Goal: Information Seeking & Learning: Learn about a topic

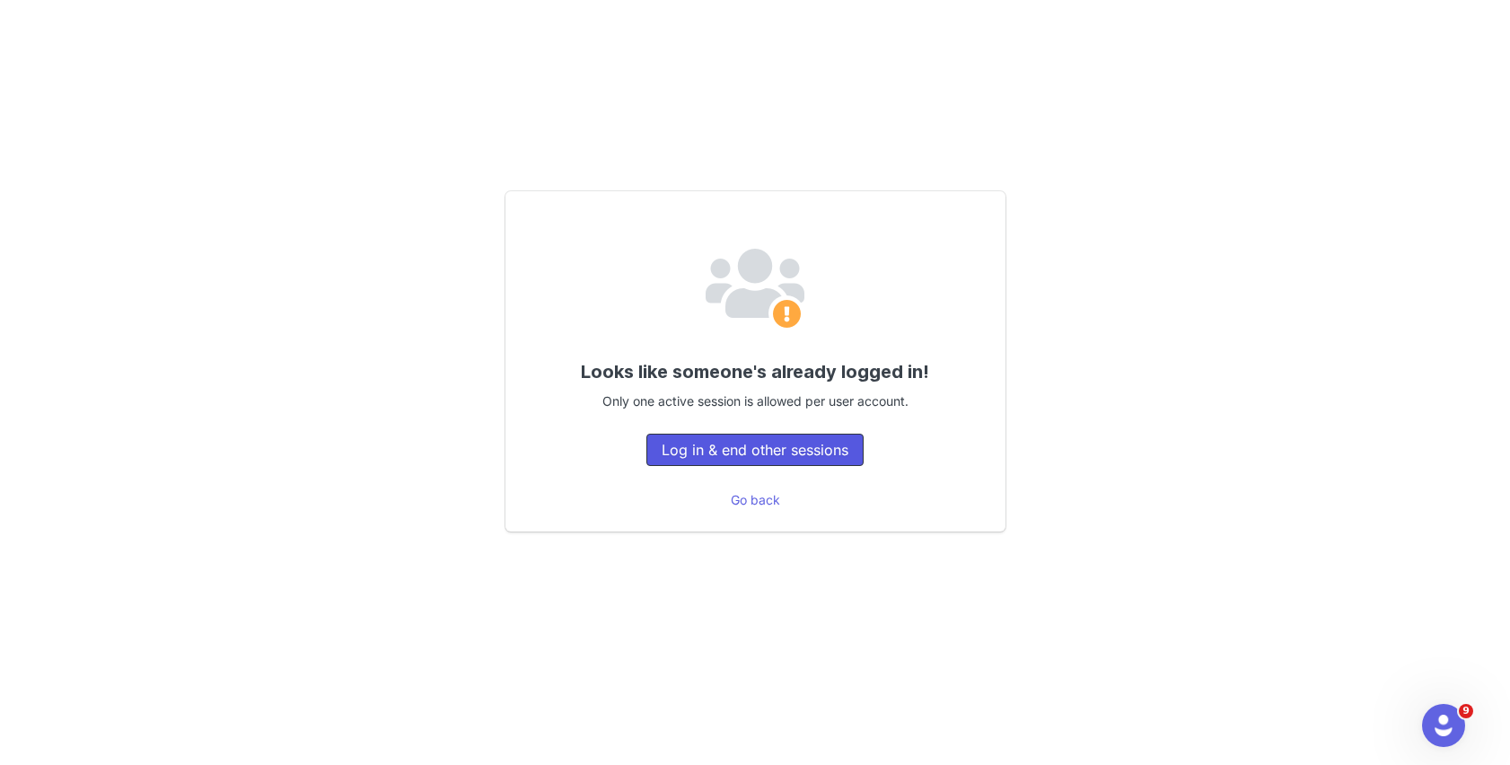
click at [662, 450] on button "Log in & end other sessions" at bounding box center [754, 450] width 217 height 32
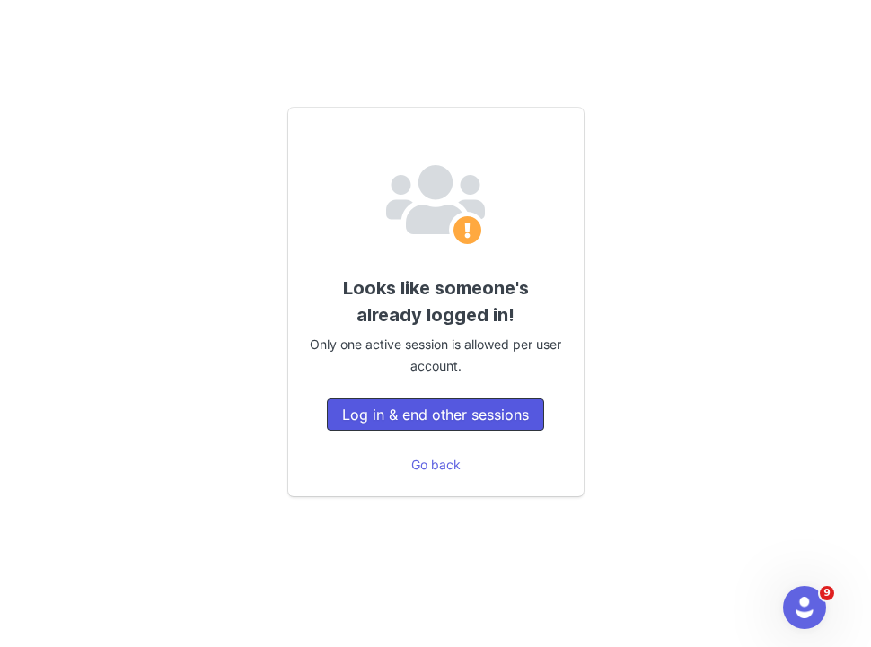
click at [378, 412] on button "Log in & end other sessions" at bounding box center [435, 415] width 217 height 32
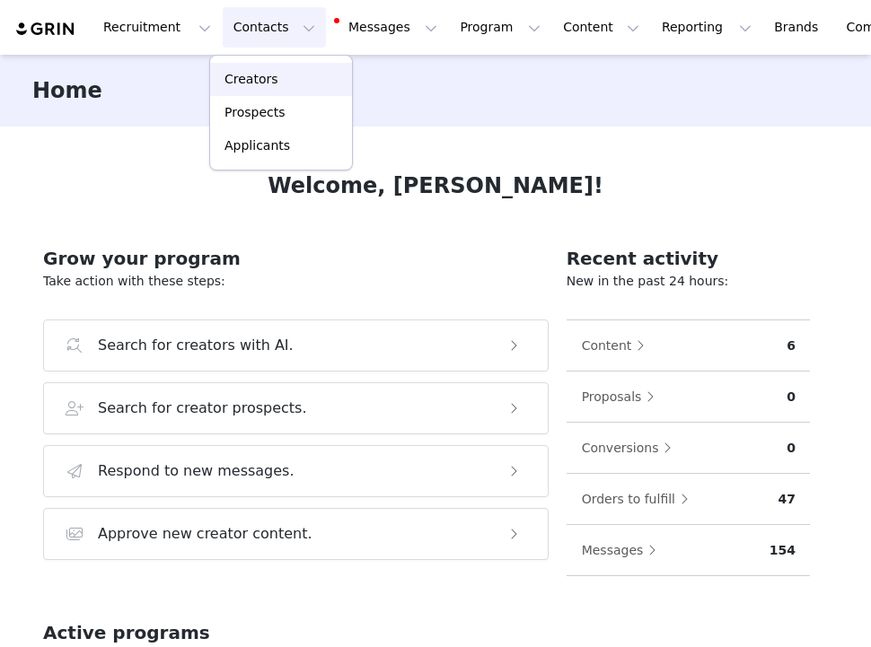
click at [245, 81] on p "Creators" at bounding box center [251, 79] width 54 height 19
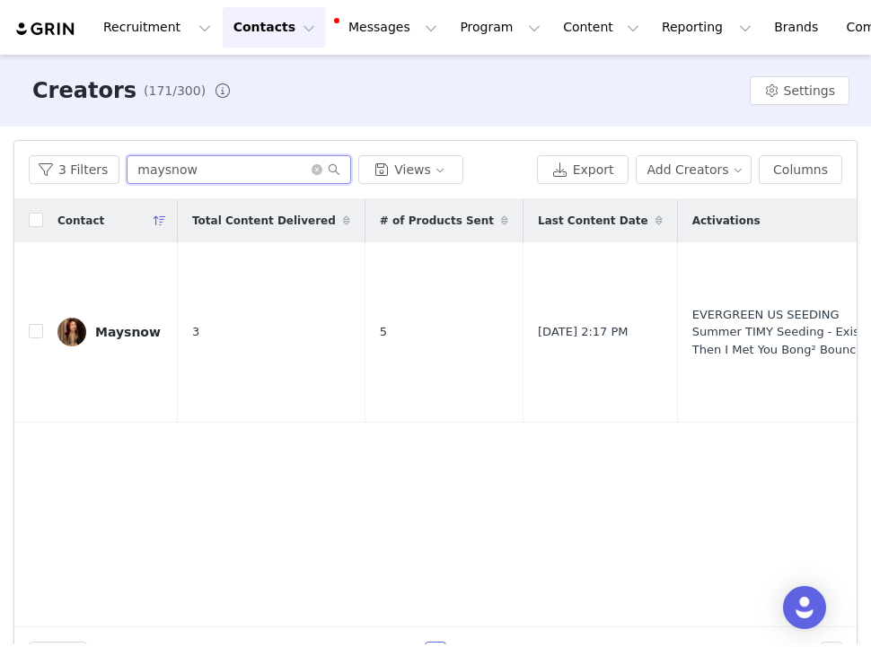
click at [159, 171] on input "maysnow" at bounding box center [239, 169] width 224 height 29
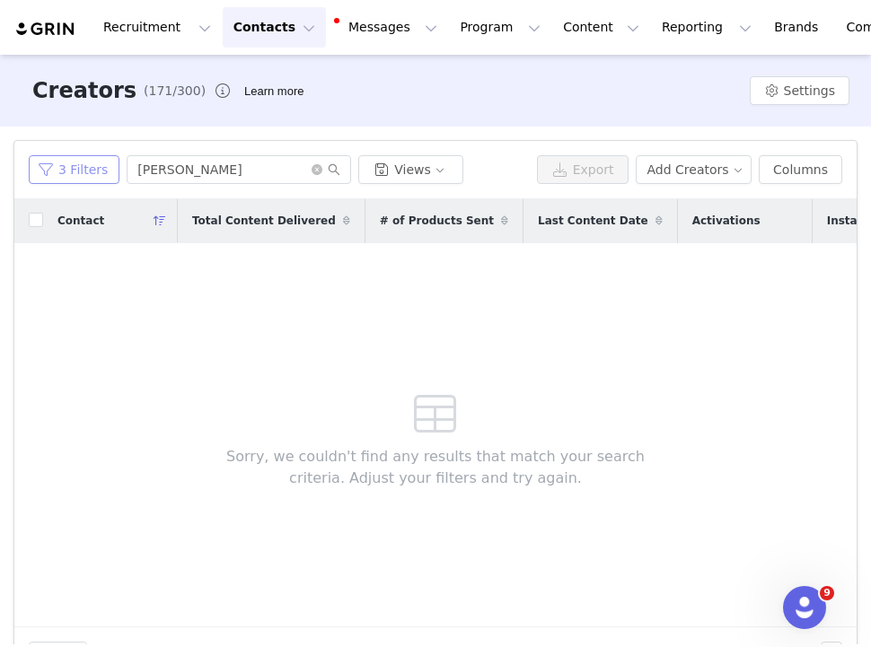
click at [66, 171] on button "3 Filters" at bounding box center [74, 169] width 91 height 29
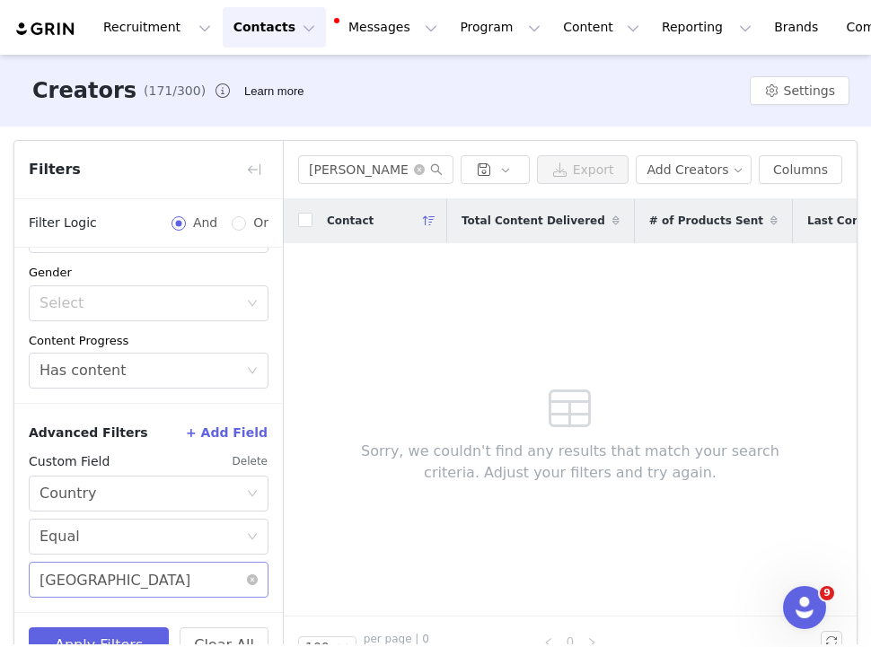
scroll to position [48, 0]
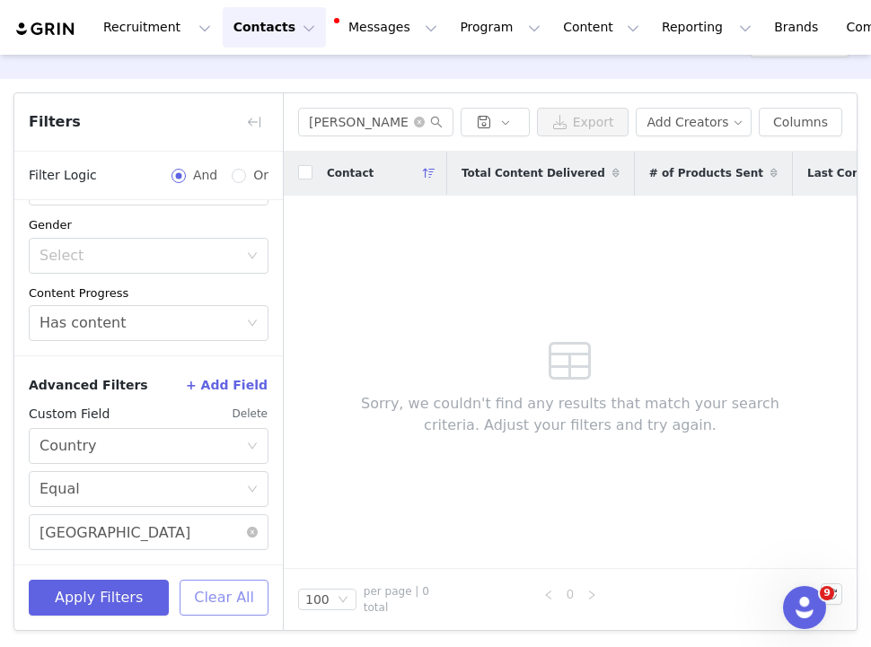
click at [208, 603] on button "Clear All" at bounding box center [224, 598] width 89 height 36
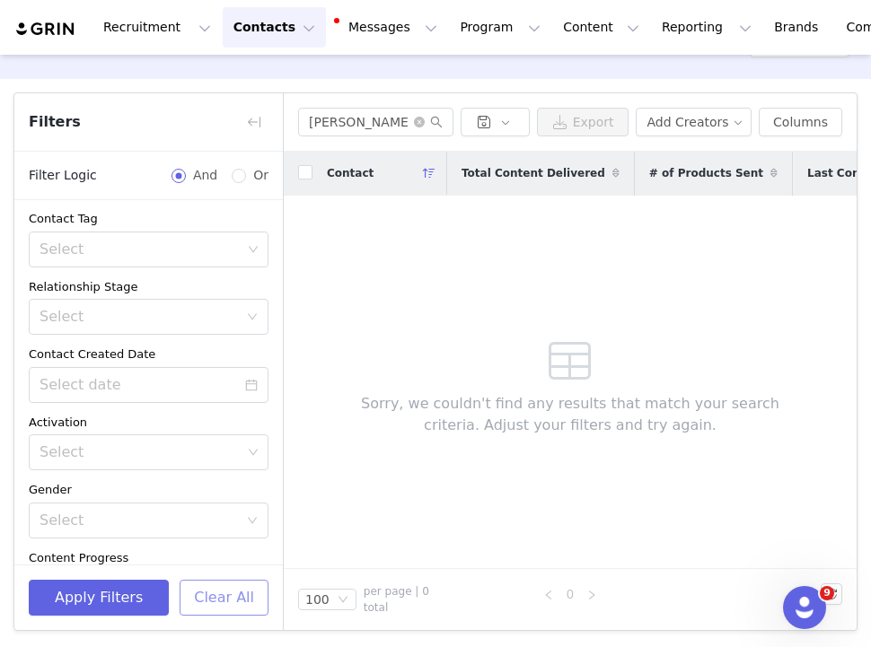
scroll to position [123, 0]
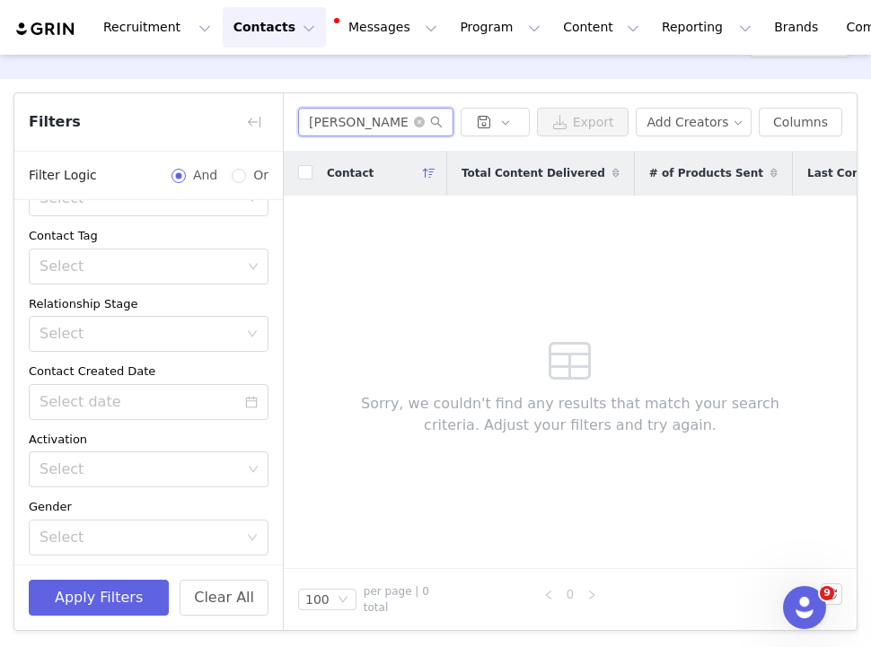
click at [350, 124] on input "james welsh" at bounding box center [375, 122] width 155 height 29
click at [391, 123] on input "jameswelsh" at bounding box center [375, 122] width 155 height 29
click at [403, 132] on input "jameswelsh" at bounding box center [375, 122] width 155 height 29
click at [375, 124] on input "jameswelsh" at bounding box center [375, 122] width 155 height 29
click at [336, 127] on input "jameswelsh" at bounding box center [375, 122] width 155 height 29
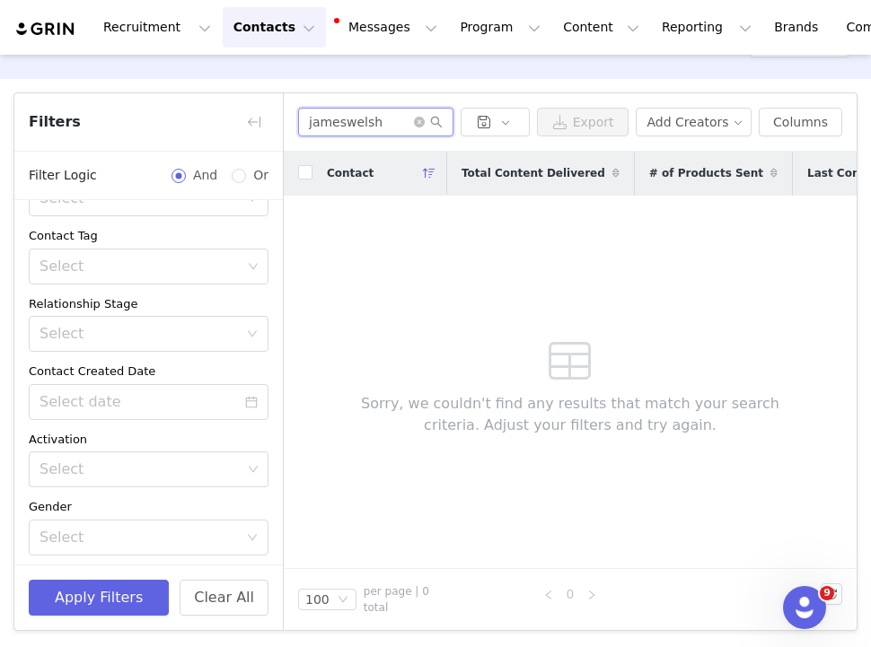
click at [336, 127] on input "jameswelsh" at bounding box center [375, 122] width 155 height 29
click at [336, 121] on input "jameswelsh" at bounding box center [375, 122] width 155 height 29
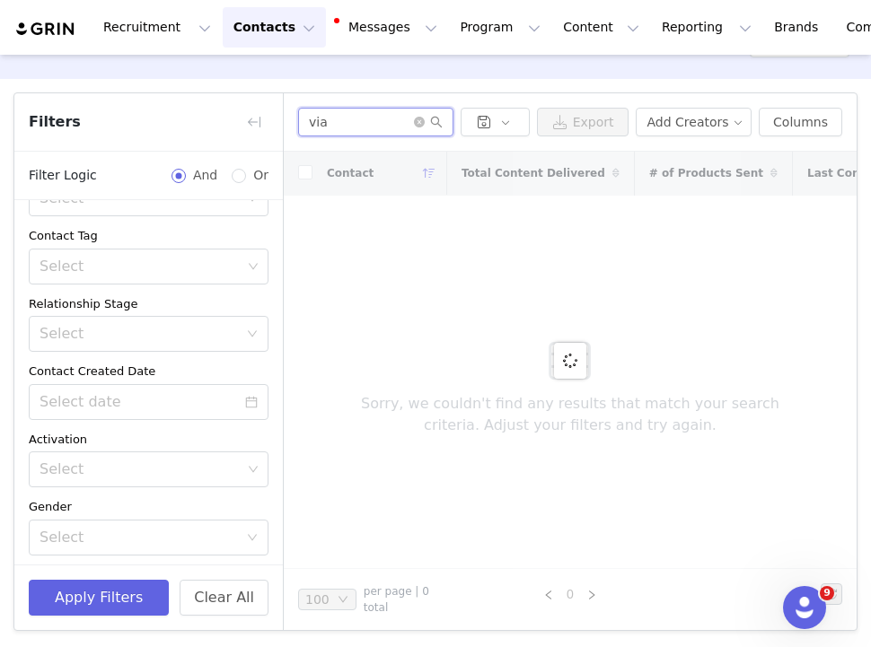
scroll to position [0, 0]
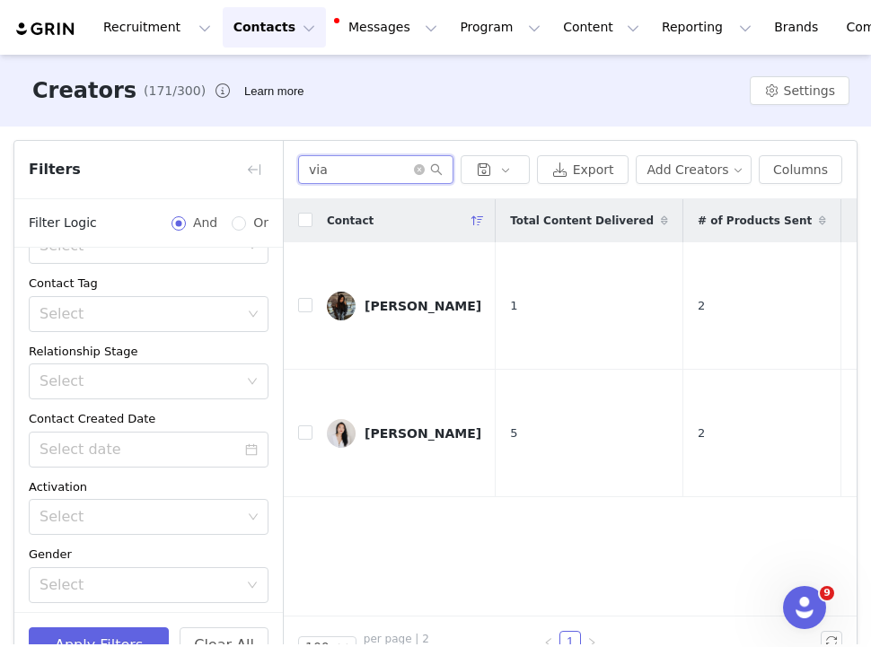
type input "via"
click at [282, 32] on button "Contacts Contacts" at bounding box center [274, 27] width 103 height 40
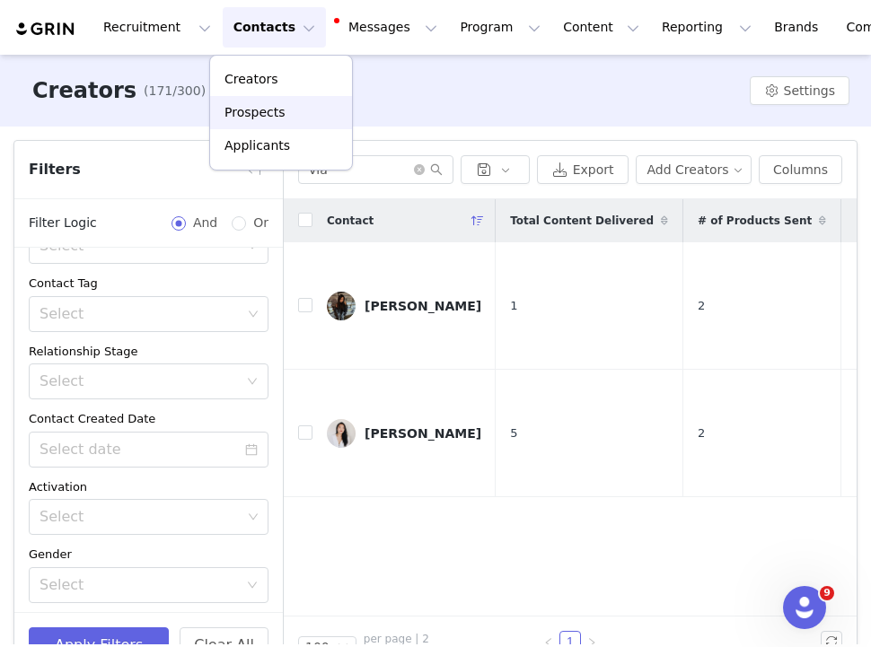
click at [265, 118] on p "Prospects" at bounding box center [254, 112] width 60 height 19
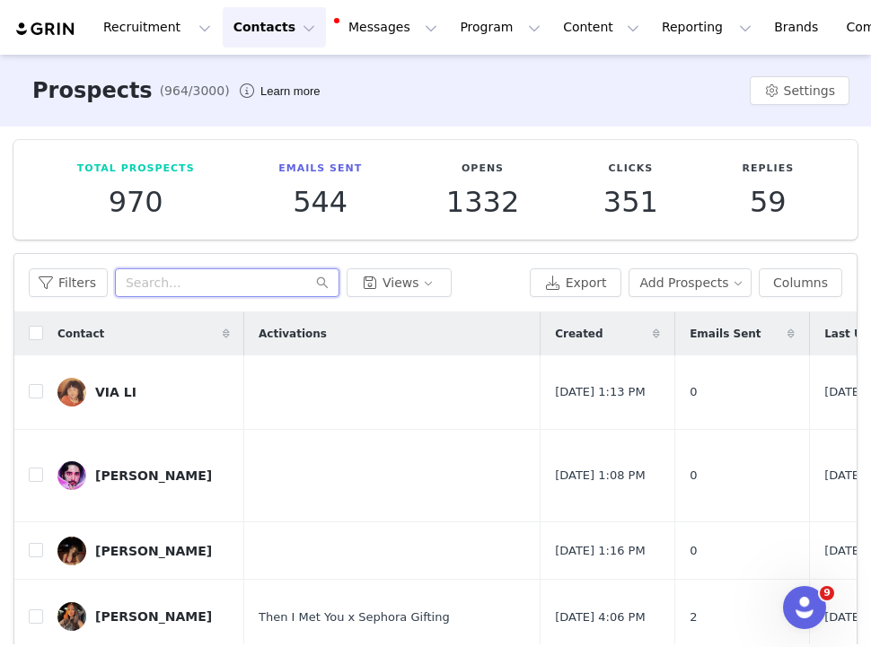
click at [174, 282] on input "text" at bounding box center [227, 282] width 224 height 29
paste input "https://www.tiktok.com/@via..li"
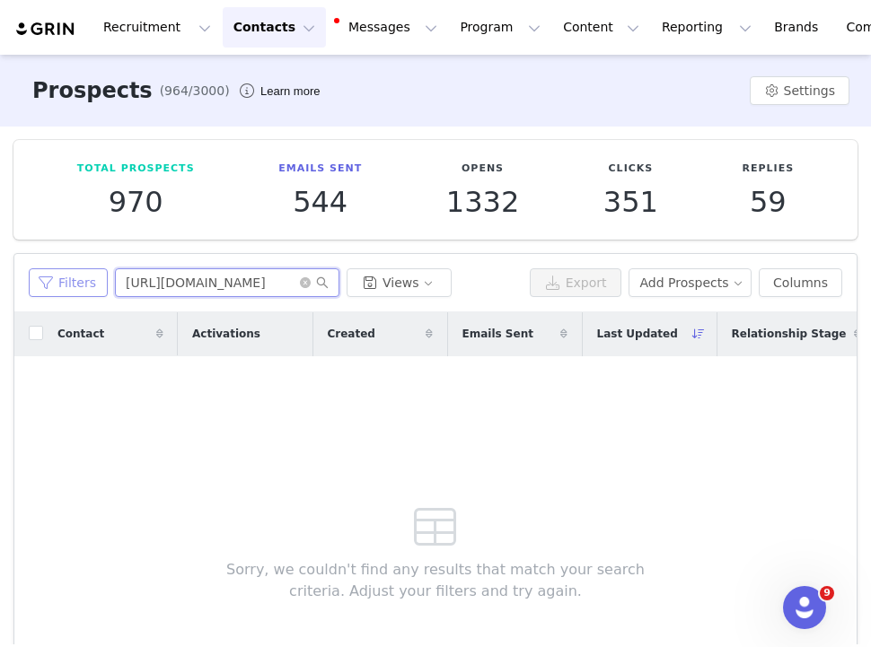
drag, startPoint x: 272, startPoint y: 283, endPoint x: 89, endPoint y: 280, distance: 183.2
click at [89, 281] on div "Filters https://www.tiktok.com/@via..li Views" at bounding box center [276, 282] width 494 height 29
click at [171, 275] on input "via..li" at bounding box center [227, 282] width 224 height 29
click at [257, 282] on input "via..li" at bounding box center [227, 282] width 224 height 29
click at [221, 284] on input "via..li" at bounding box center [227, 282] width 224 height 29
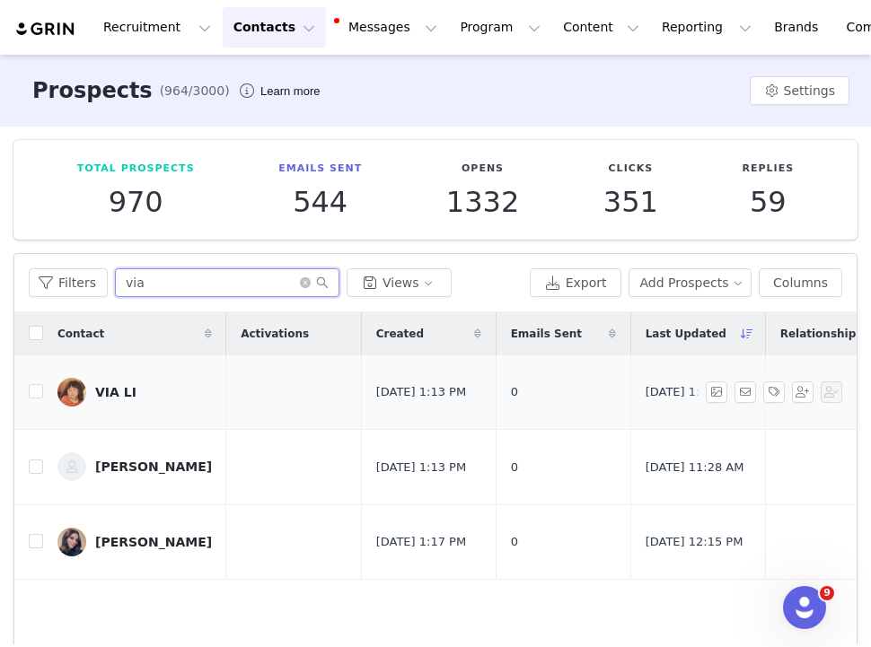
type input "via"
click at [111, 385] on div "VIA LI" at bounding box center [115, 392] width 41 height 14
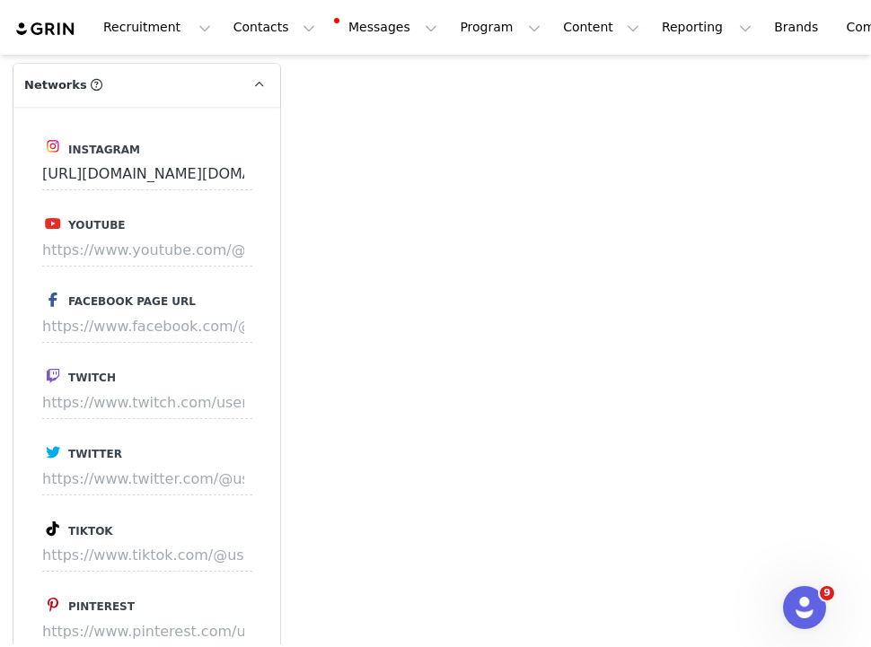
scroll to position [1940, 0]
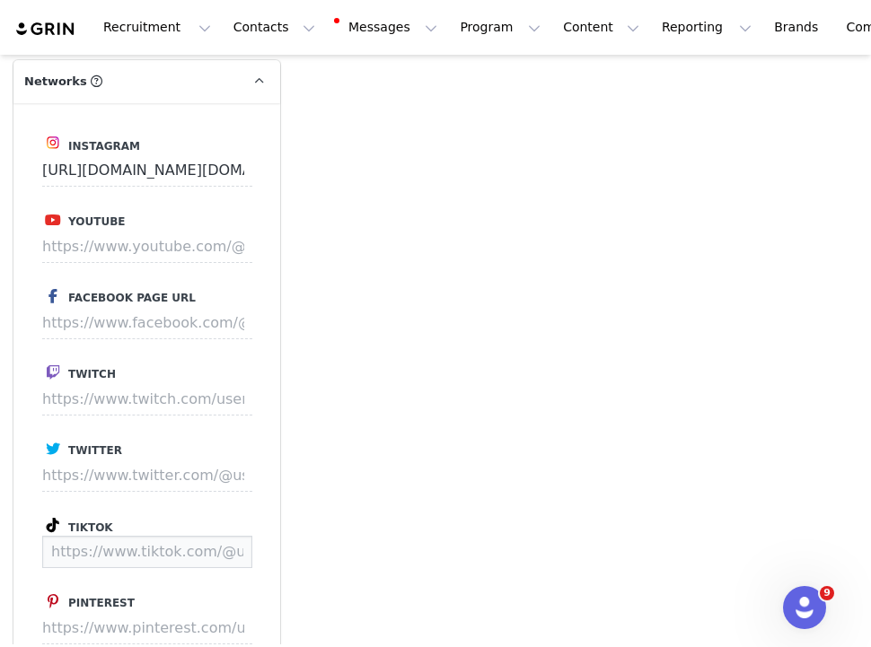
click at [88, 551] on input at bounding box center [147, 552] width 210 height 32
paste input "https://www.tiktok.com/@via..li"
type input "https://www.tiktok.com/@via..li"
click at [229, 549] on button "Save" at bounding box center [219, 552] width 66 height 32
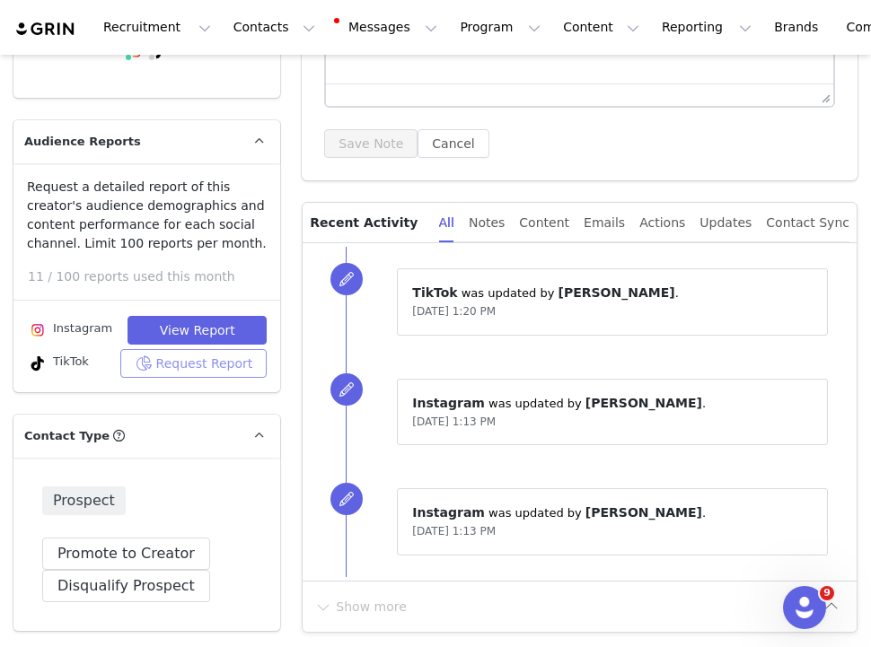
scroll to position [335, 0]
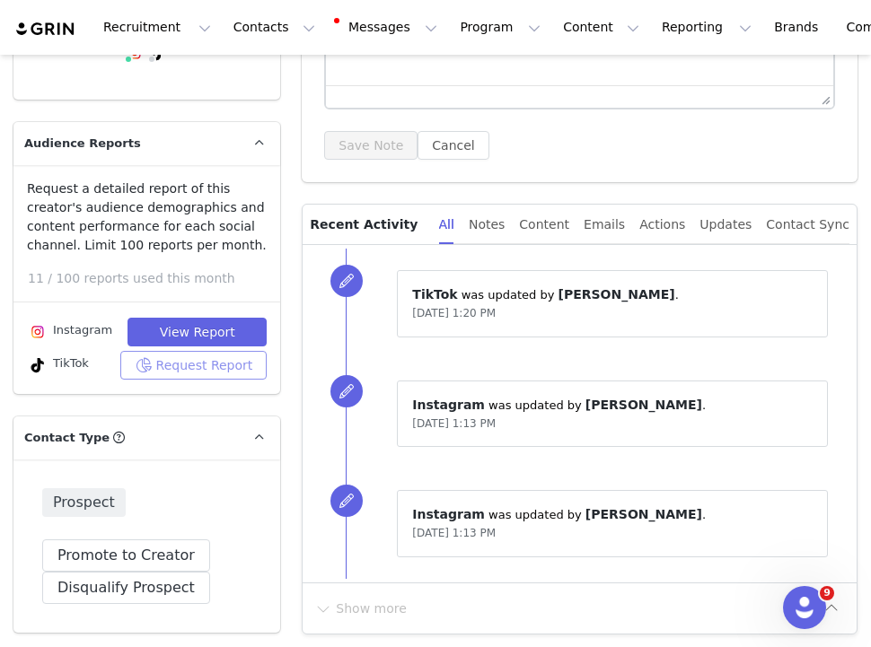
click at [196, 364] on button "Request Report" at bounding box center [193, 365] width 147 height 29
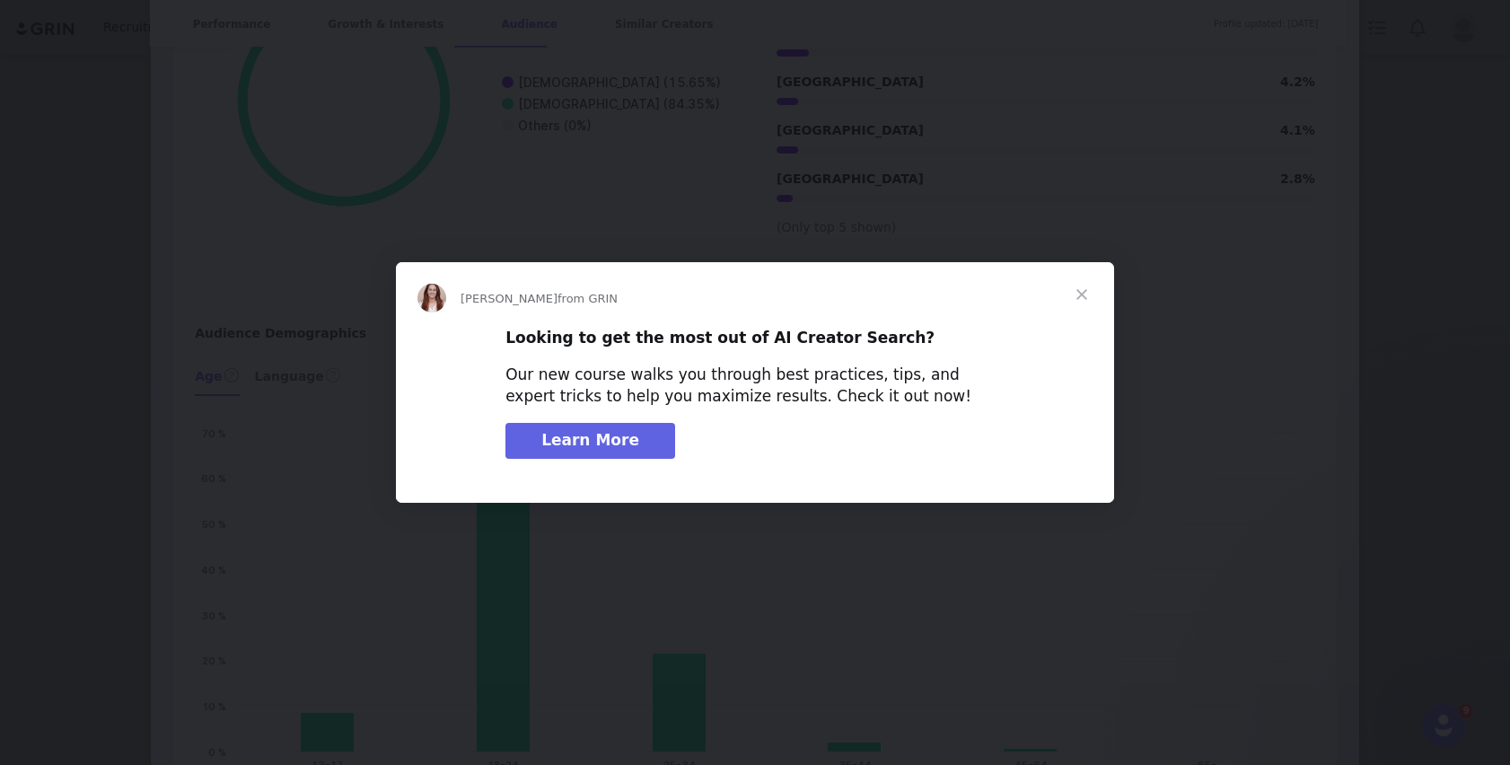
scroll to position [0, 0]
click at [870, 291] on span "Close" at bounding box center [1081, 294] width 65 height 65
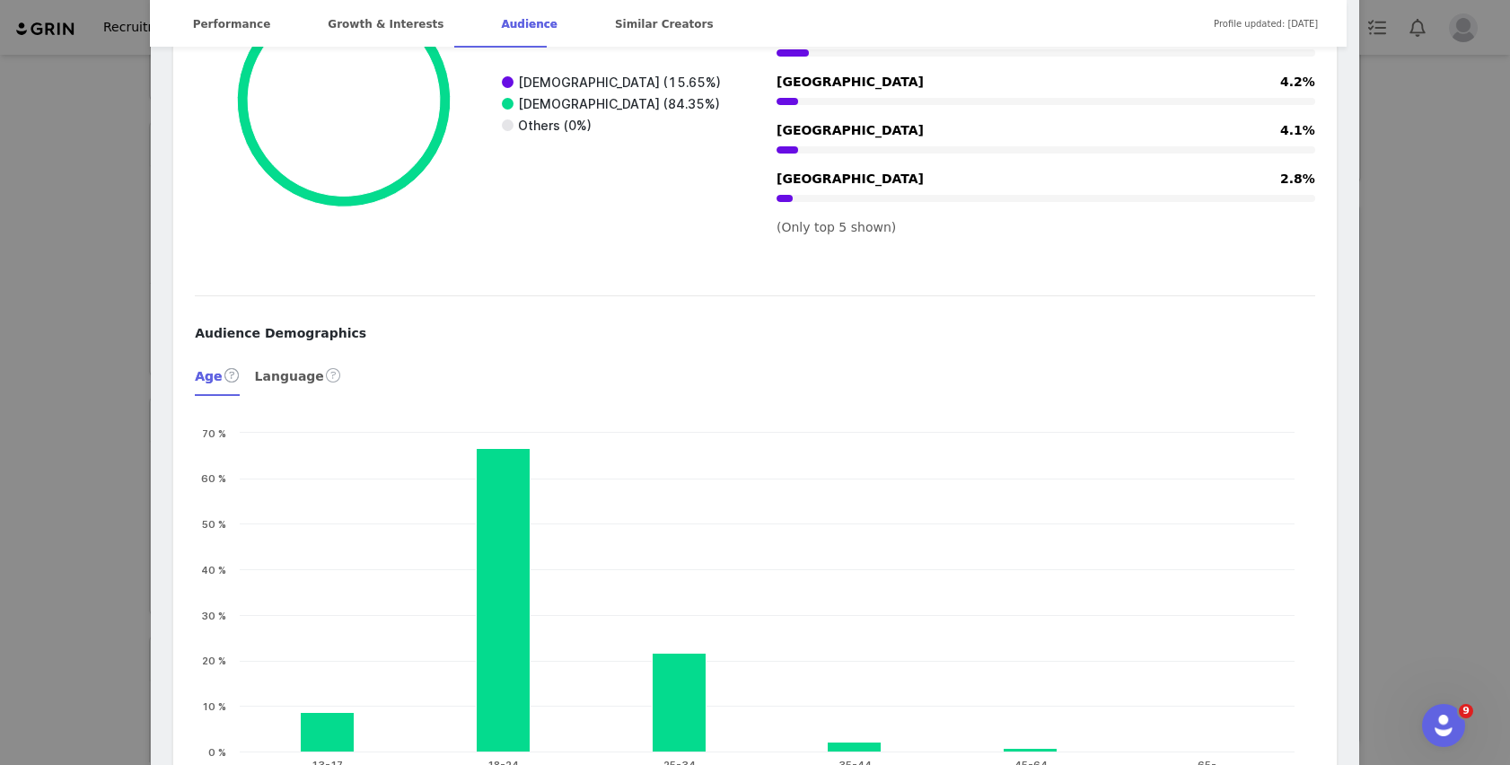
click at [870, 233] on div "Via @via..li via@gb-dm.com better on youtube ⤵️ Location United States Language…" at bounding box center [755, 382] width 1510 height 765
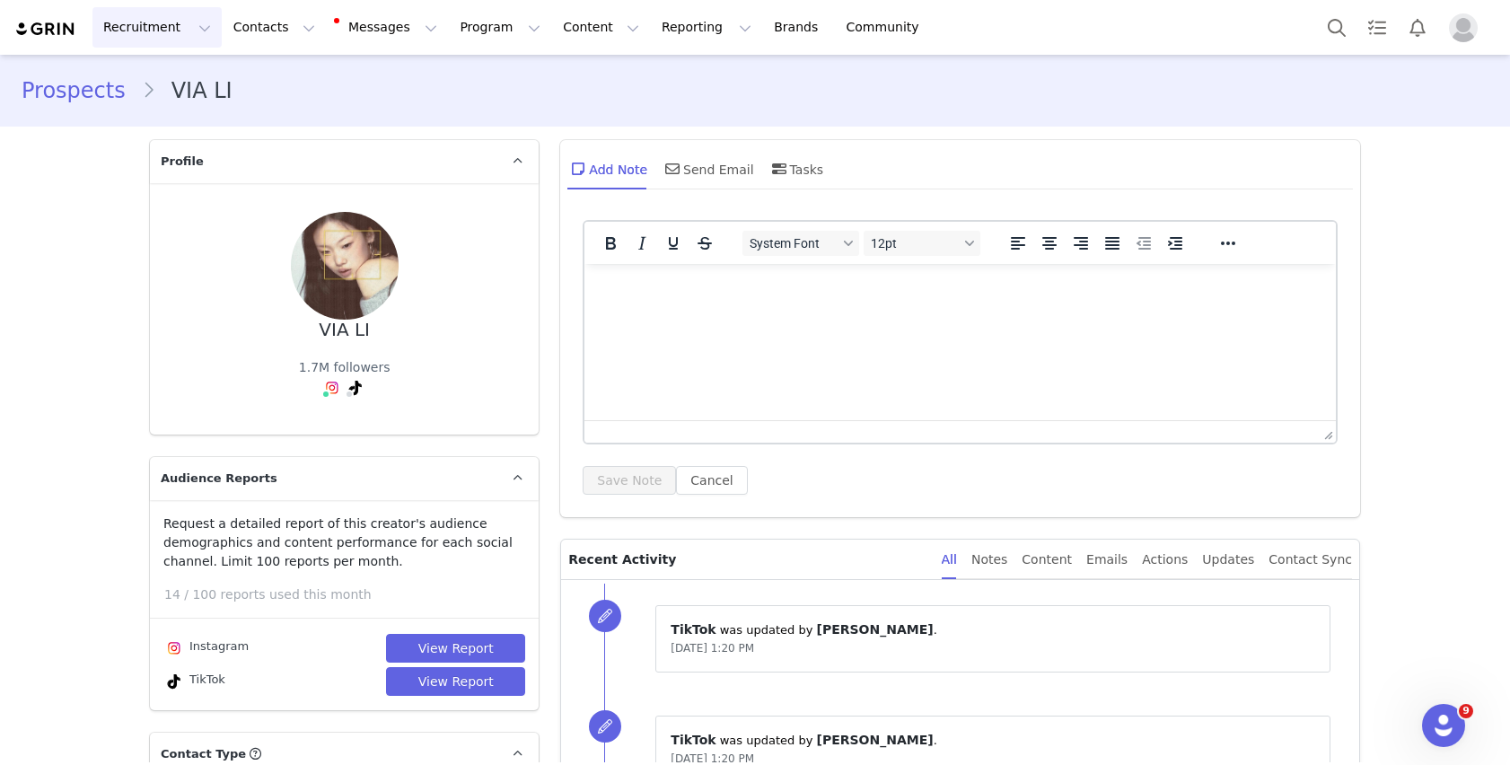
click at [181, 37] on button "Recruitment Recruitment" at bounding box center [156, 27] width 129 height 40
drag, startPoint x: 170, startPoint y: 76, endPoint x: 193, endPoint y: 52, distance: 33.7
click at [170, 76] on p "Creator Search" at bounding box center [155, 79] width 94 height 19
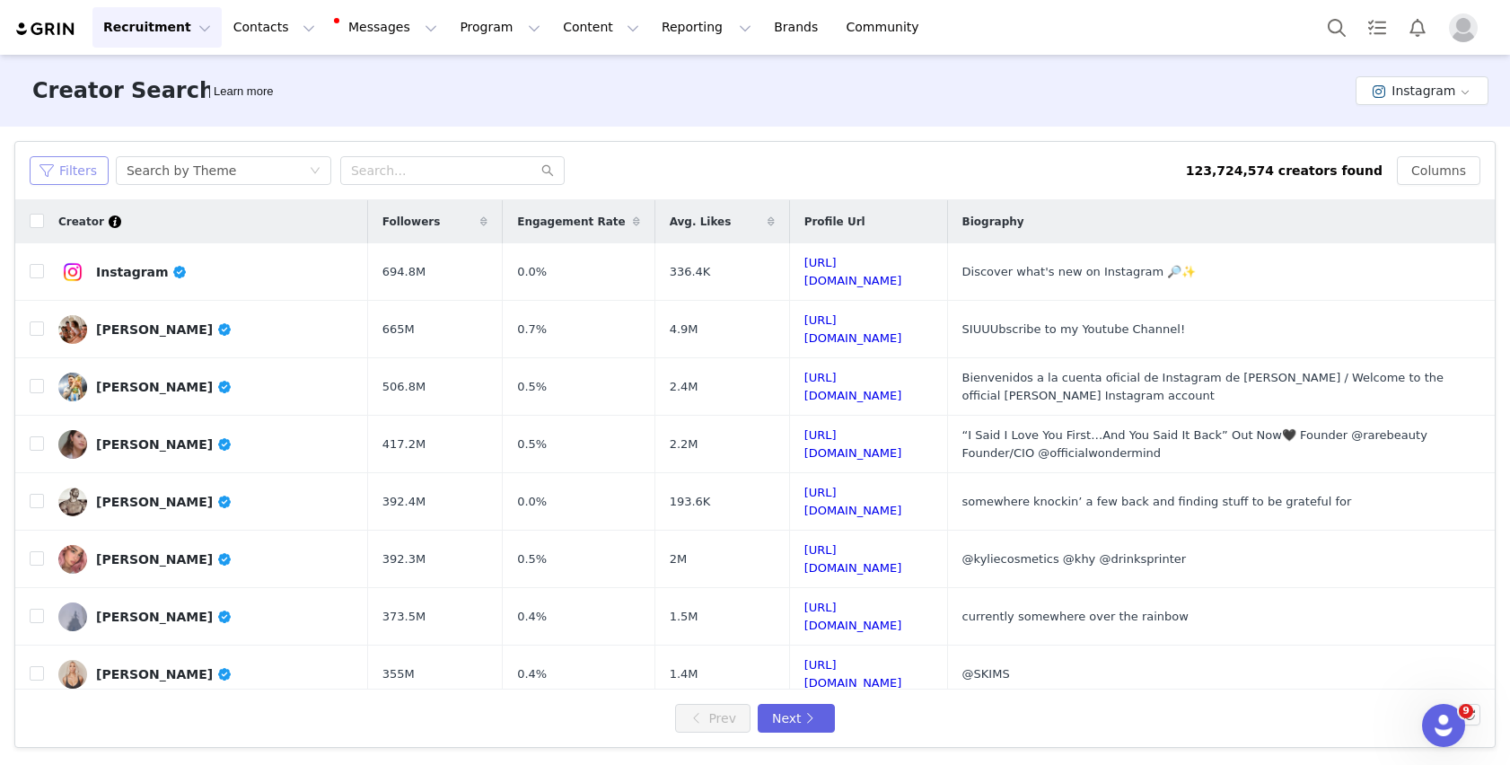
click at [83, 158] on button "Filters" at bounding box center [69, 170] width 79 height 29
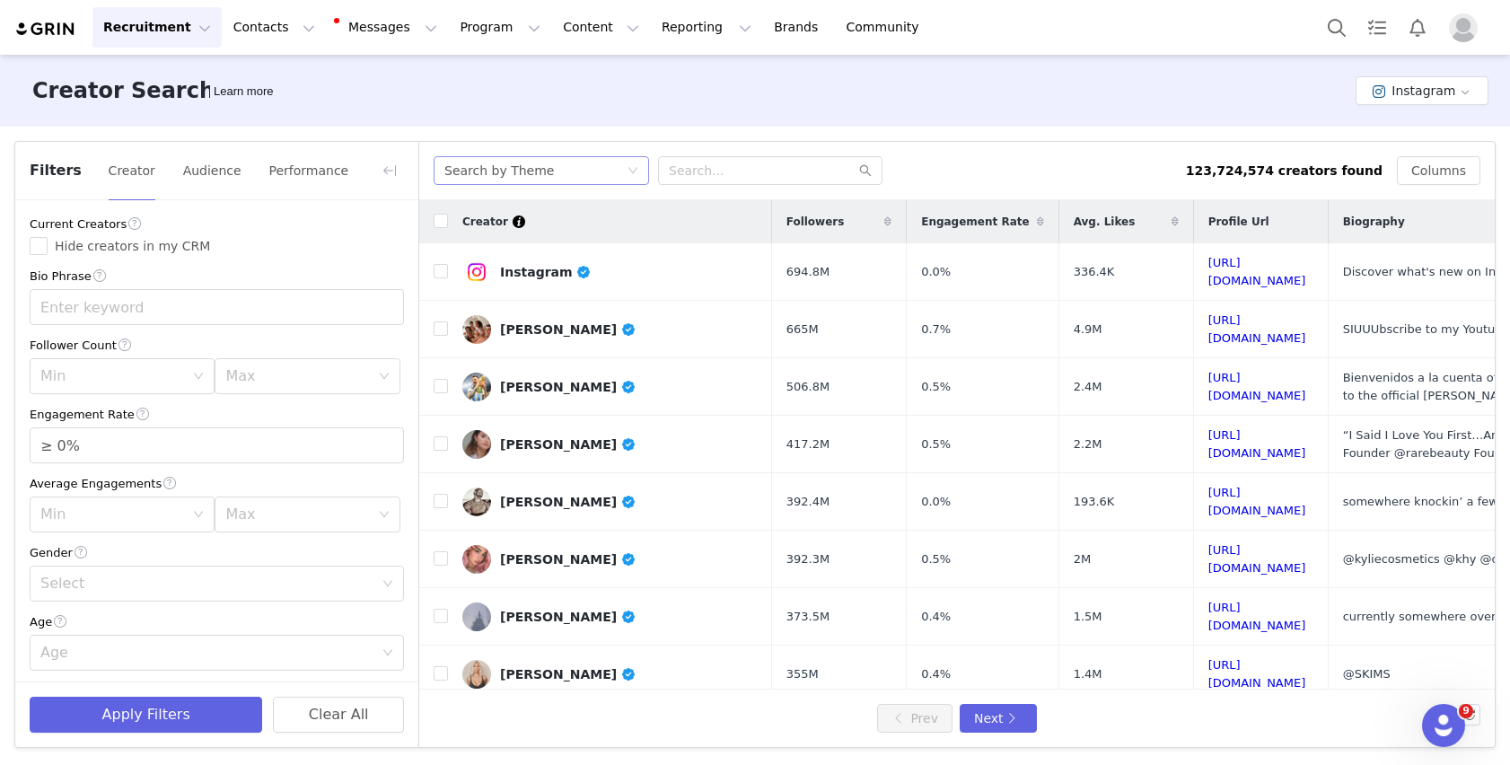
click at [505, 165] on div "Search by Theme" at bounding box center [499, 170] width 110 height 27
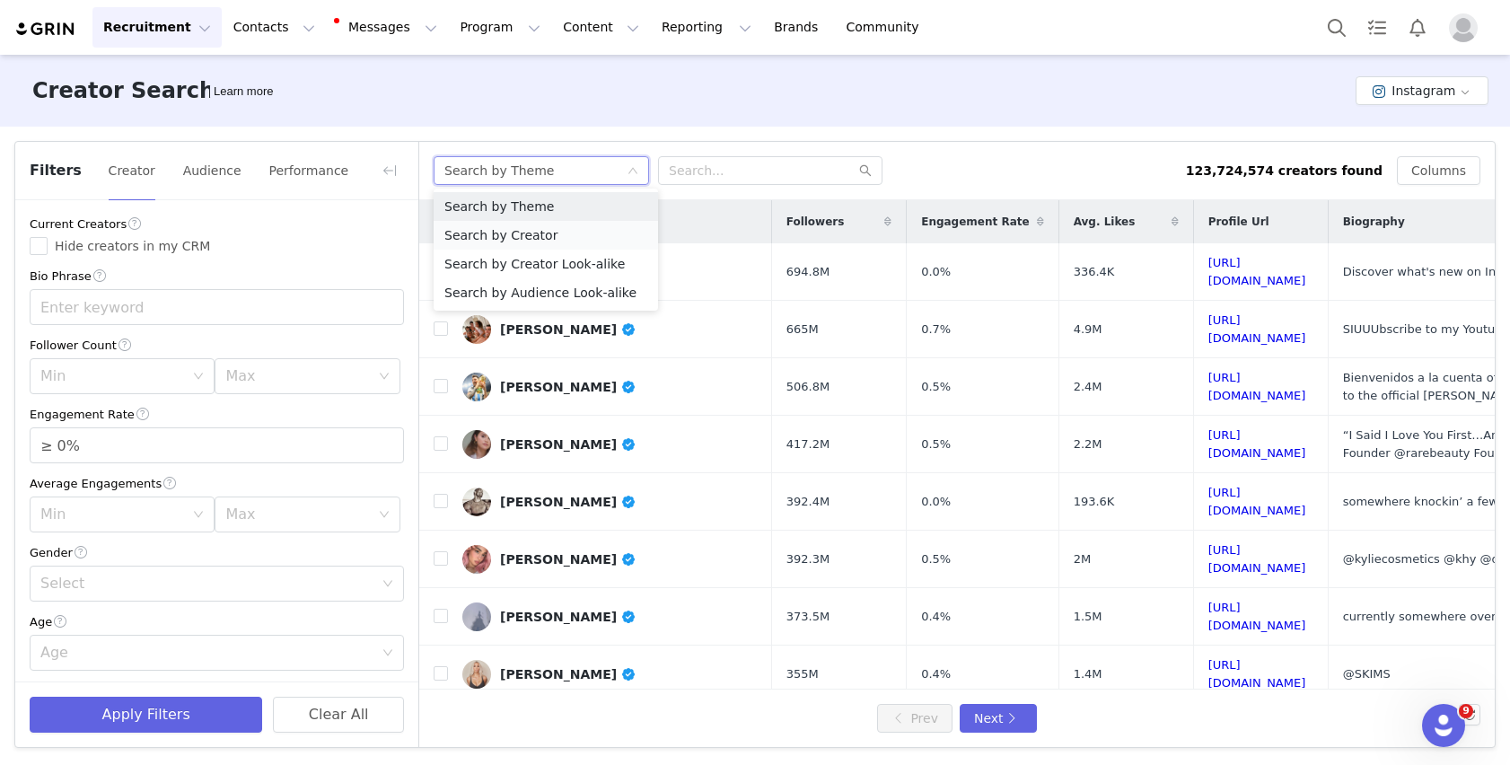
click at [487, 234] on li "Search by Creator" at bounding box center [546, 235] width 224 height 29
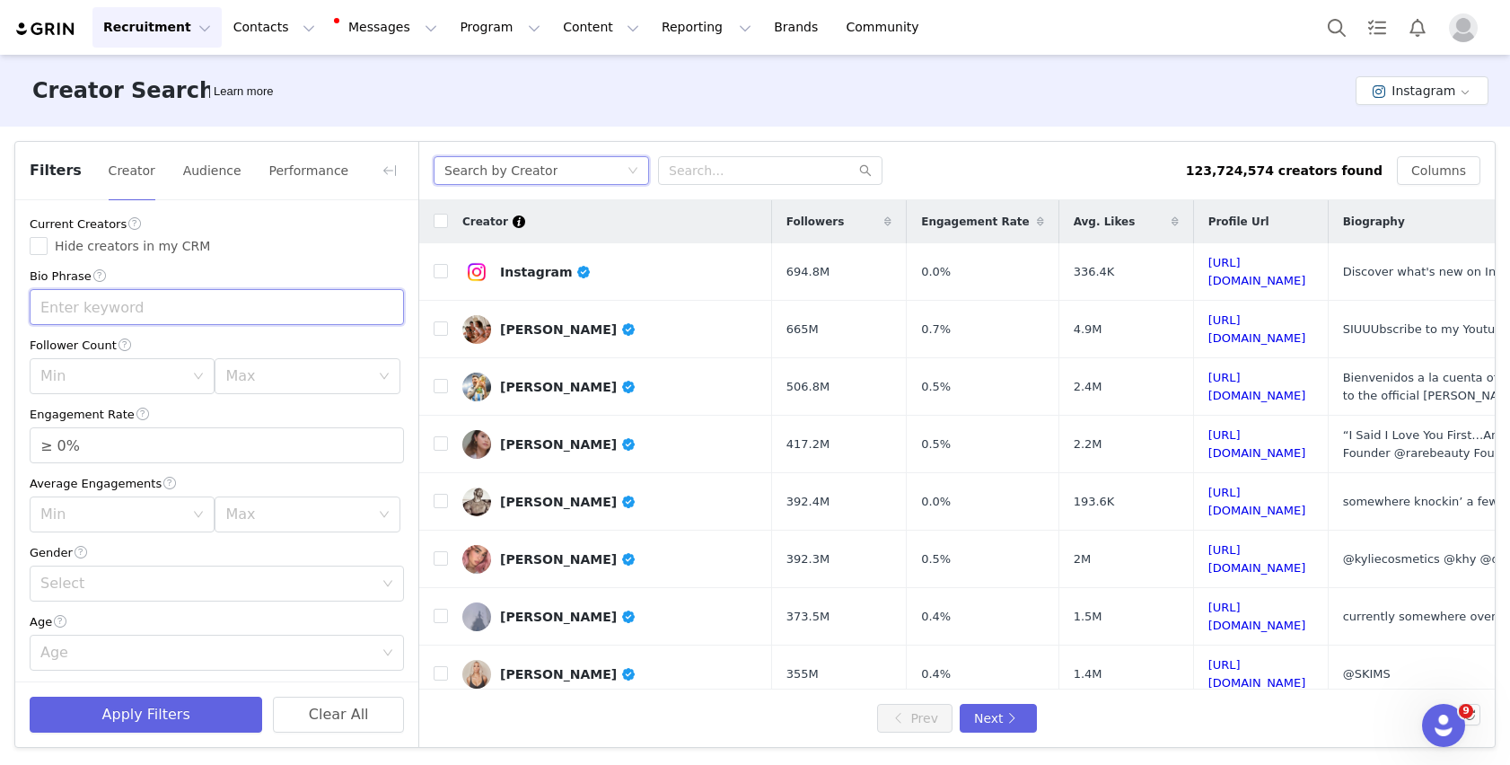
click at [82, 313] on input "text" at bounding box center [217, 307] width 374 height 36
click at [103, 380] on div "Min" at bounding box center [112, 376] width 144 height 18
type input "skincare"
click at [53, 445] on li "5k" at bounding box center [119, 447] width 179 height 29
click at [306, 380] on div "Max" at bounding box center [297, 376] width 144 height 18
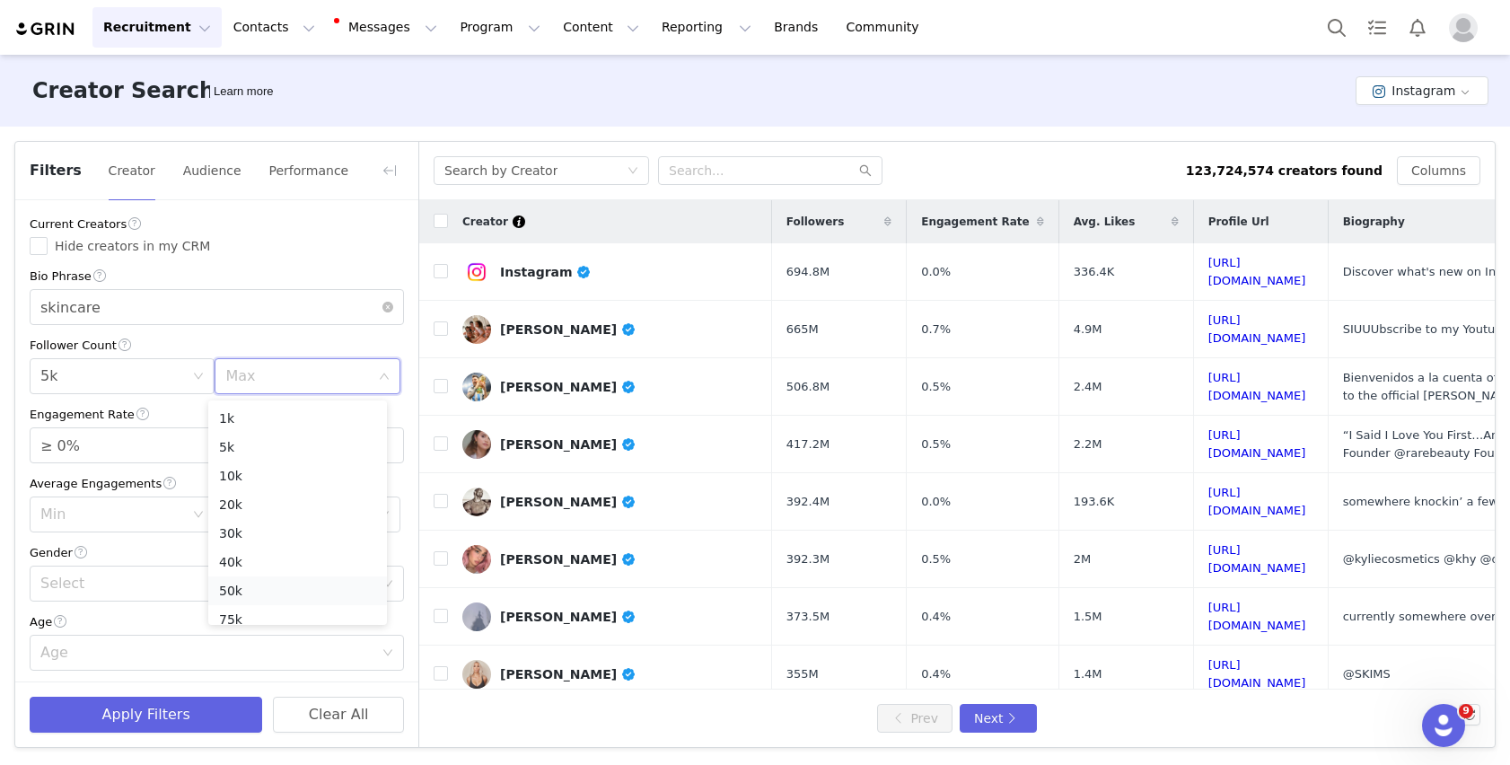
click at [229, 588] on li "50k" at bounding box center [297, 590] width 179 height 29
click at [103, 449] on input "≥ 0%" at bounding box center [217, 445] width 373 height 34
type input "≥ 1%"
click at [384, 443] on span "Increase Value" at bounding box center [393, 438] width 19 height 21
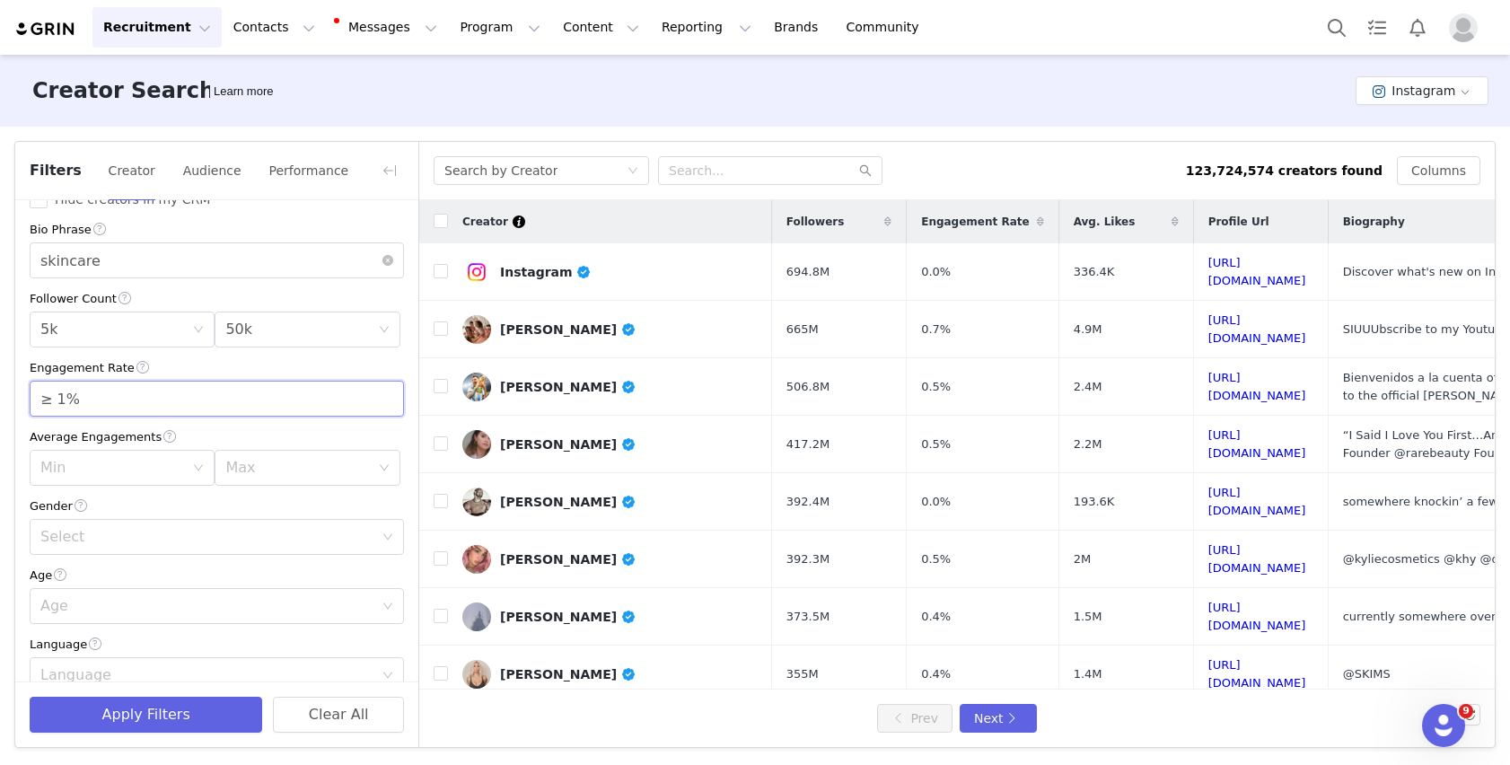
scroll to position [63, 0]
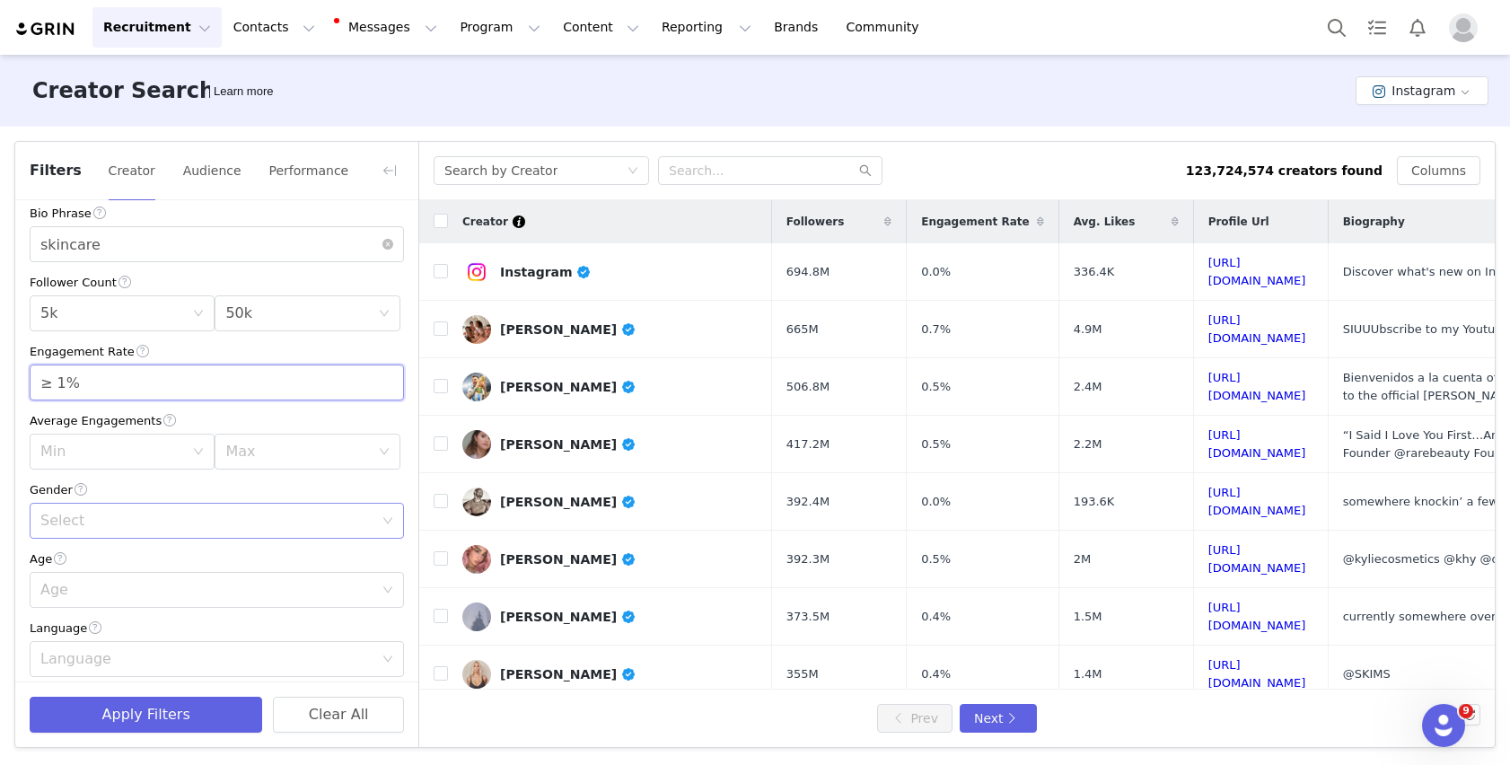
click at [89, 534] on div "Select" at bounding box center [210, 521] width 341 height 34
click at [70, 599] on li "Female" at bounding box center [210, 592] width 361 height 29
click at [71, 597] on div "Age" at bounding box center [206, 590] width 333 height 18
click at [80, 501] on li "35-44" at bounding box center [210, 497] width 361 height 29
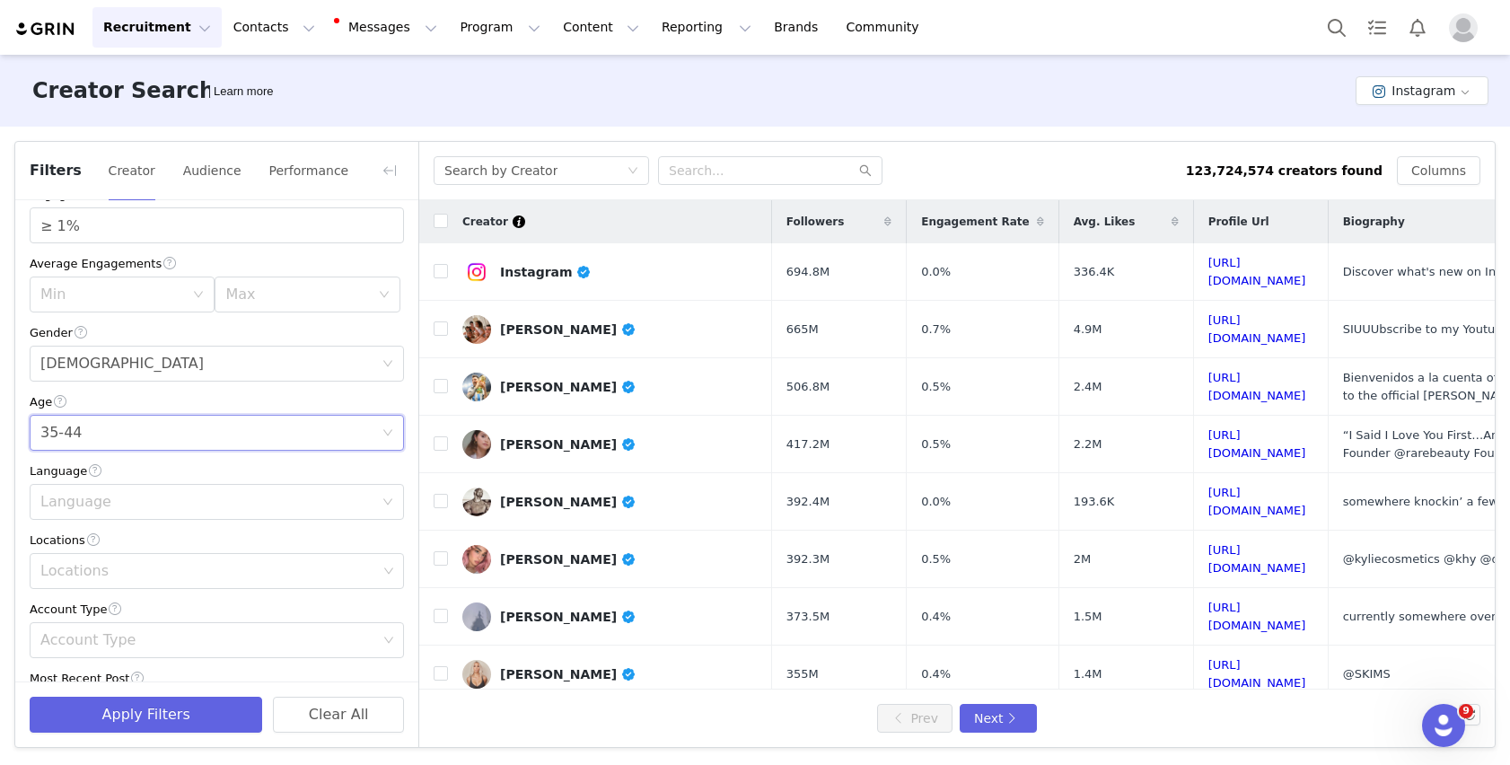
scroll to position [221, 0]
click at [97, 574] on div "Locations" at bounding box center [208, 570] width 337 height 18
type input "Unit"
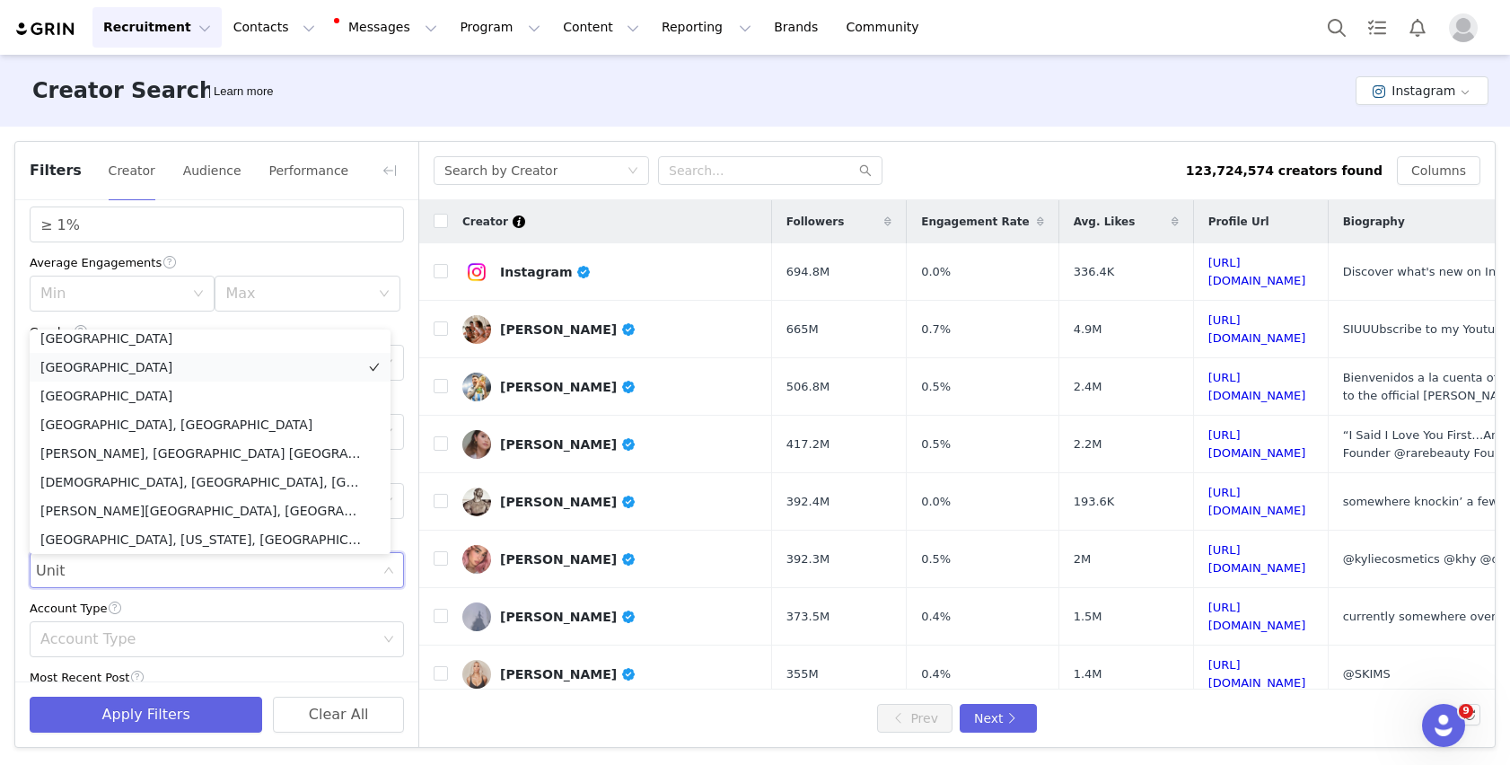
click at [85, 362] on li "United States" at bounding box center [210, 367] width 361 height 29
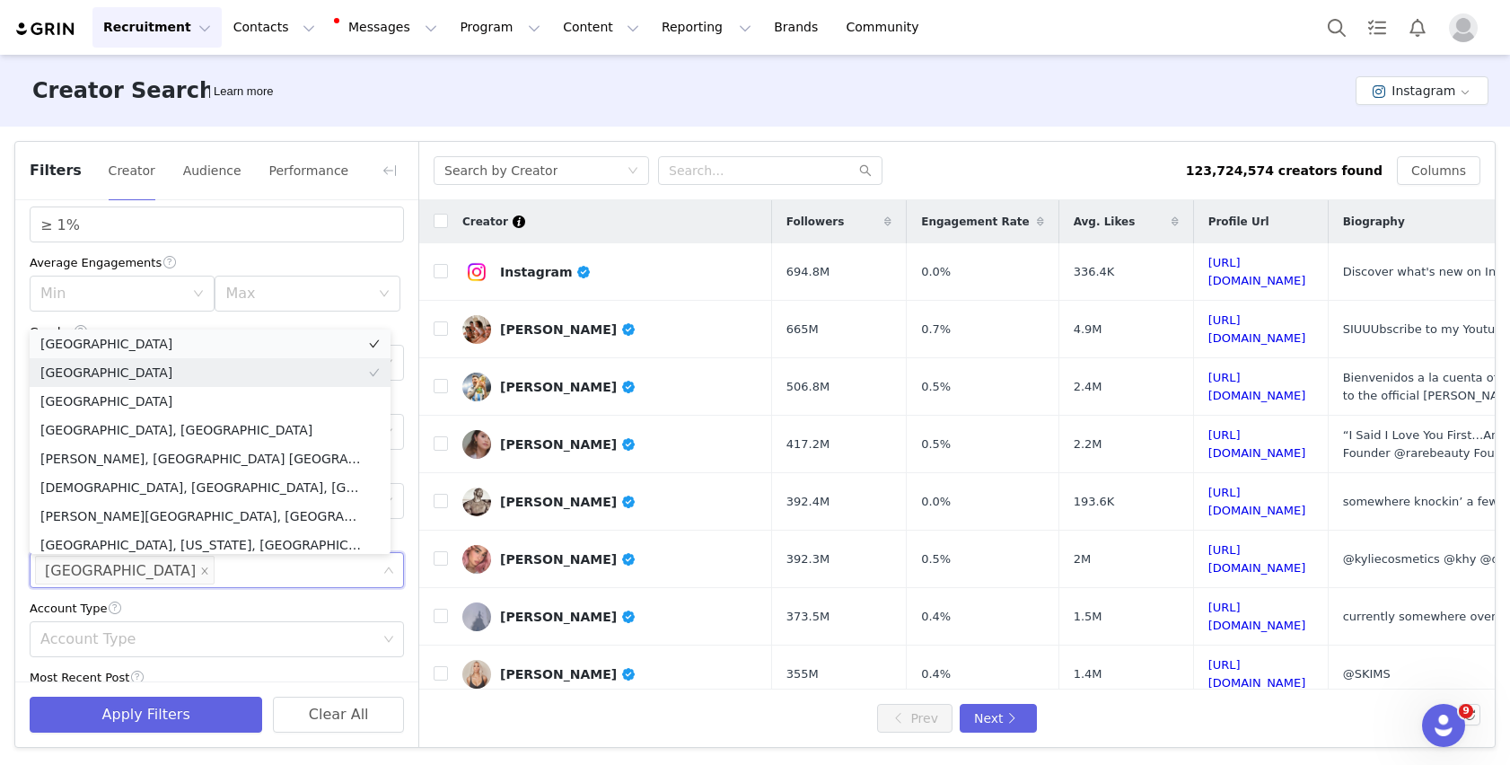
click at [124, 346] on li "United Kingdom" at bounding box center [210, 343] width 361 height 29
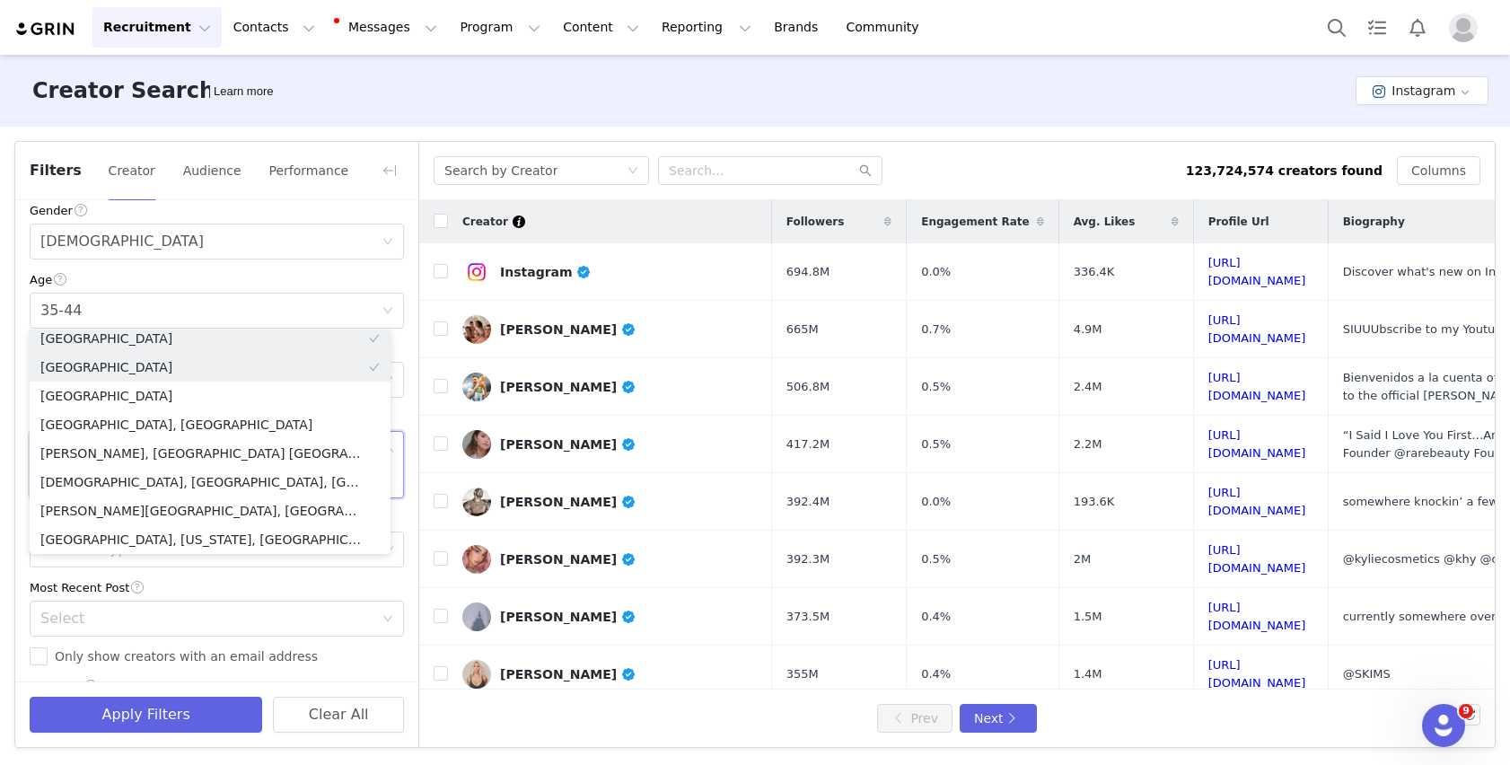
scroll to position [393, 0]
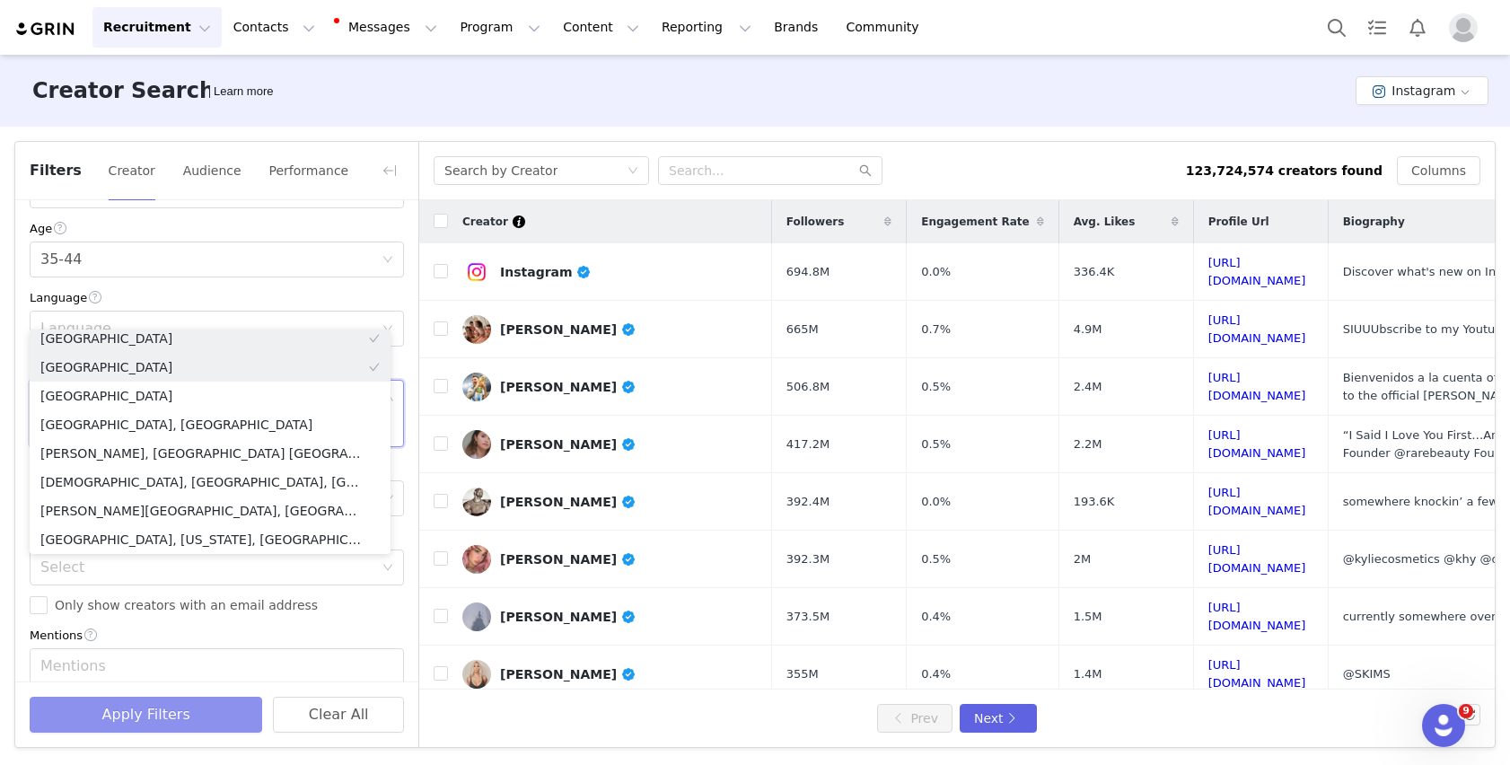
click at [146, 646] on button "Apply Filters" at bounding box center [146, 715] width 233 height 36
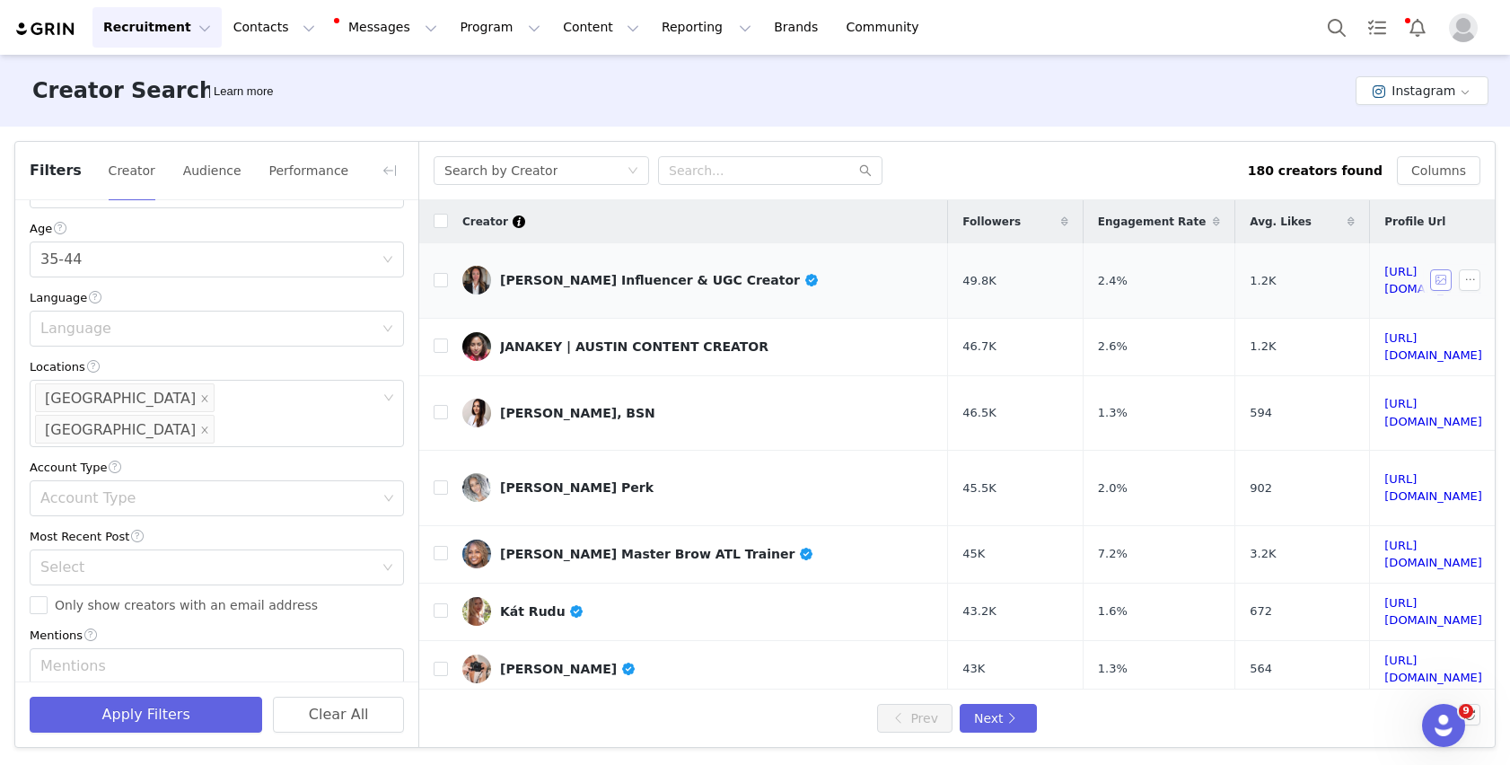
click at [870, 269] on button "button" at bounding box center [1441, 280] width 22 height 22
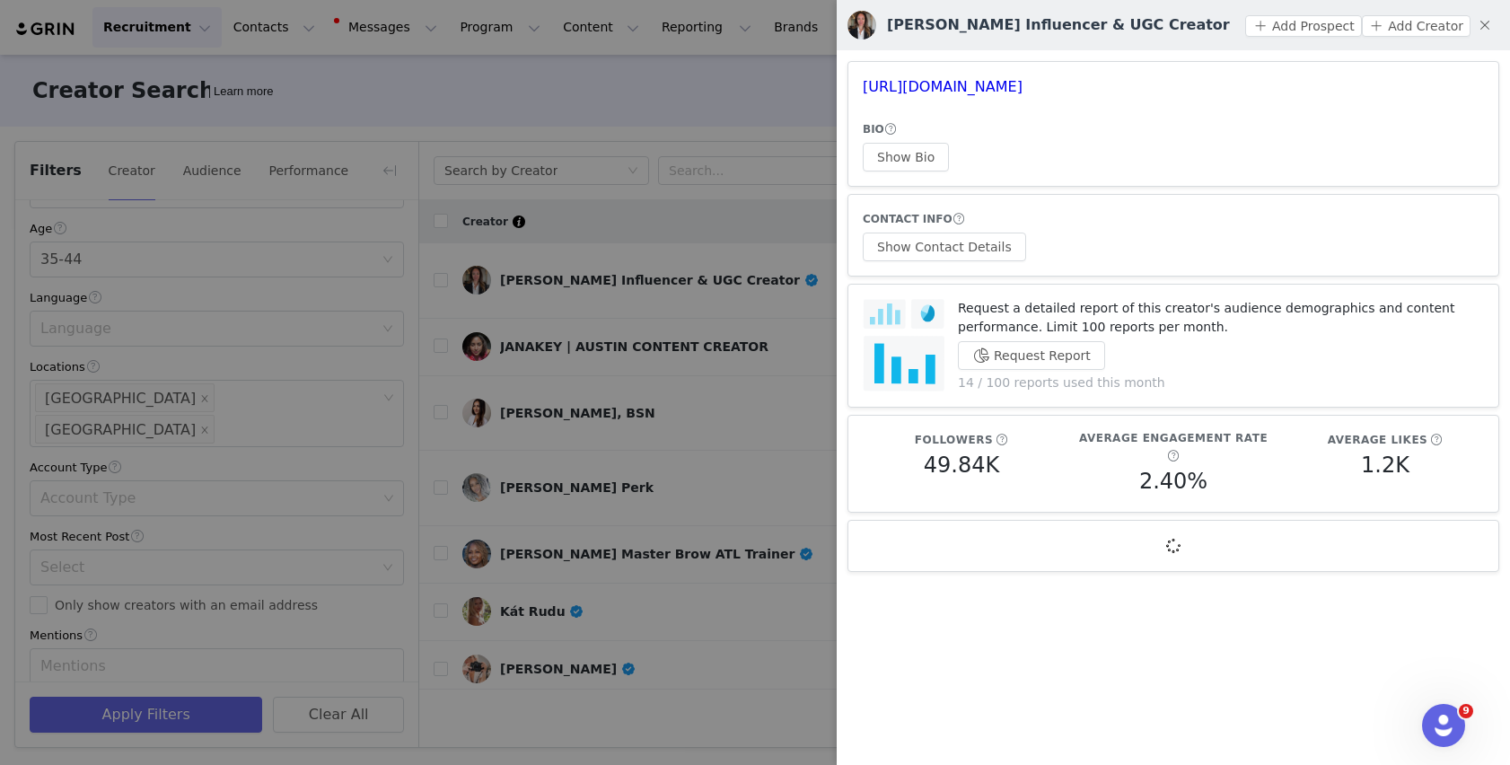
click at [701, 501] on div at bounding box center [755, 382] width 1510 height 765
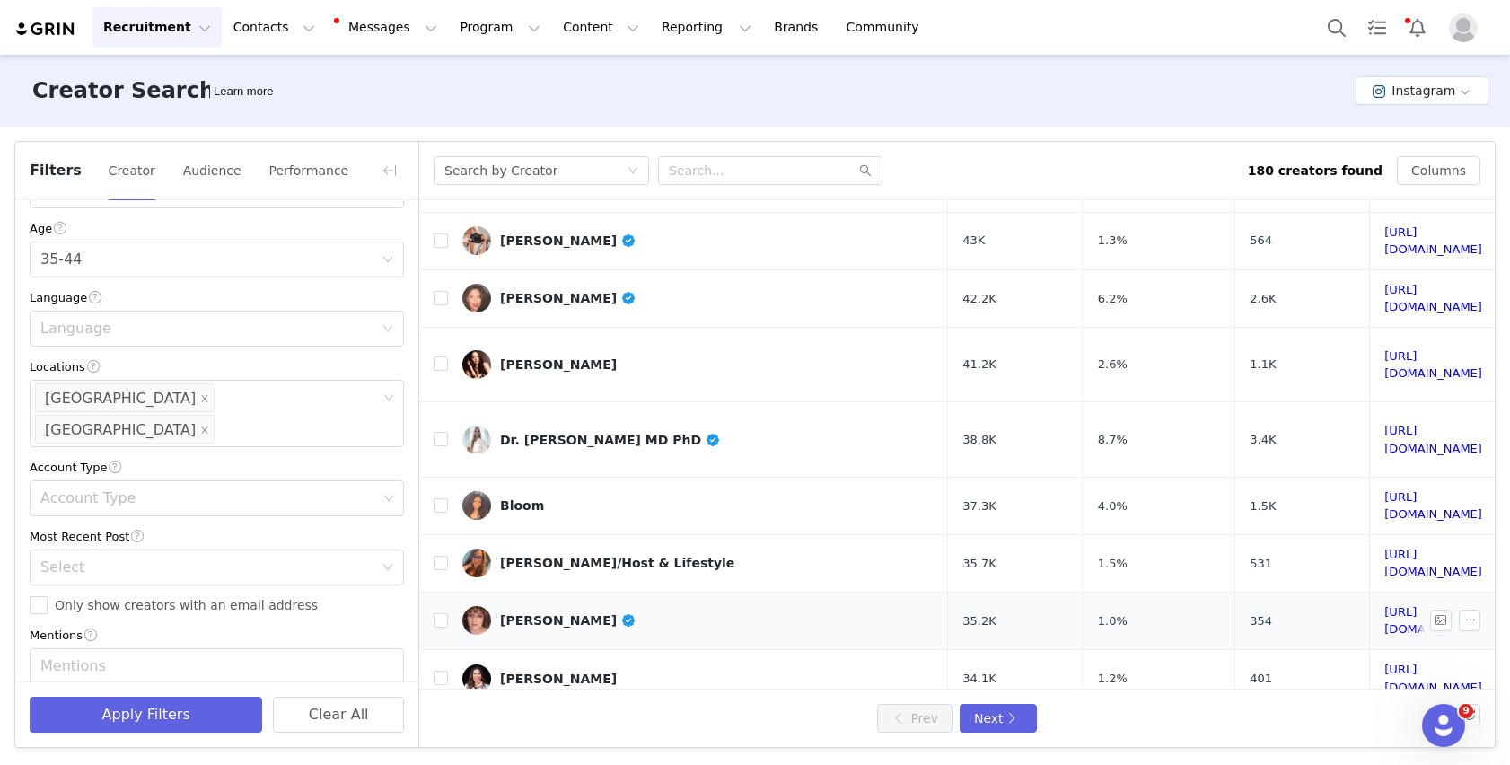
scroll to position [432, 0]
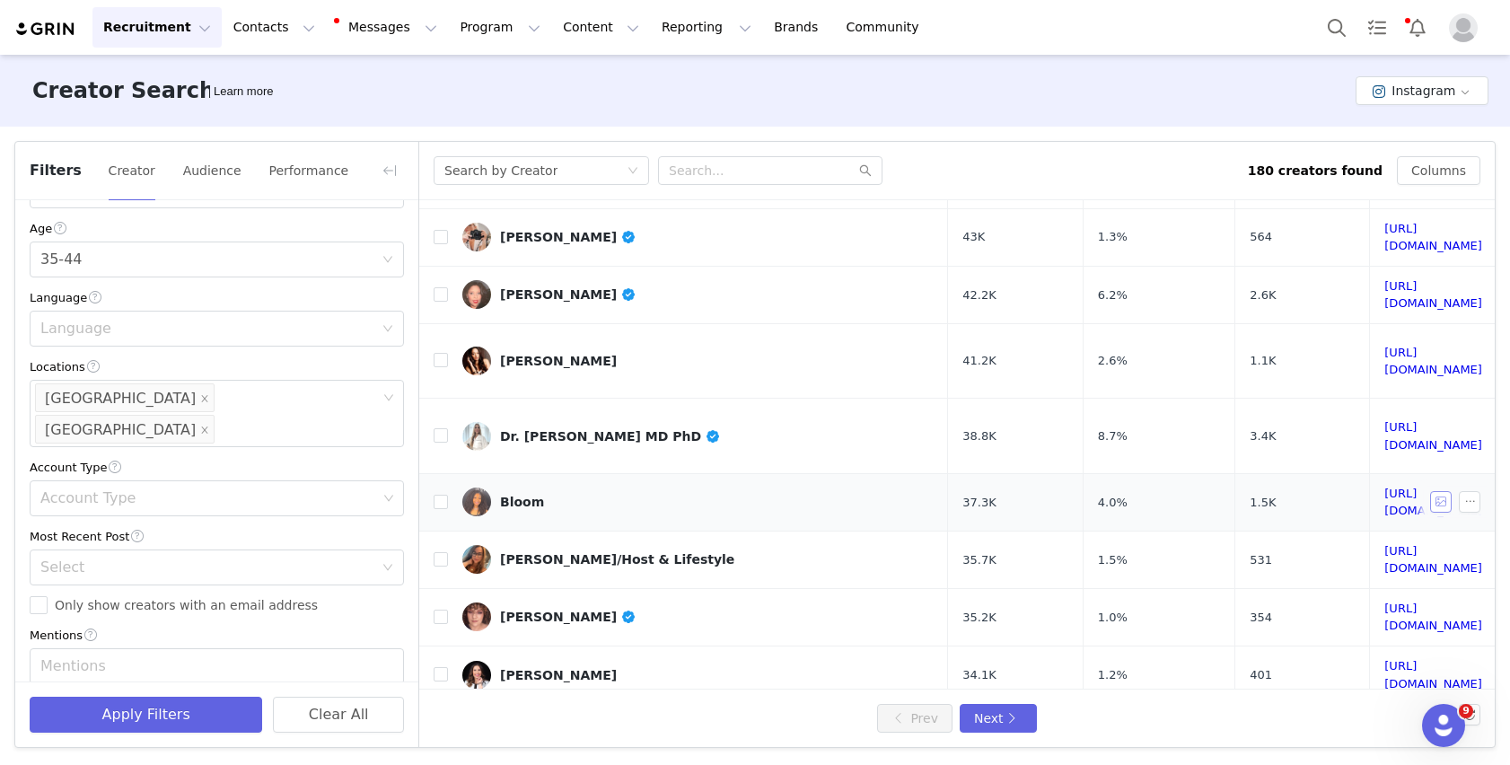
click at [870, 491] on button "button" at bounding box center [1441, 502] width 22 height 22
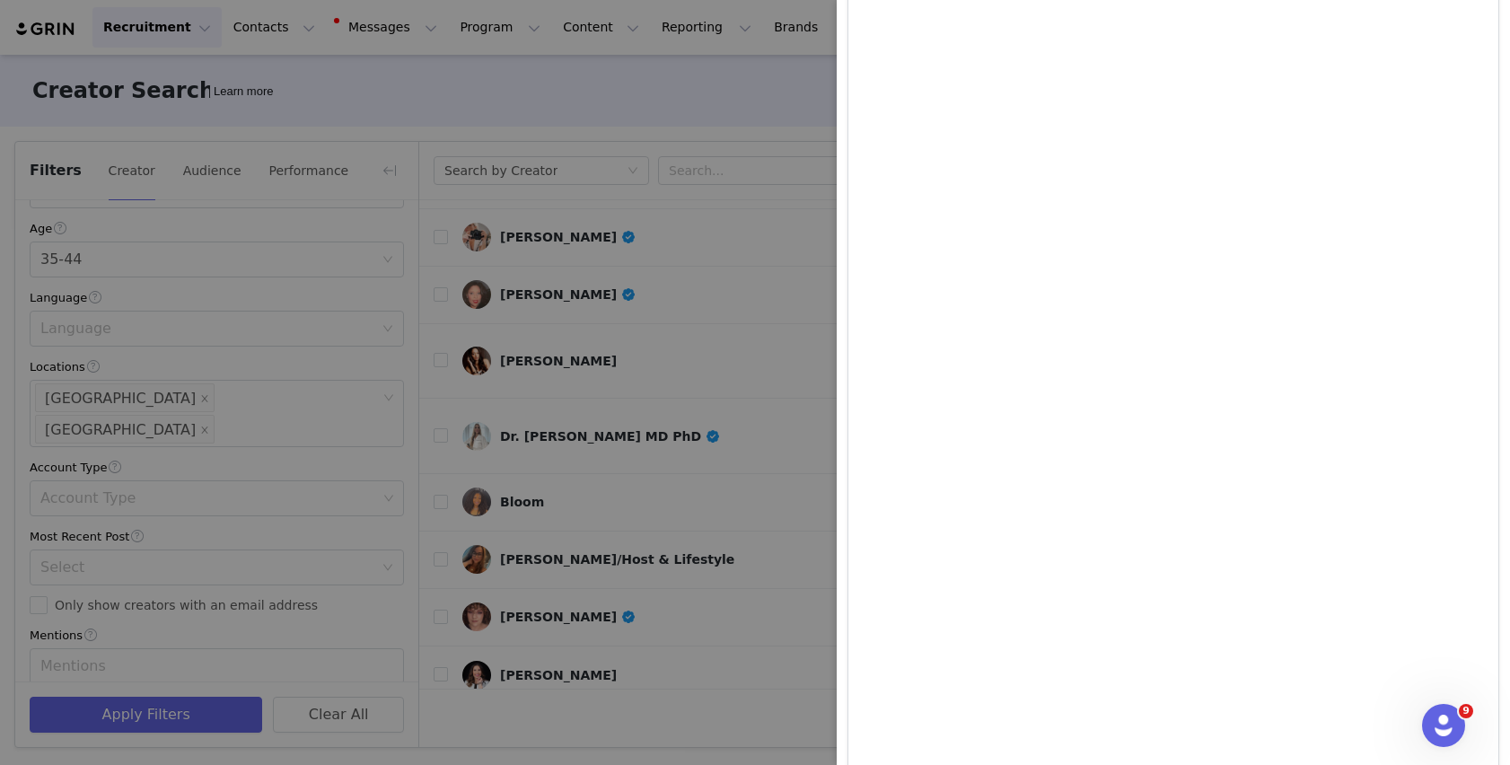
scroll to position [833, 0]
click at [766, 303] on div at bounding box center [755, 382] width 1510 height 765
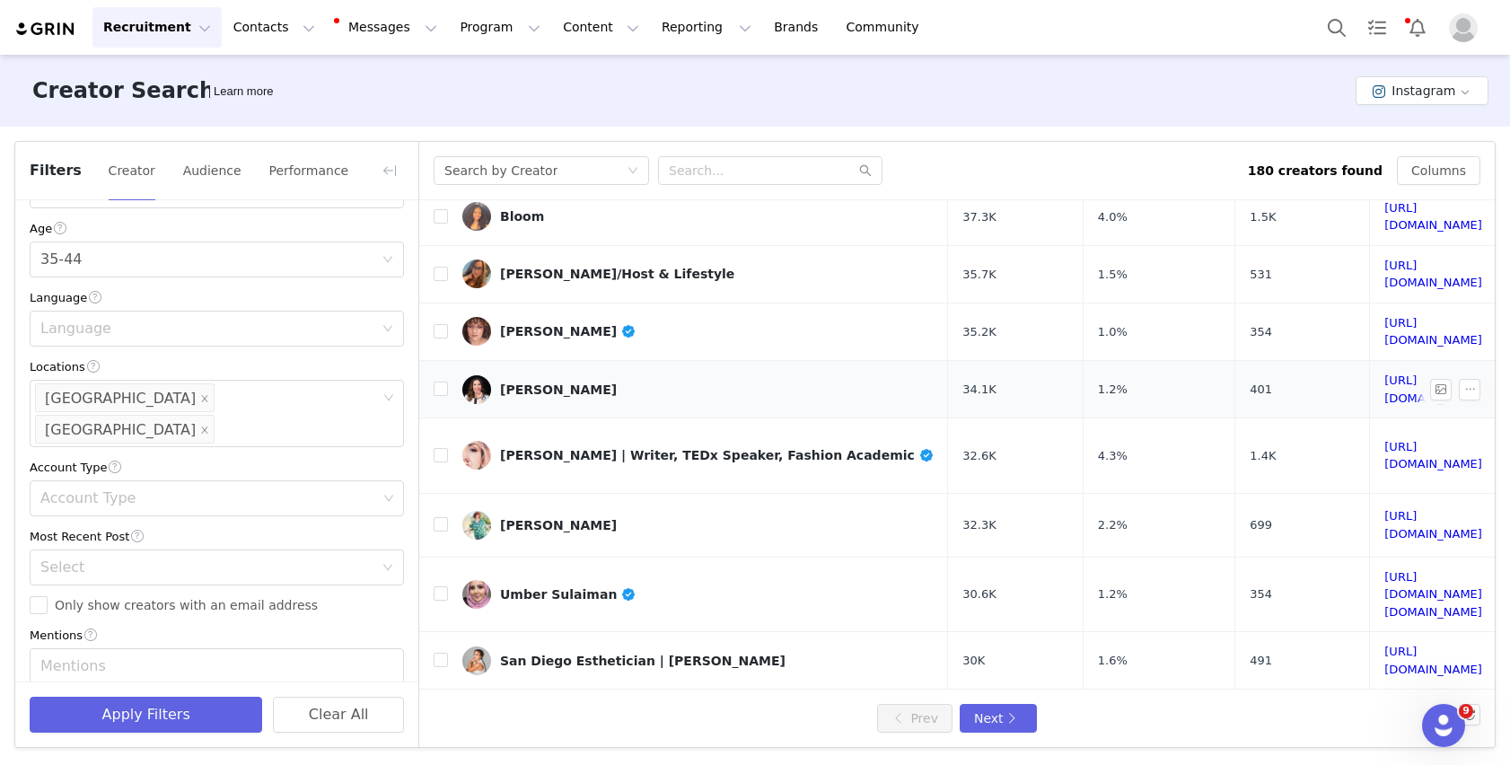
scroll to position [730, 0]
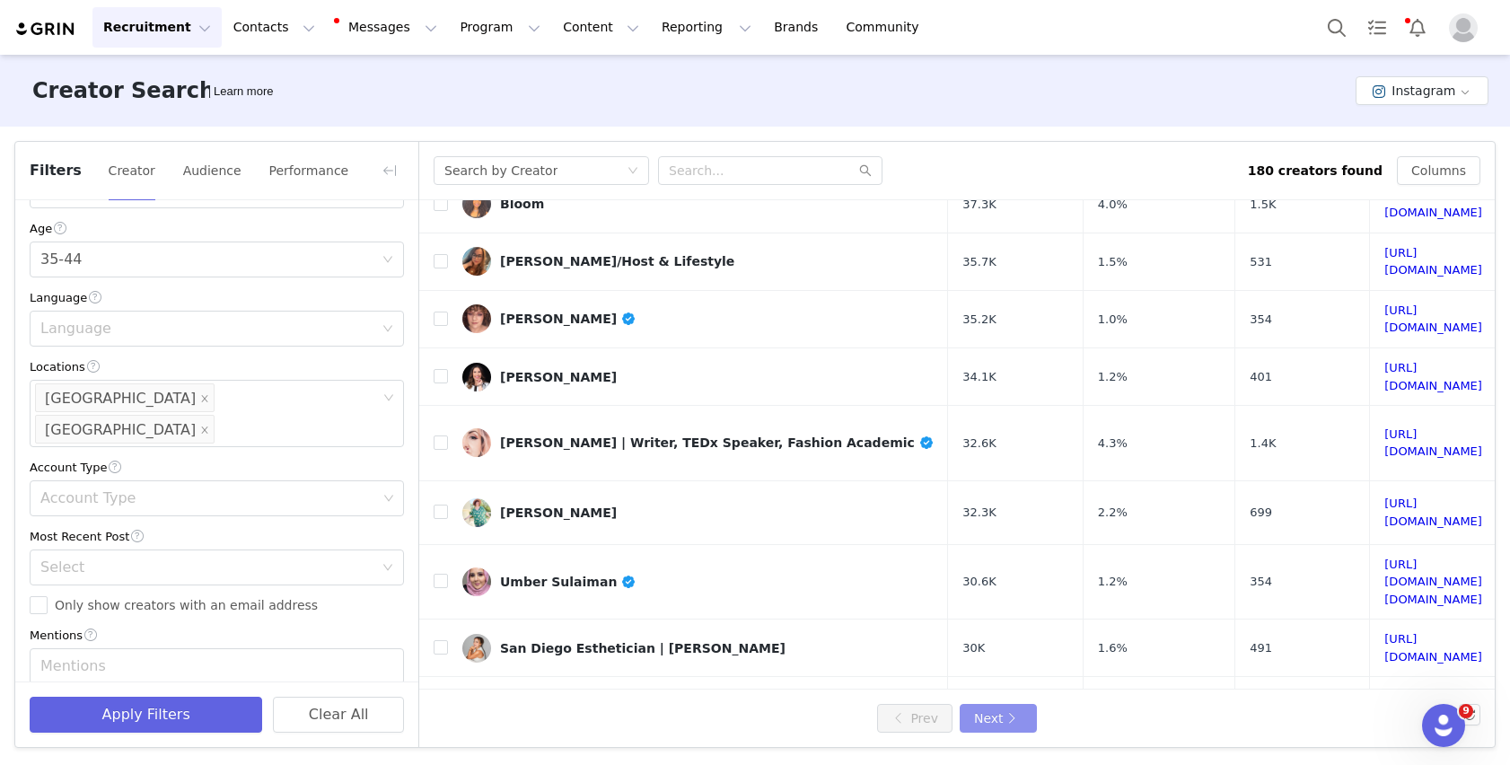
click at [870, 646] on button "Next" at bounding box center [998, 718] width 77 height 29
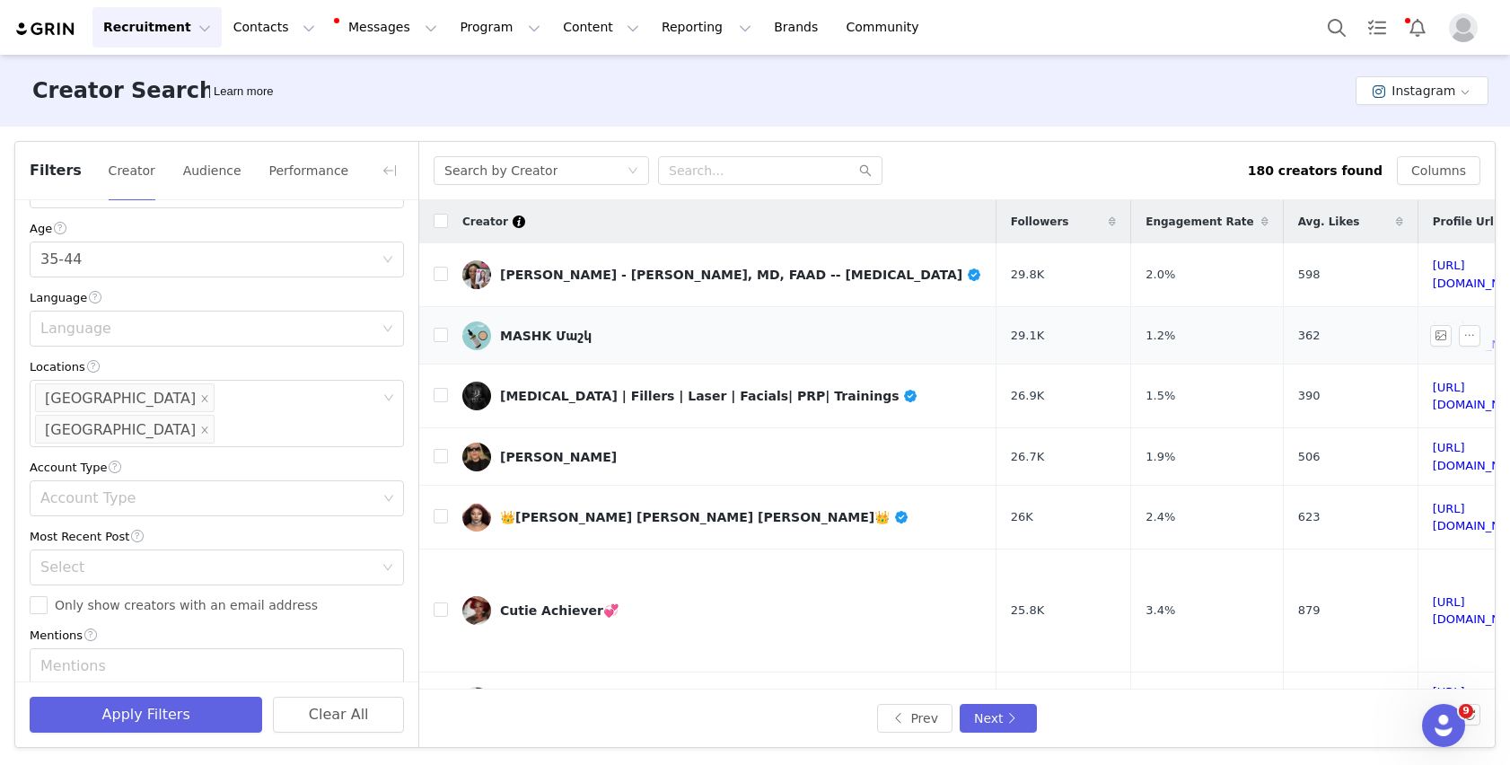
scroll to position [4, 0]
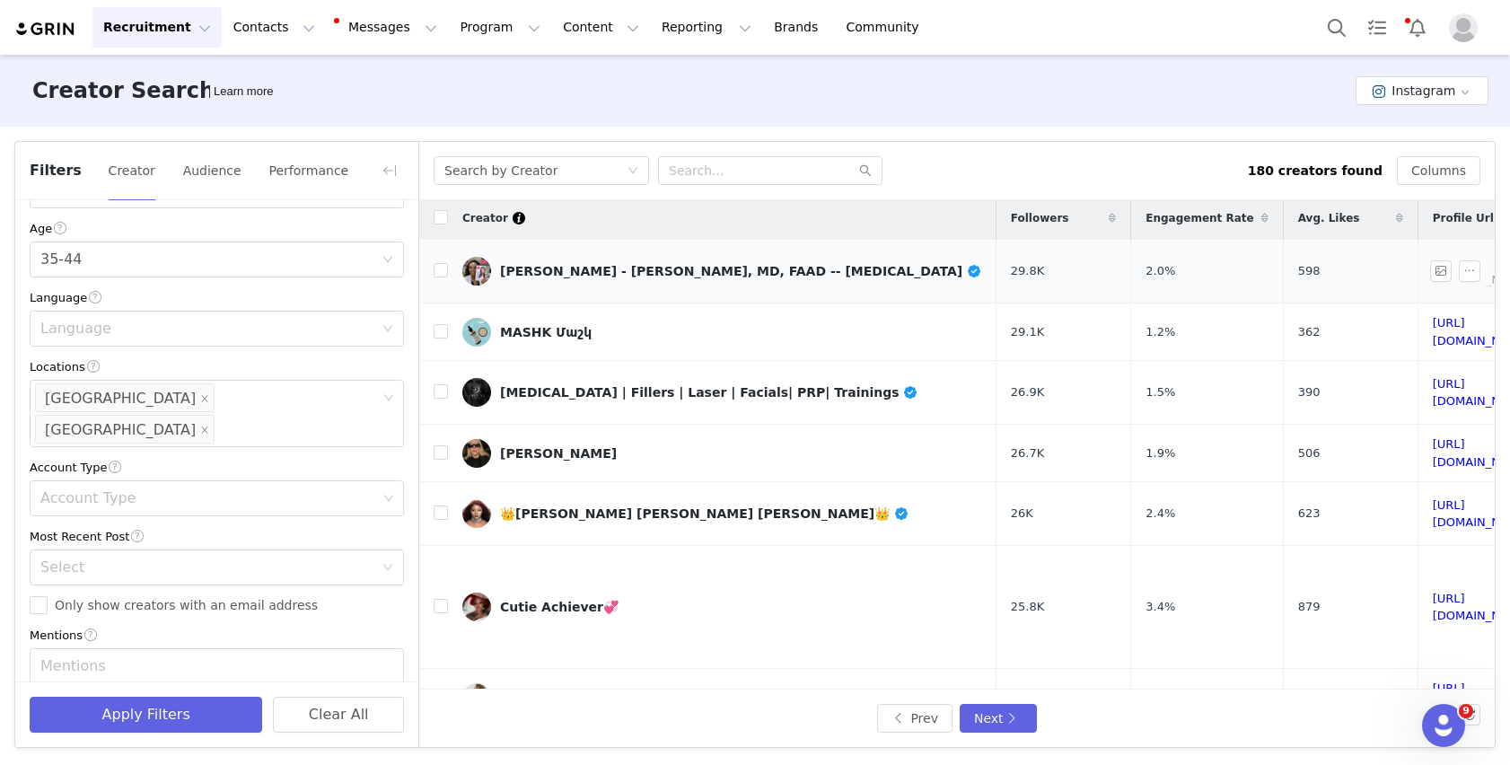
click at [870, 272] on link "https://www.instagram.com/drkemmymd/" at bounding box center [1482, 270] width 98 height 31
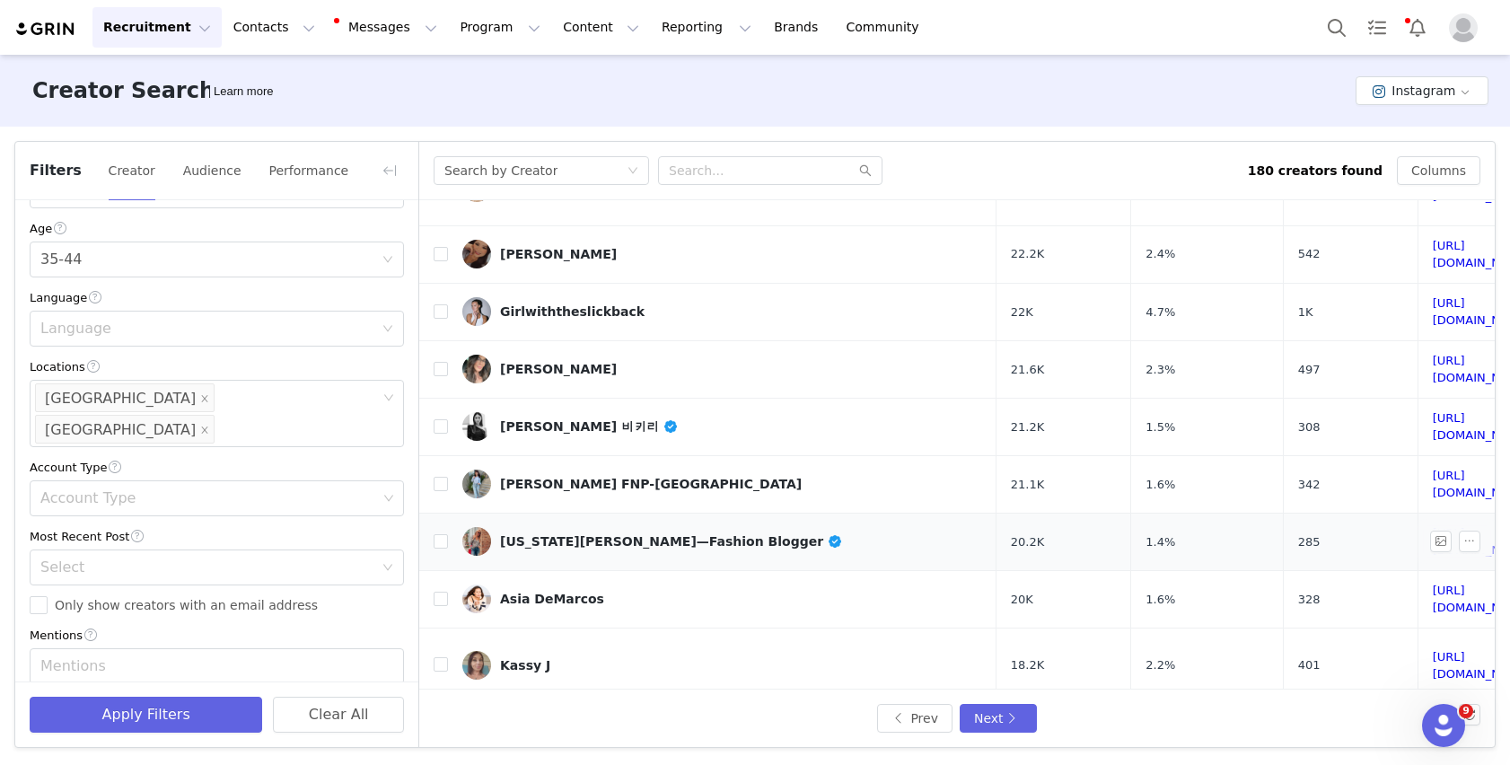
scroll to position [762, 0]
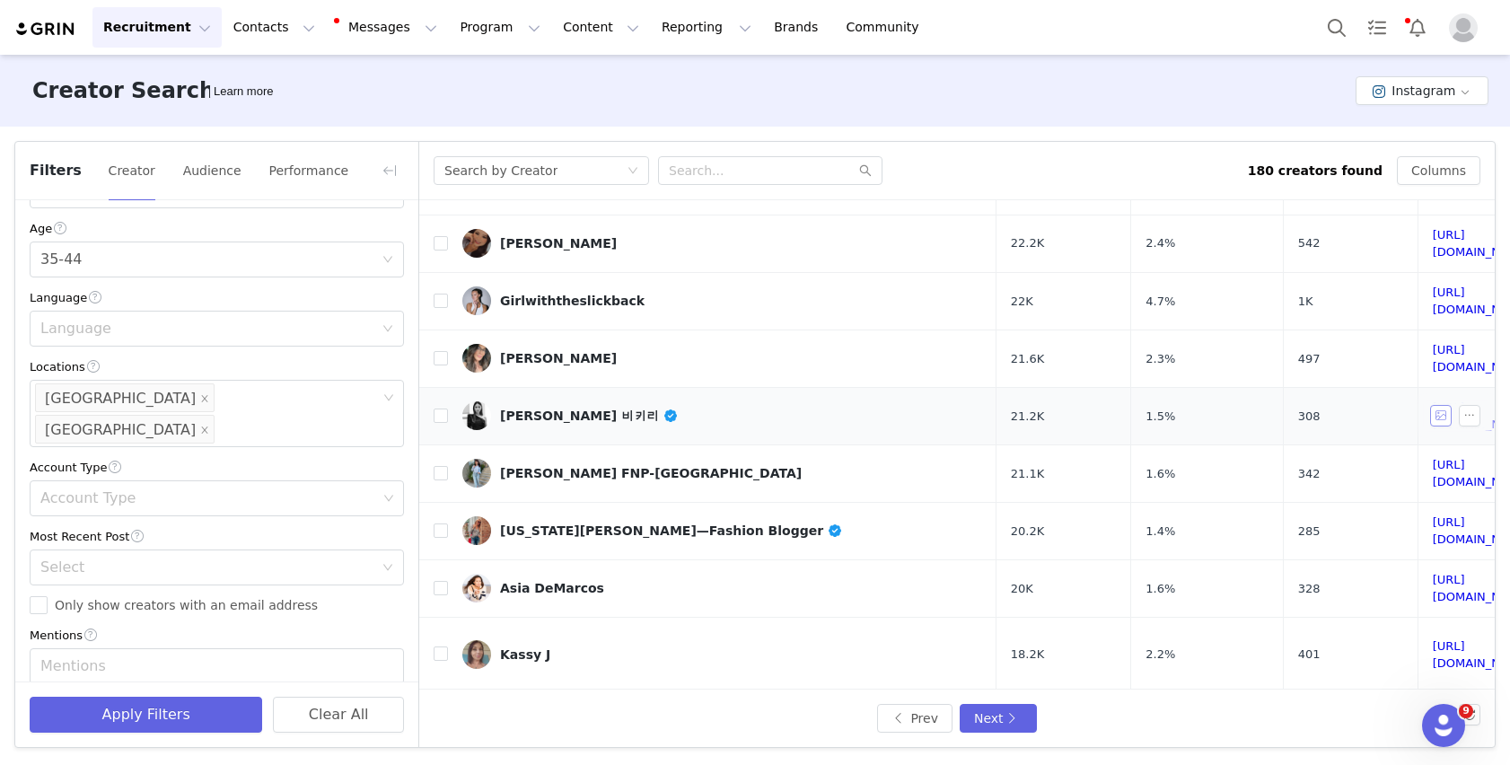
click at [870, 405] on button "button" at bounding box center [1441, 416] width 22 height 22
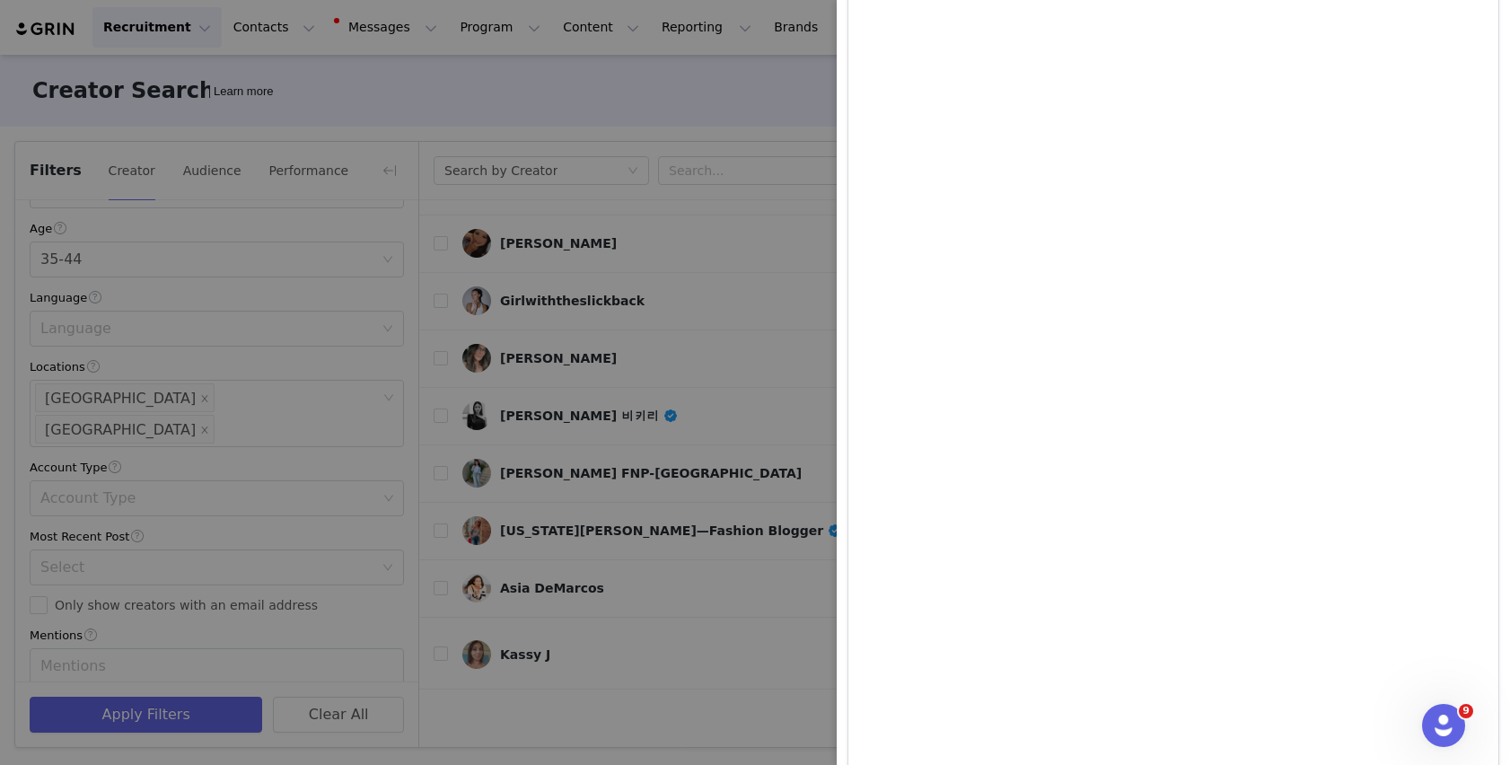
scroll to position [1119, 0]
click at [691, 459] on div at bounding box center [755, 382] width 1510 height 765
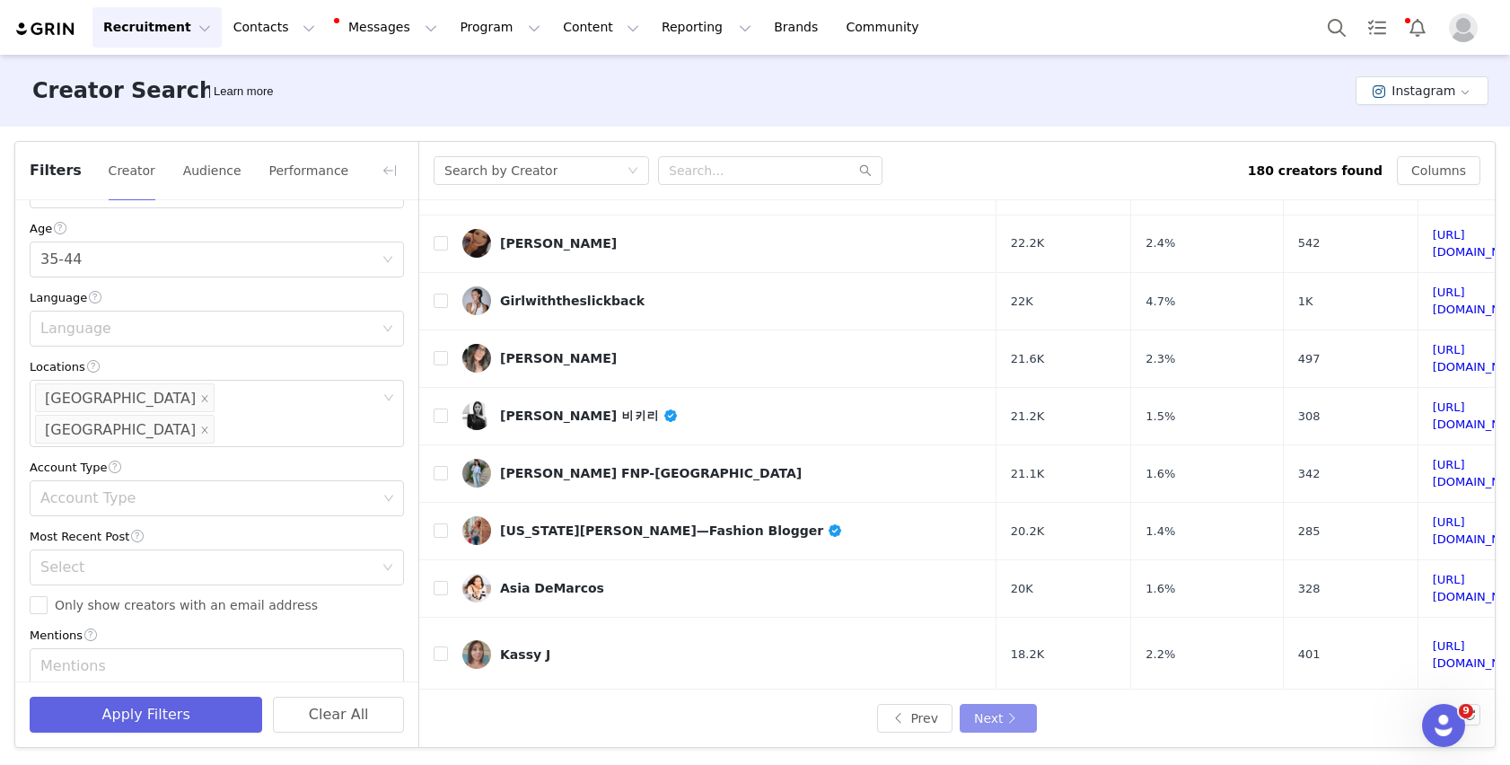
click at [870, 646] on button "Next" at bounding box center [998, 718] width 77 height 29
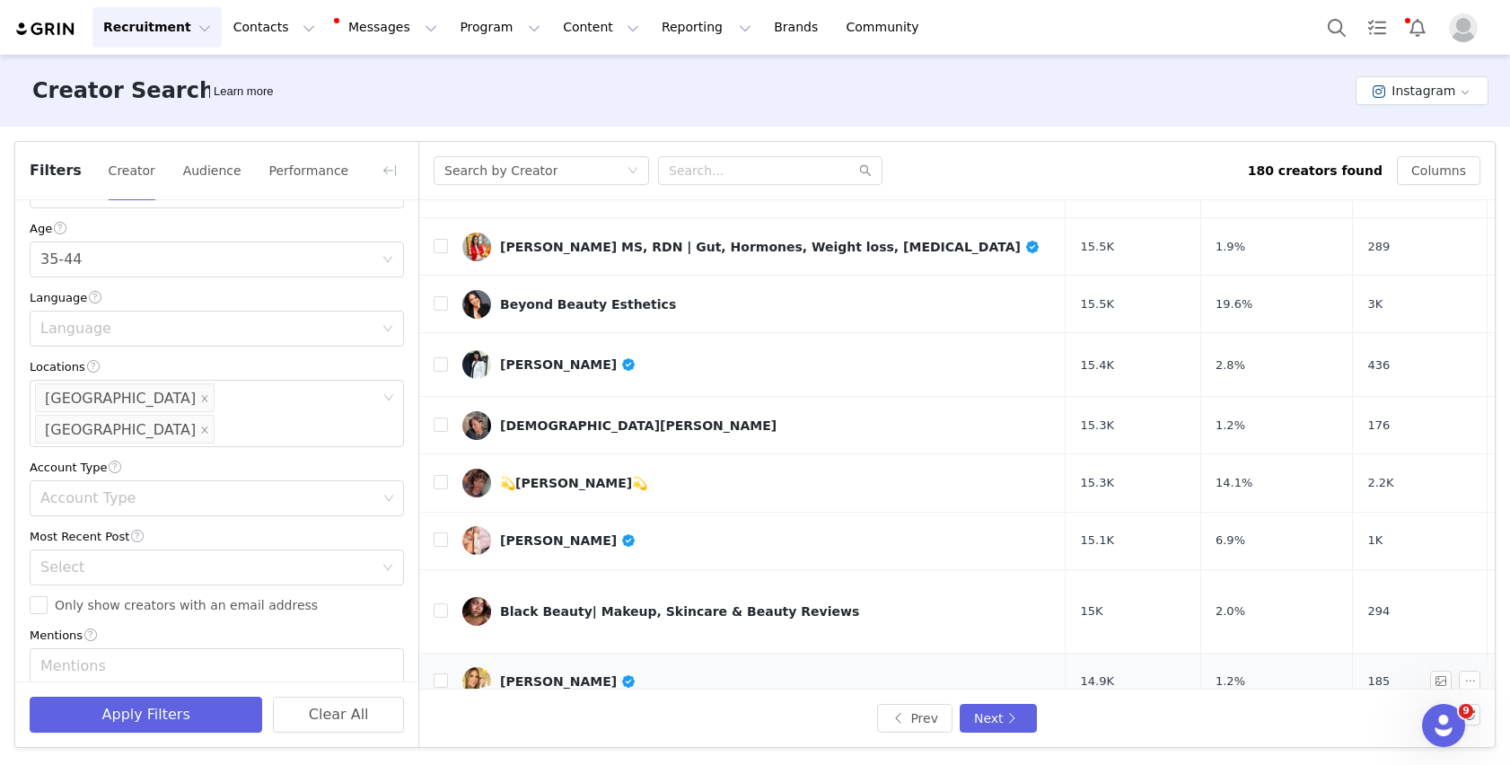
scroll to position [749, 0]
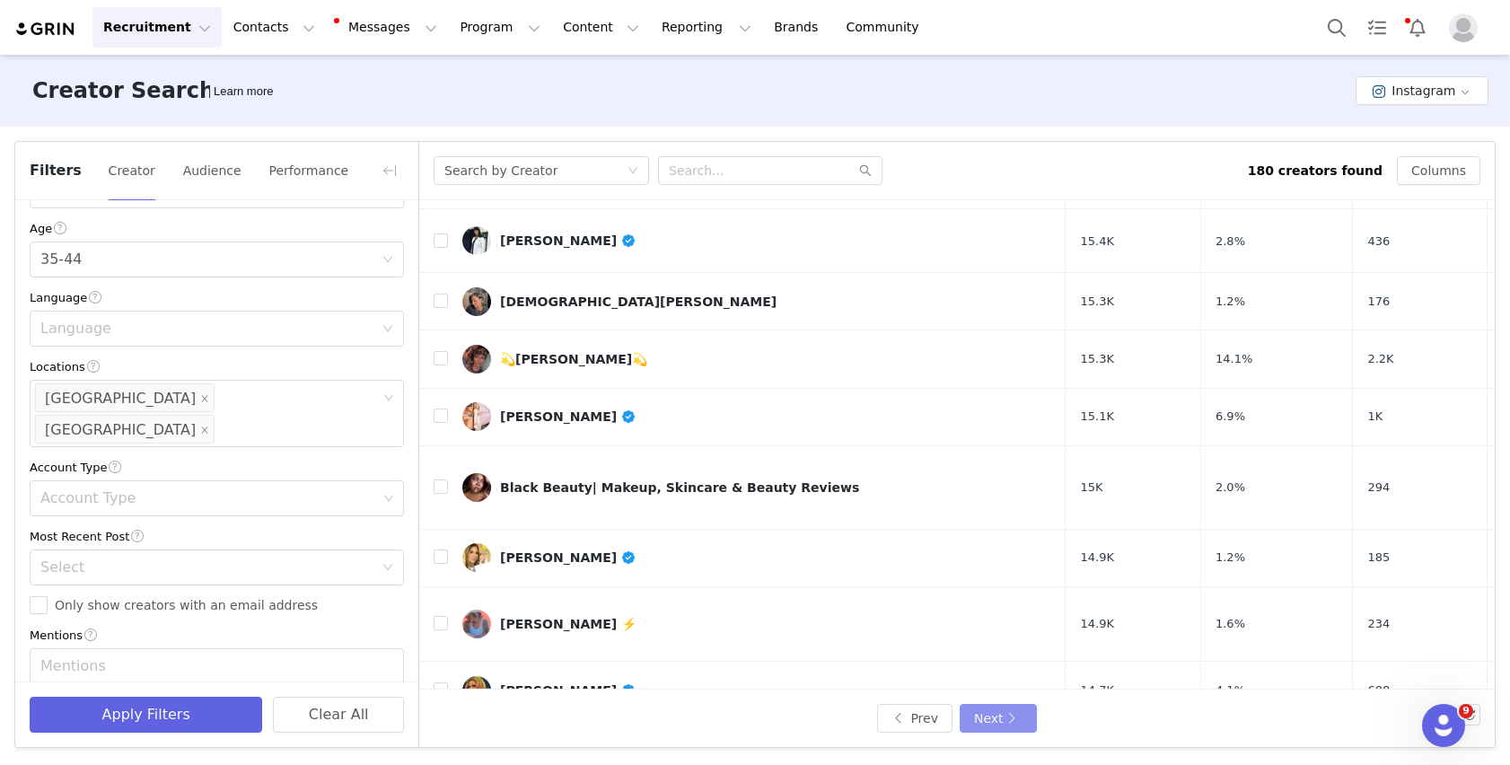
click at [870, 646] on button "Next" at bounding box center [998, 718] width 77 height 29
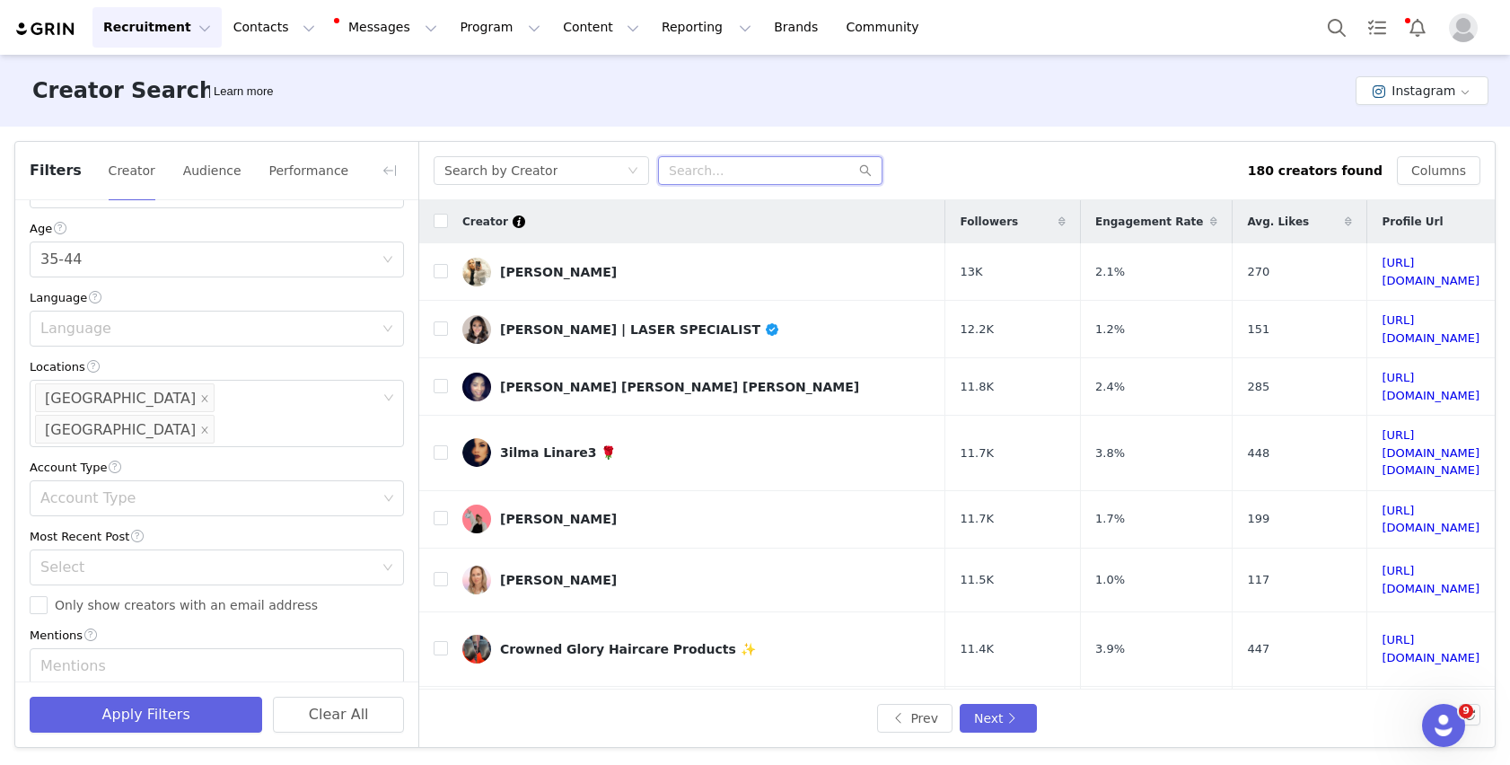
click at [693, 163] on input "text" at bounding box center [770, 170] width 224 height 29
click at [696, 172] on input "text" at bounding box center [770, 170] width 224 height 29
paste input "https://www.instagram.com/ashleysmixon.it.up/"
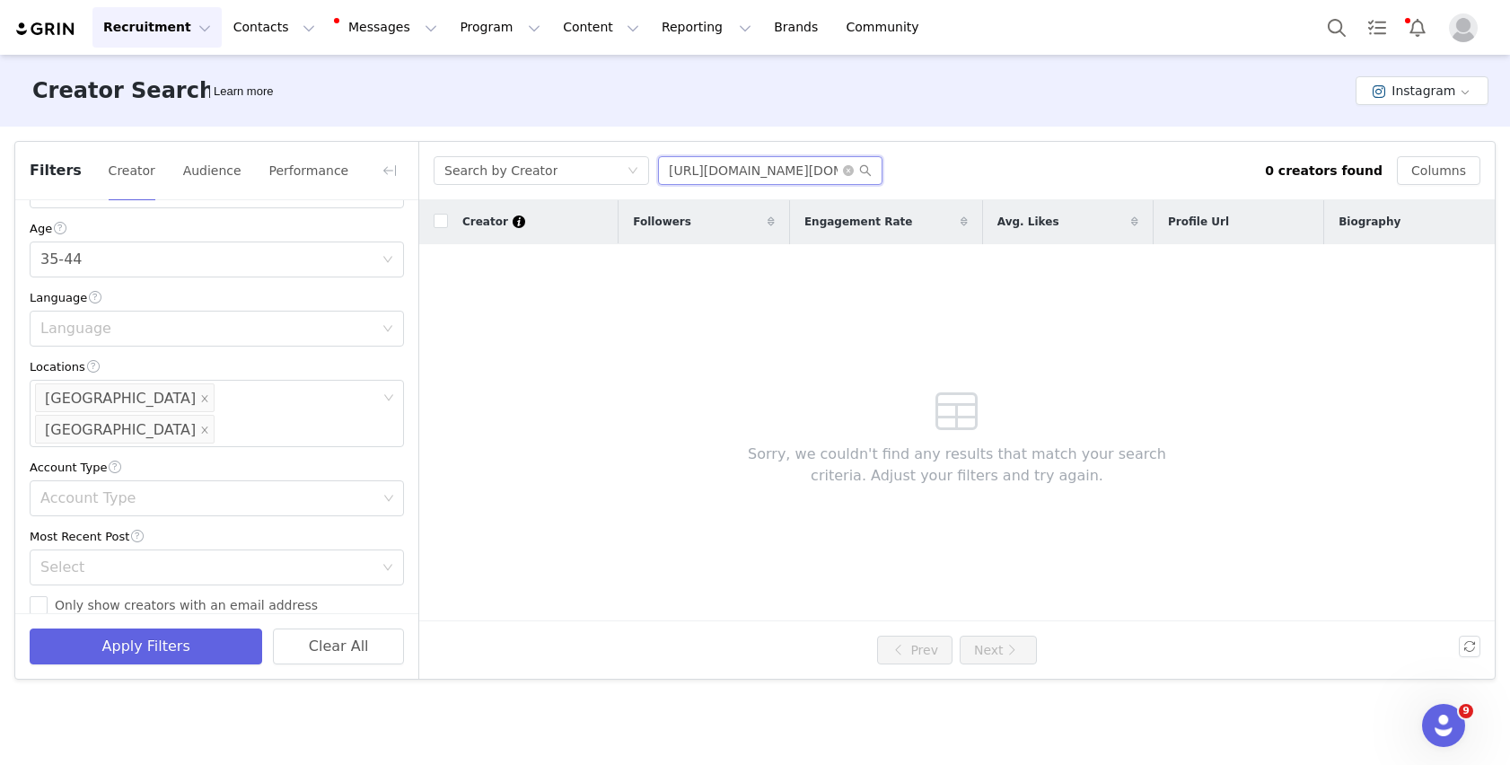
click at [754, 170] on input "https://www.instagram.com/ashleysmixon.it.up/" at bounding box center [770, 170] width 224 height 29
drag, startPoint x: 835, startPoint y: 171, endPoint x: 578, endPoint y: 173, distance: 256.8
click at [578, 173] on div "Search by Creator https://www.instagram.com/ashleysmixon.it.up/" at bounding box center [849, 170] width 831 height 29
click at [786, 171] on input "ashleysmixon.it.up/" at bounding box center [770, 170] width 224 height 29
type input "ashleysmixon.it.up"
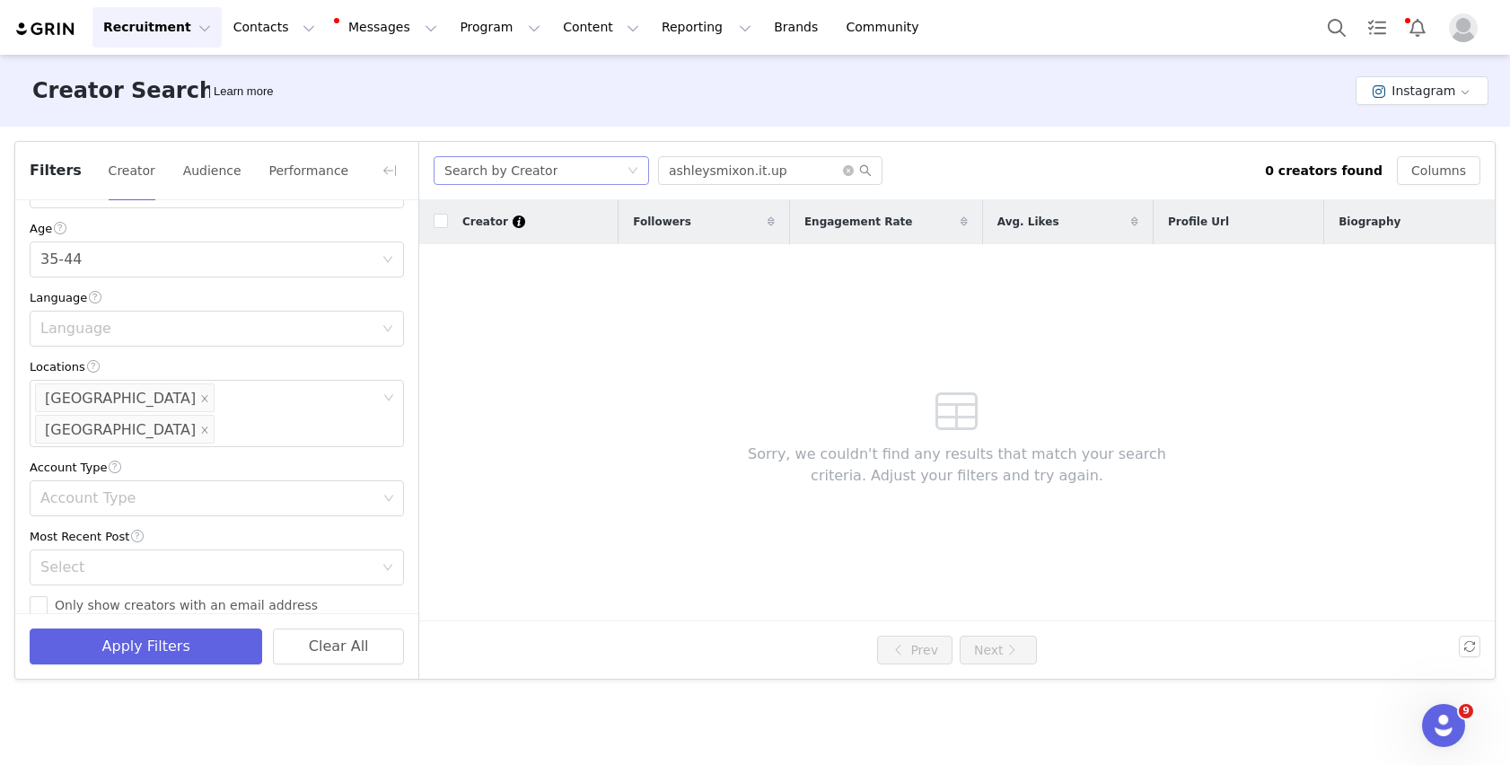
click at [580, 176] on div "Search by Creator" at bounding box center [535, 170] width 182 height 27
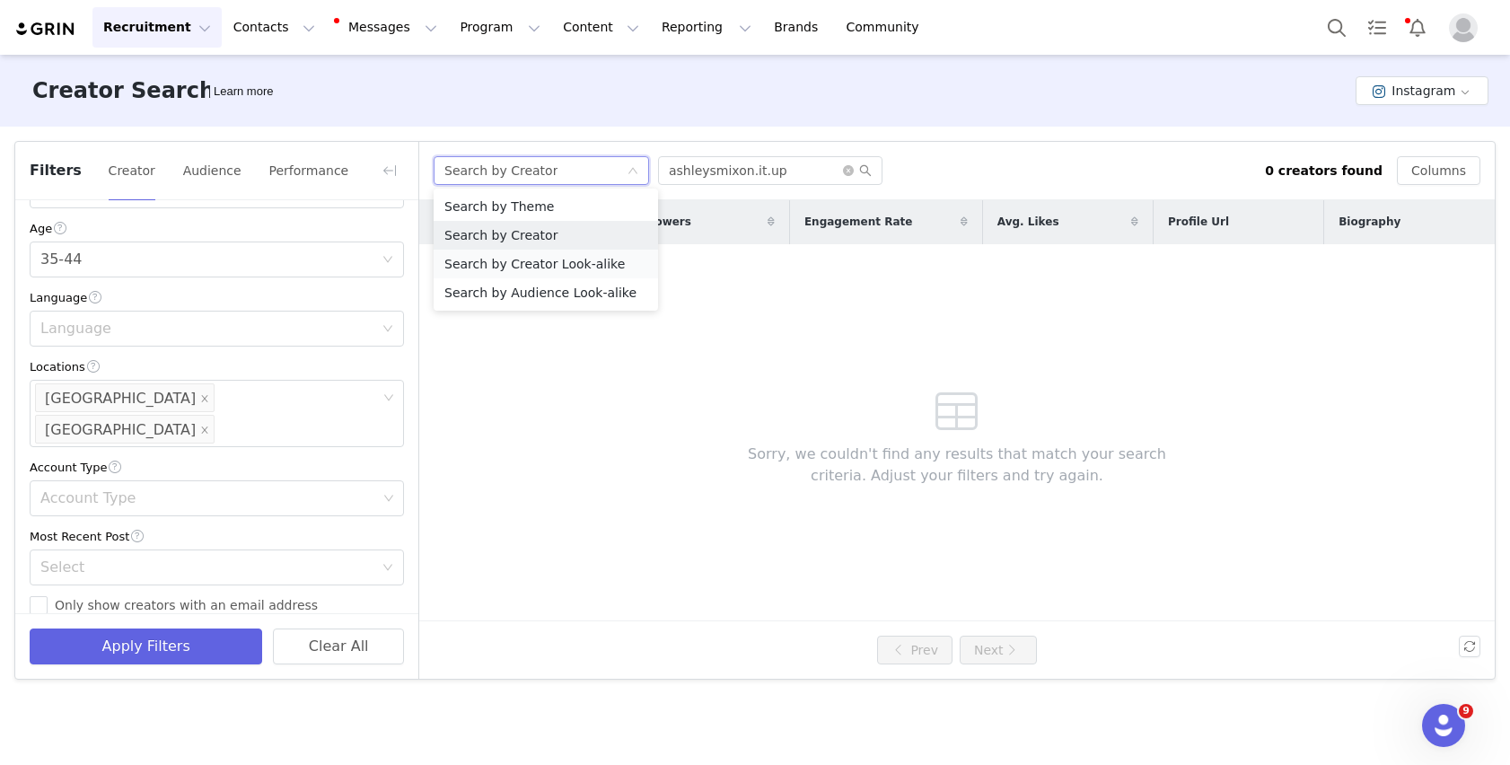
click at [531, 257] on li "Search by Creator Look-alike" at bounding box center [546, 264] width 224 height 29
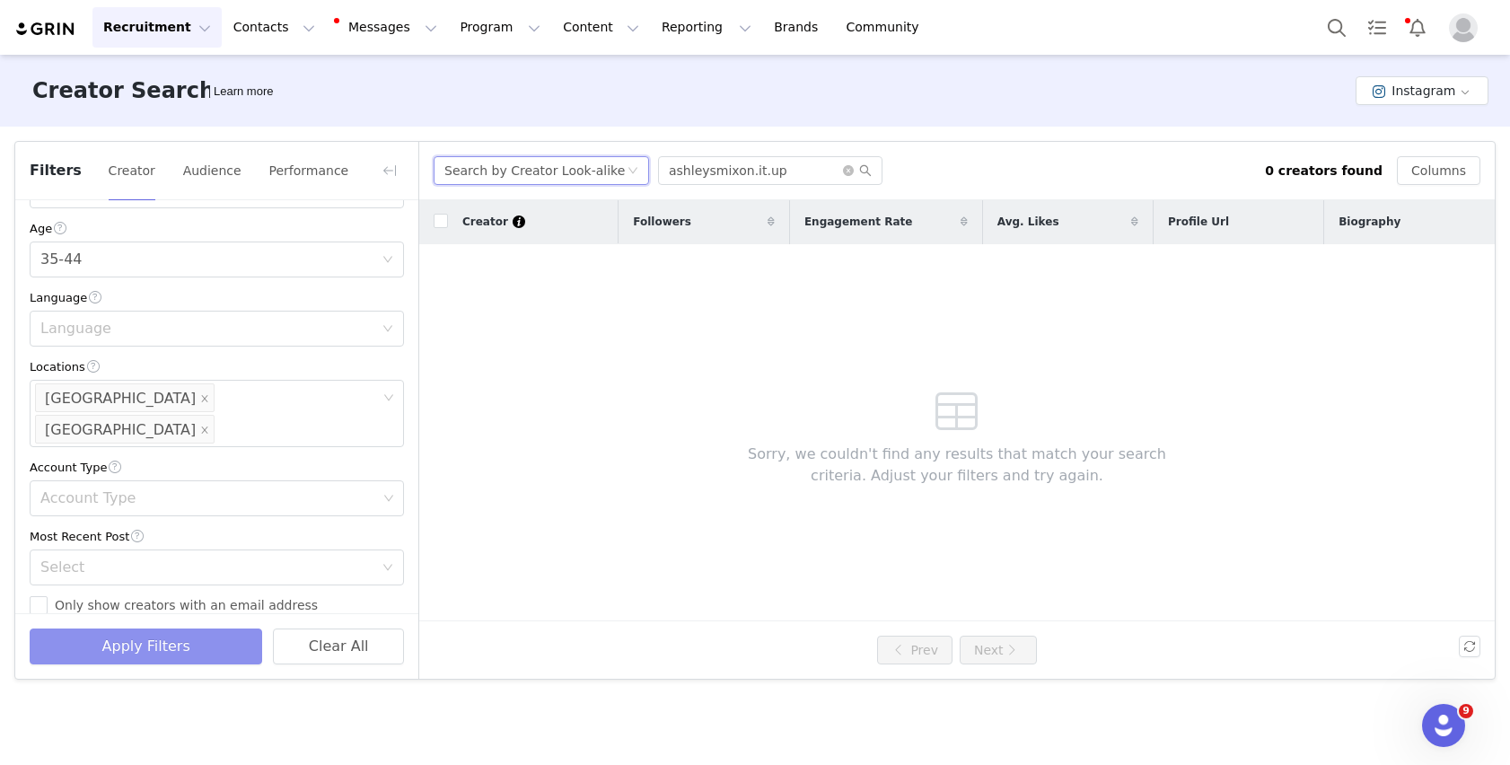
click at [187, 646] on button "Apply Filters" at bounding box center [146, 646] width 233 height 36
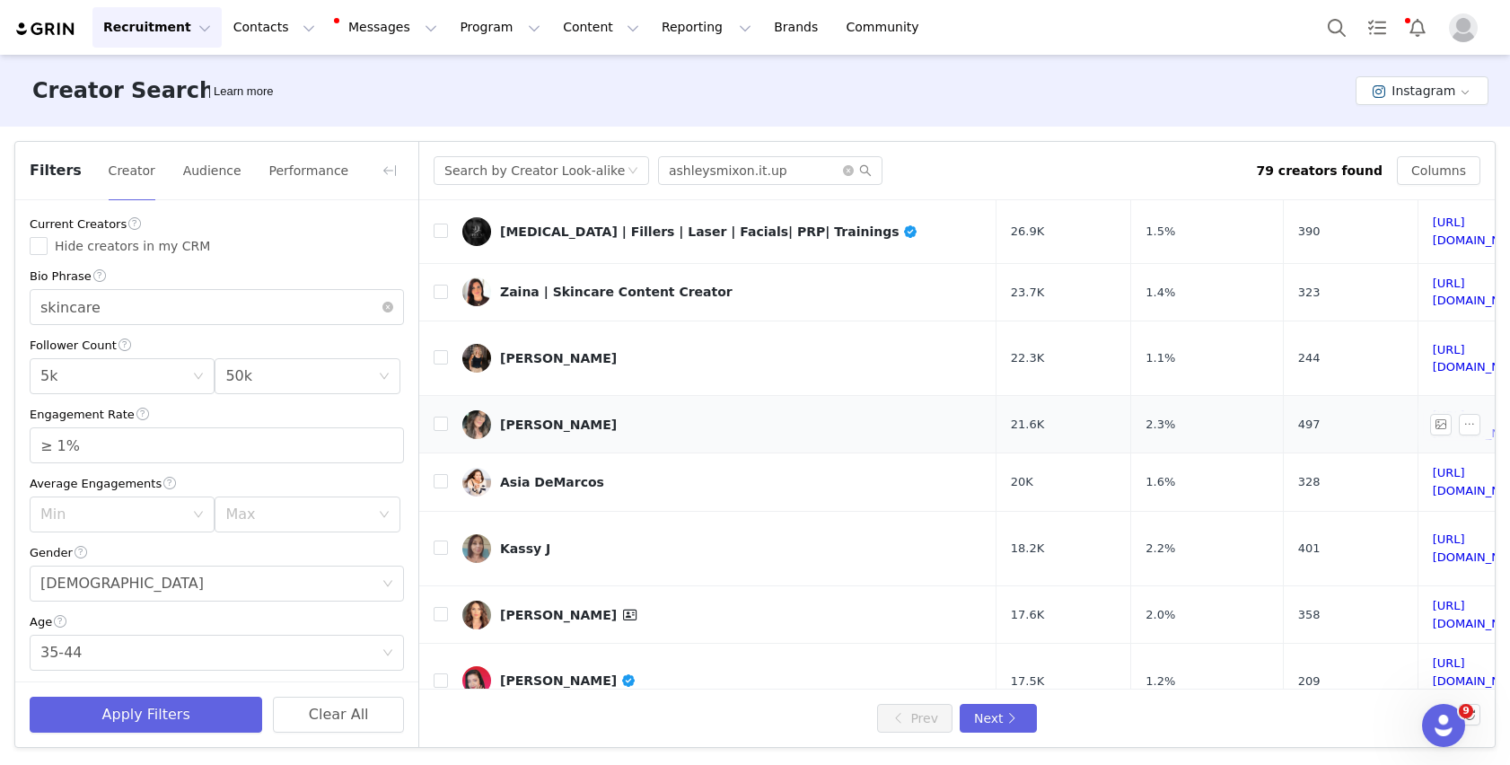
scroll to position [735, 0]
click at [870, 646] on div "Prev Next" at bounding box center [957, 718] width 436 height 29
click at [870, 646] on button "Next" at bounding box center [998, 718] width 77 height 29
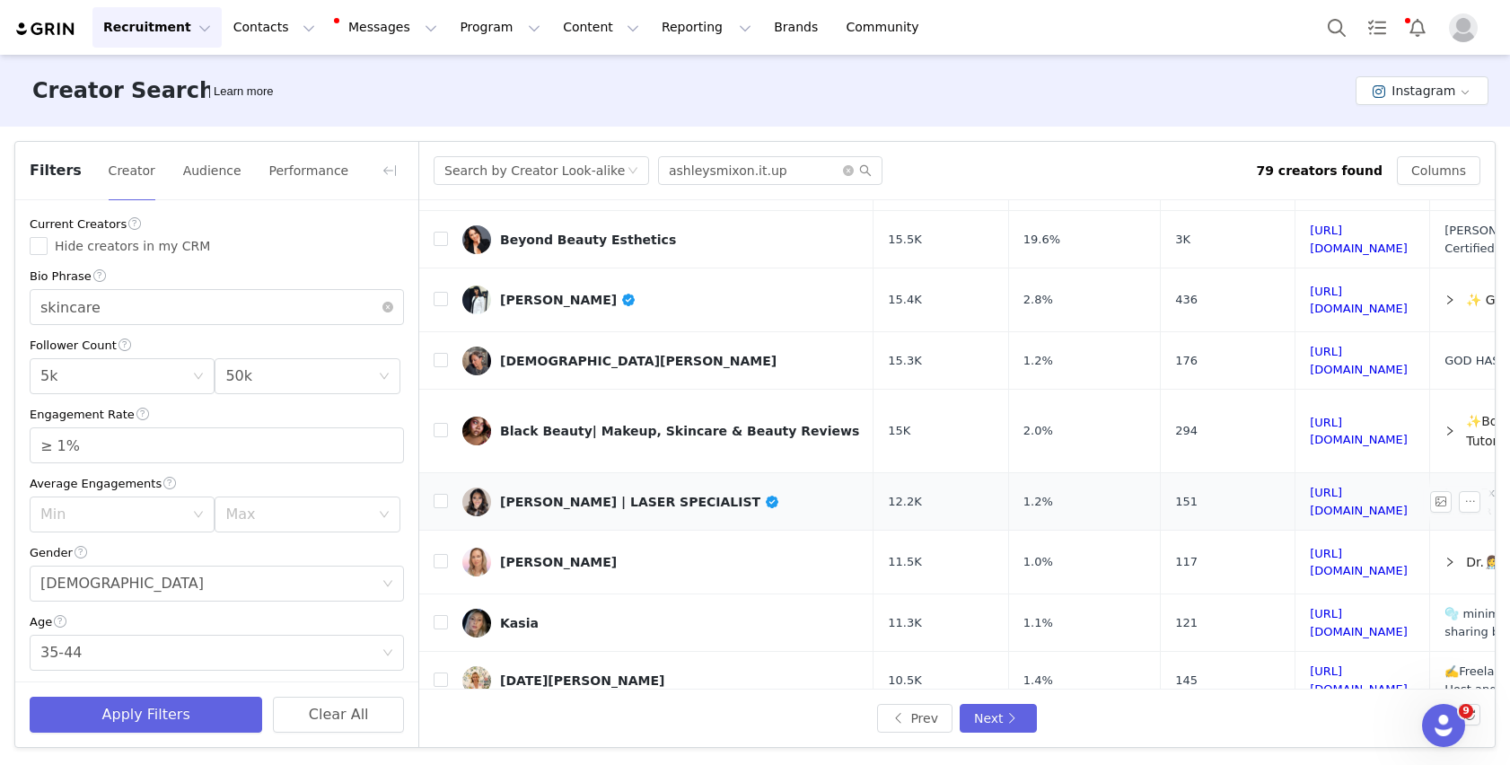
scroll to position [136, 0]
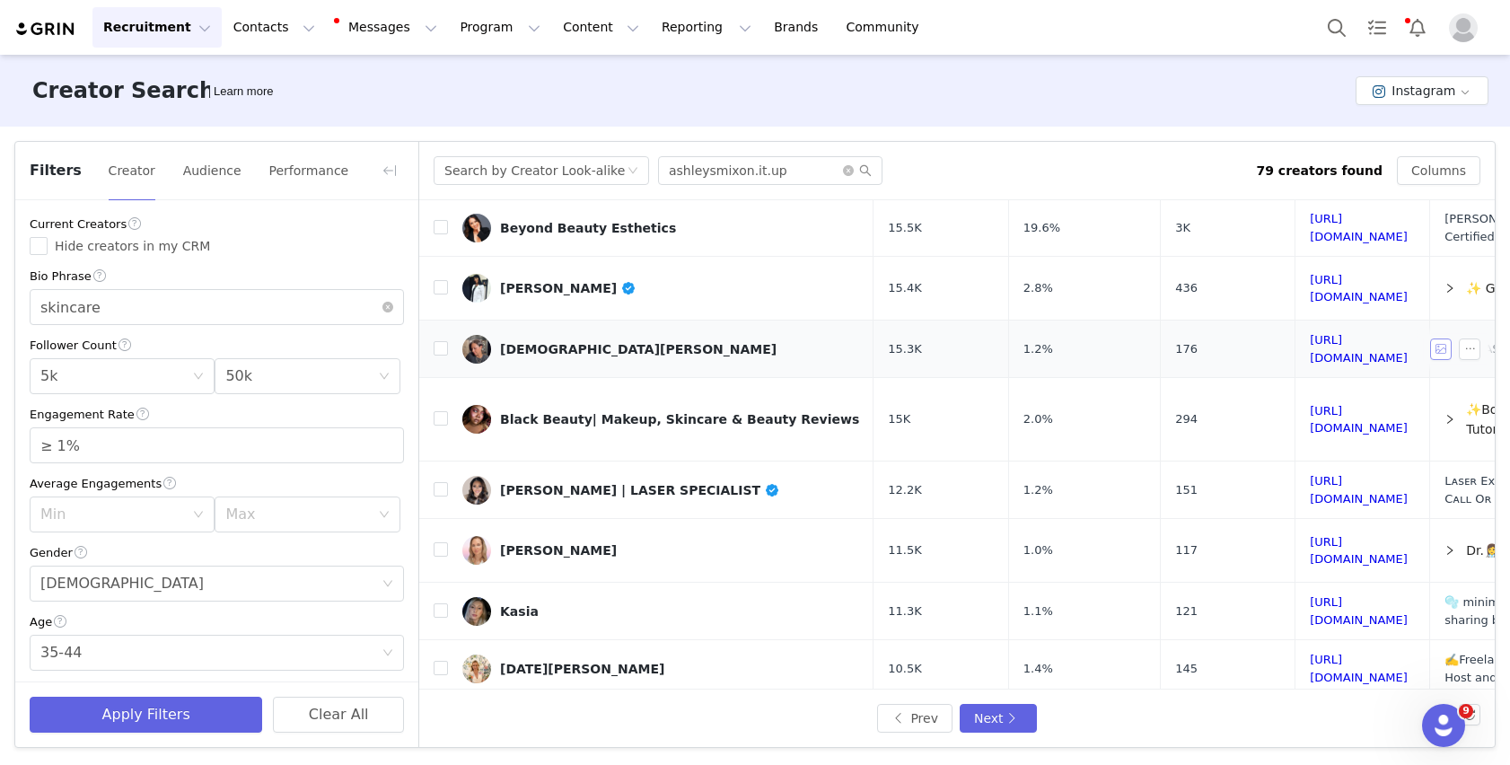
click at [870, 338] on button "button" at bounding box center [1441, 349] width 22 height 22
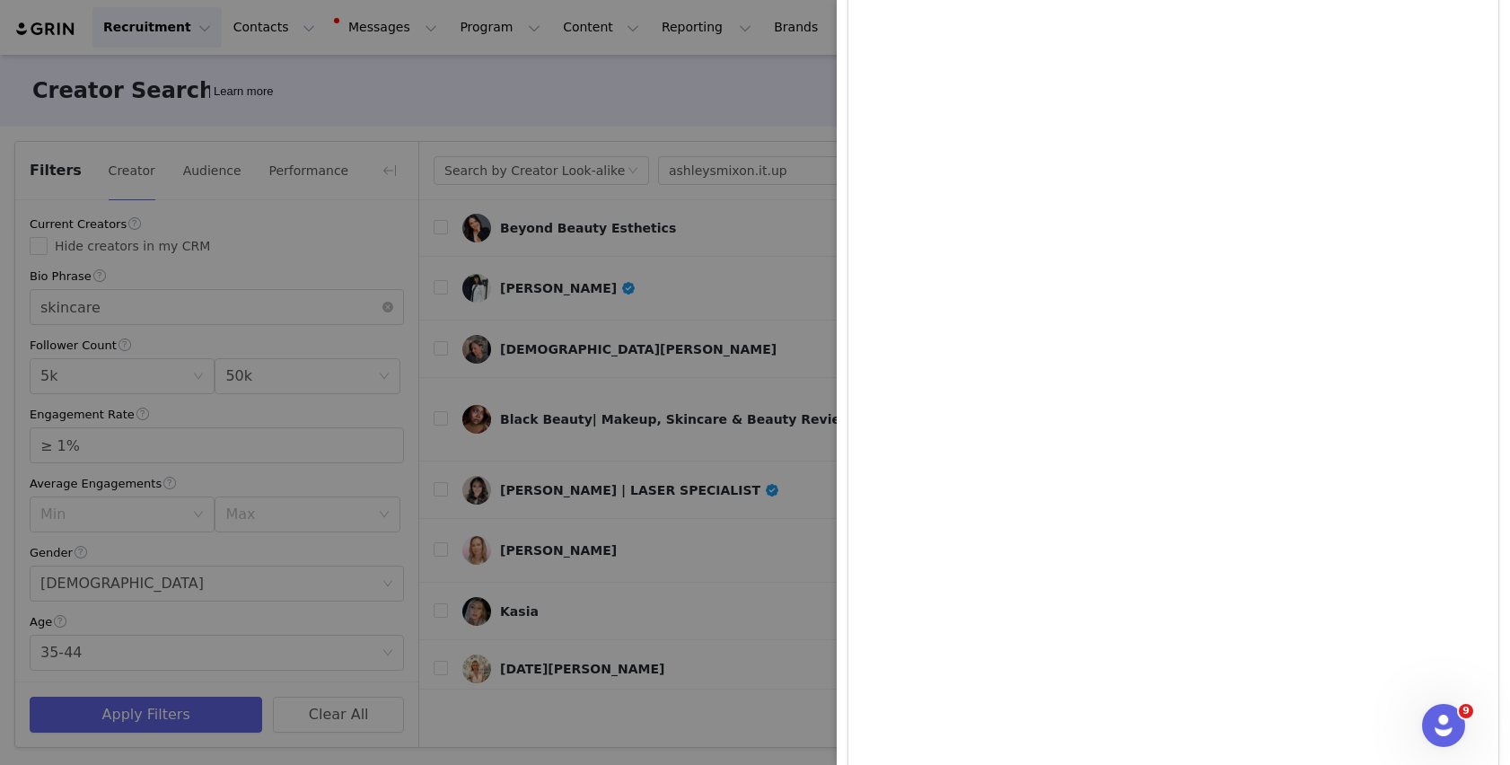
scroll to position [1478, 0]
click at [635, 558] on div at bounding box center [755, 382] width 1510 height 765
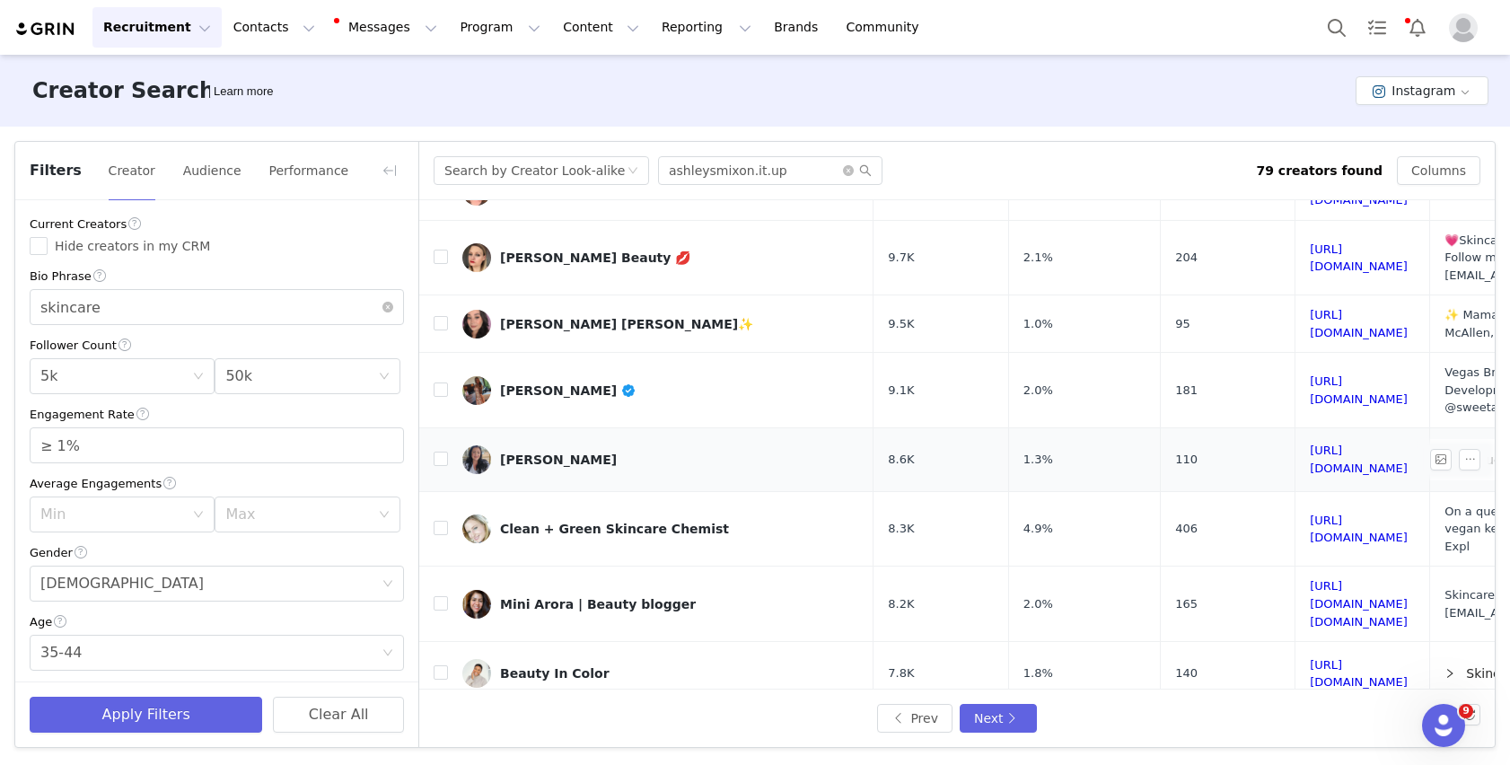
scroll to position [761, 0]
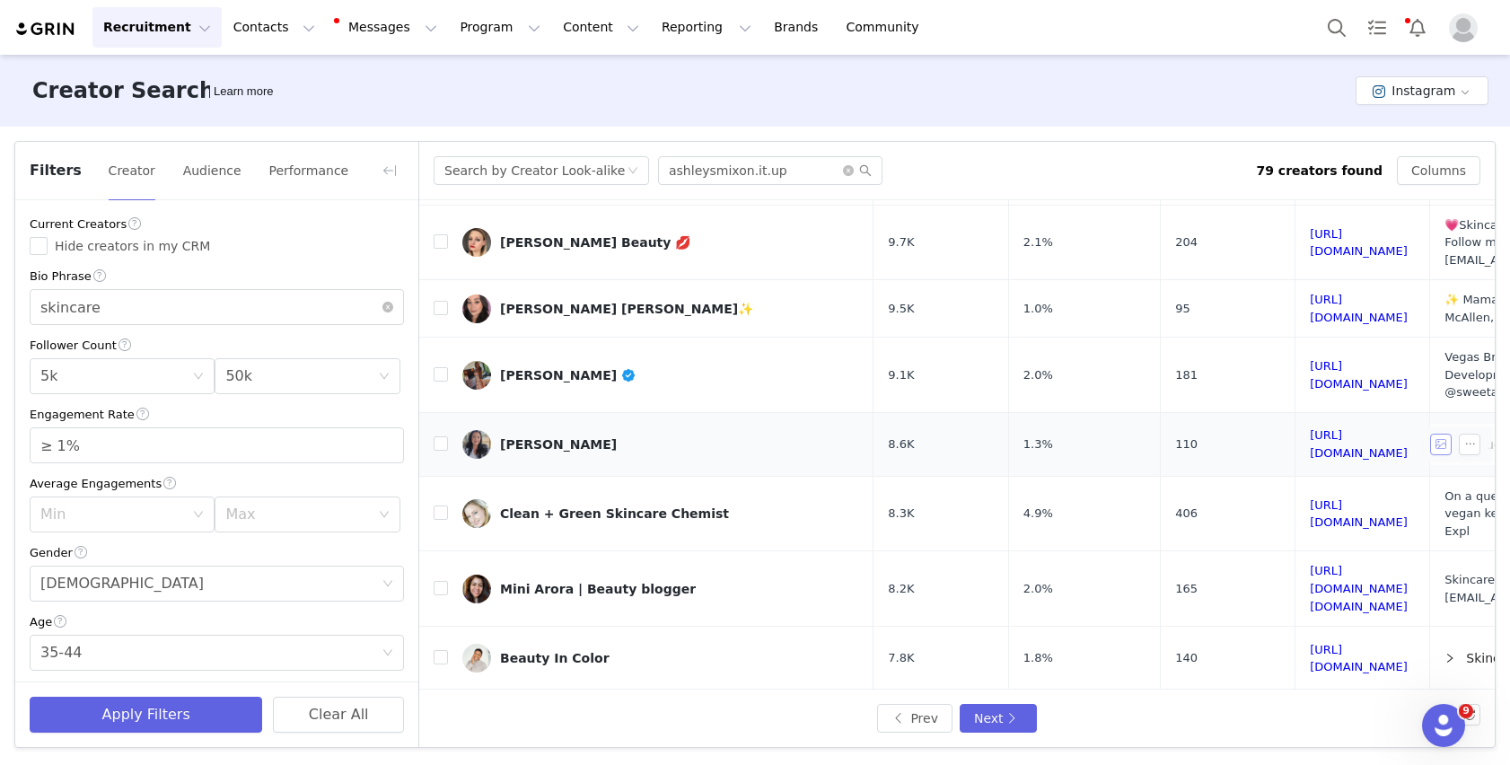
click at [870, 434] on button "button" at bounding box center [1441, 445] width 22 height 22
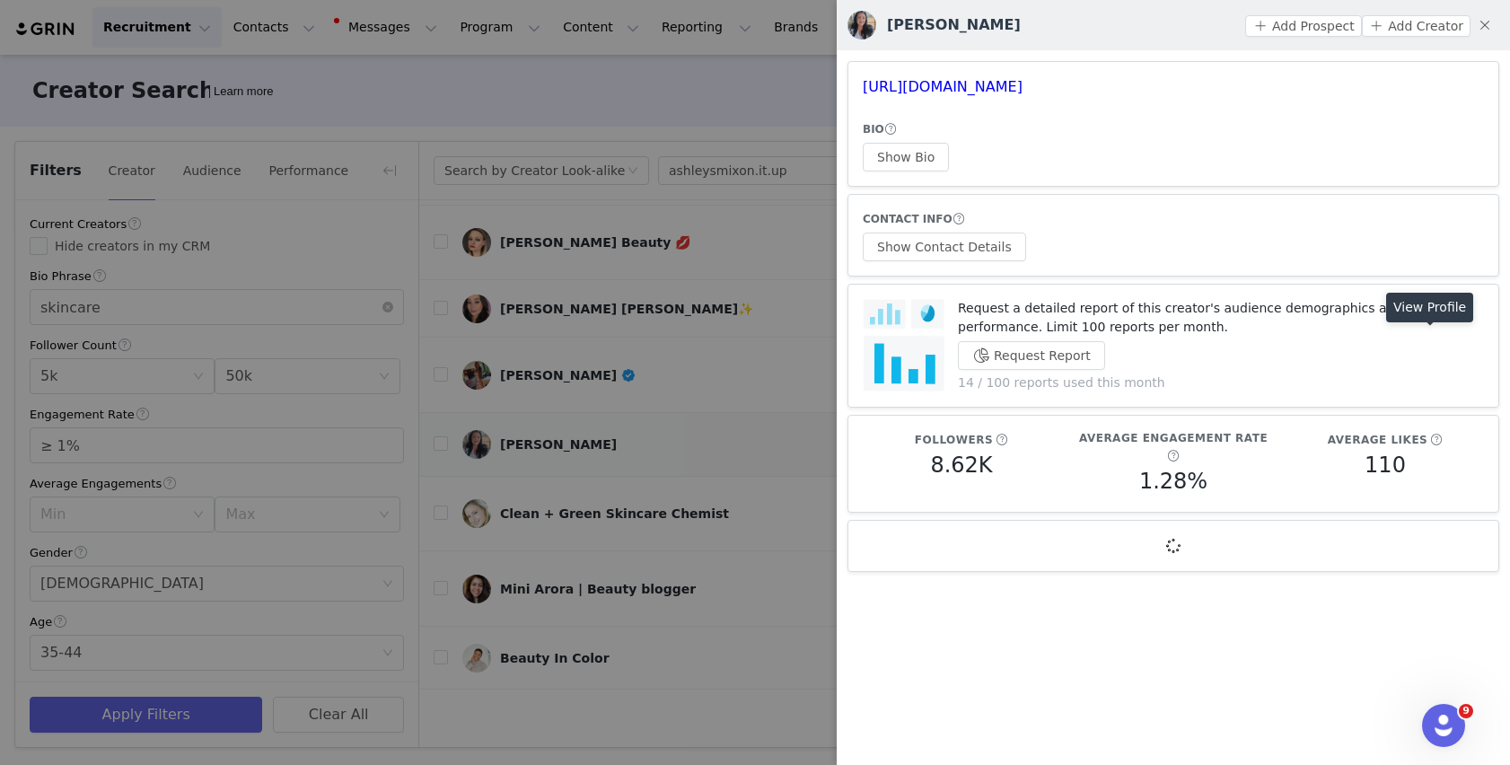
scroll to position [0, 0]
click at [659, 495] on div at bounding box center [755, 382] width 1510 height 765
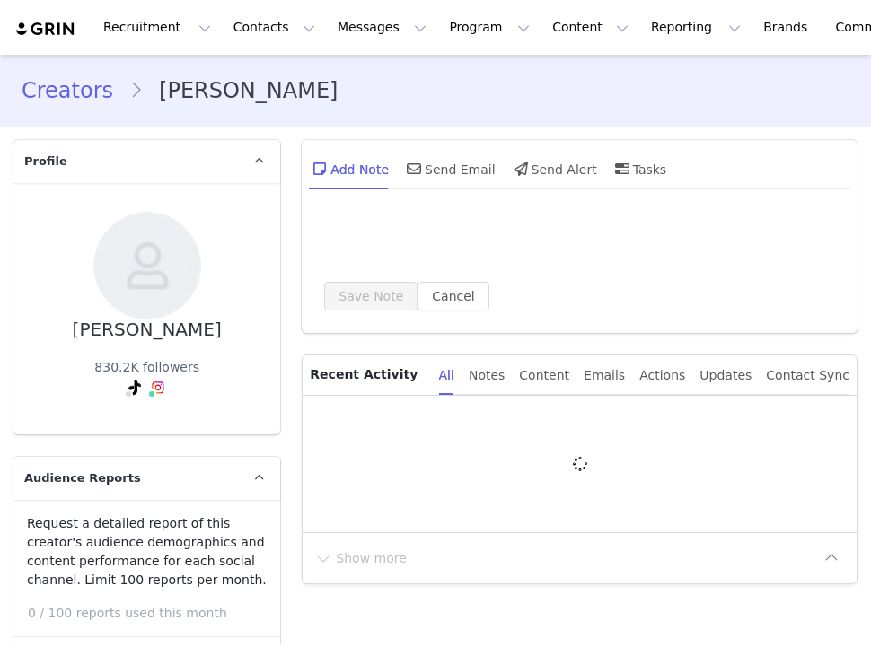
type input "+1 ([GEOGRAPHIC_DATA])"
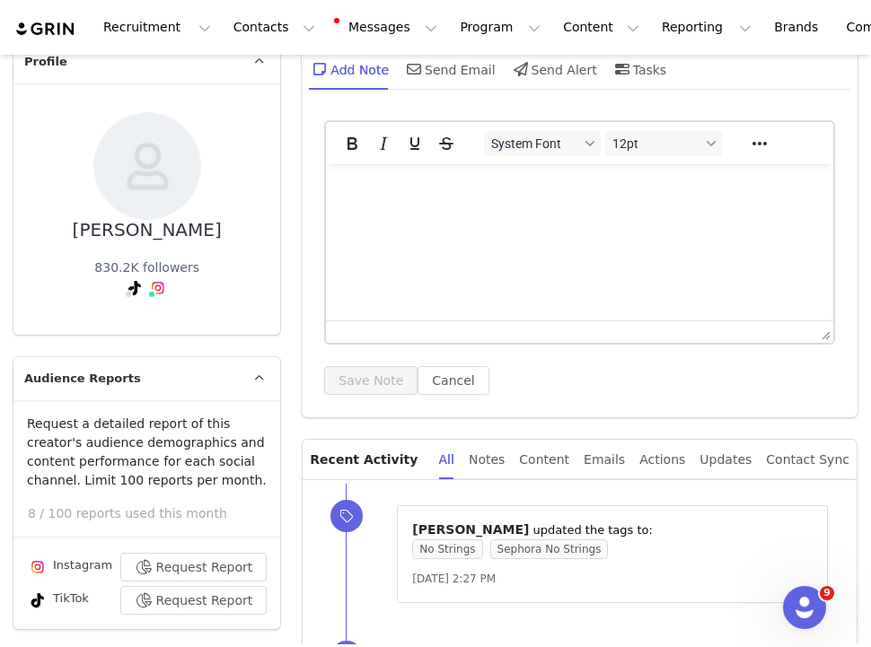
scroll to position [107, 0]
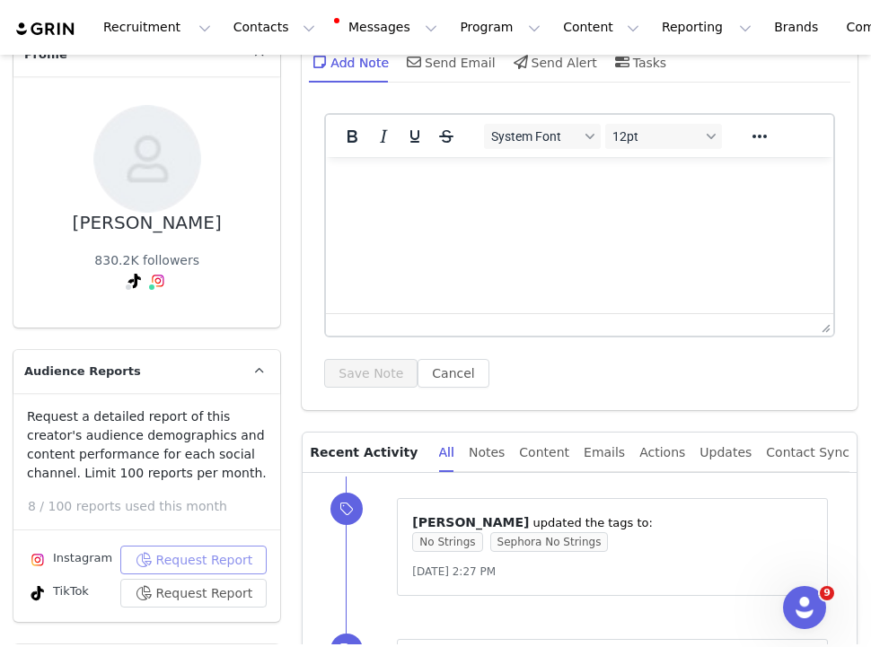
click at [183, 561] on button "Request Report" at bounding box center [193, 560] width 147 height 29
click at [191, 590] on button "Request Report" at bounding box center [193, 593] width 147 height 29
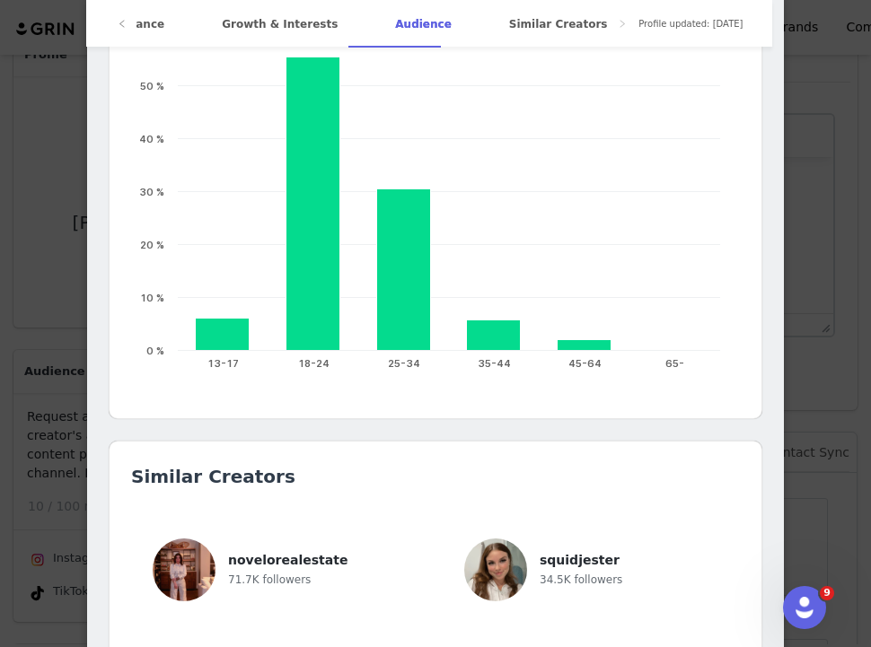
scroll to position [2279, 0]
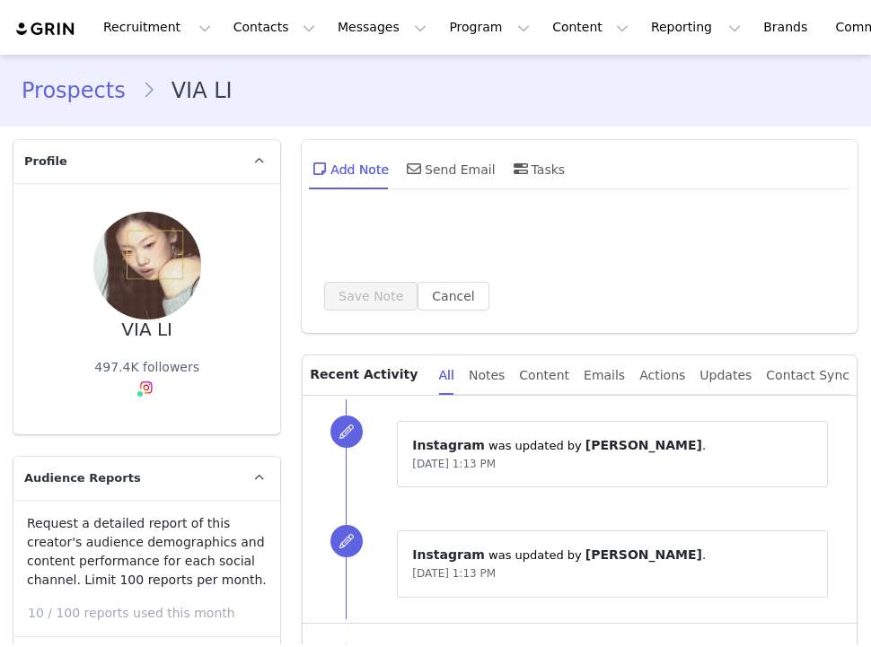
type input "+1 ([GEOGRAPHIC_DATA])"
click at [191, 465] on div "Audience Reports Request a detailed report of this creator's audience demograph…" at bounding box center [146, 576] width 267 height 239
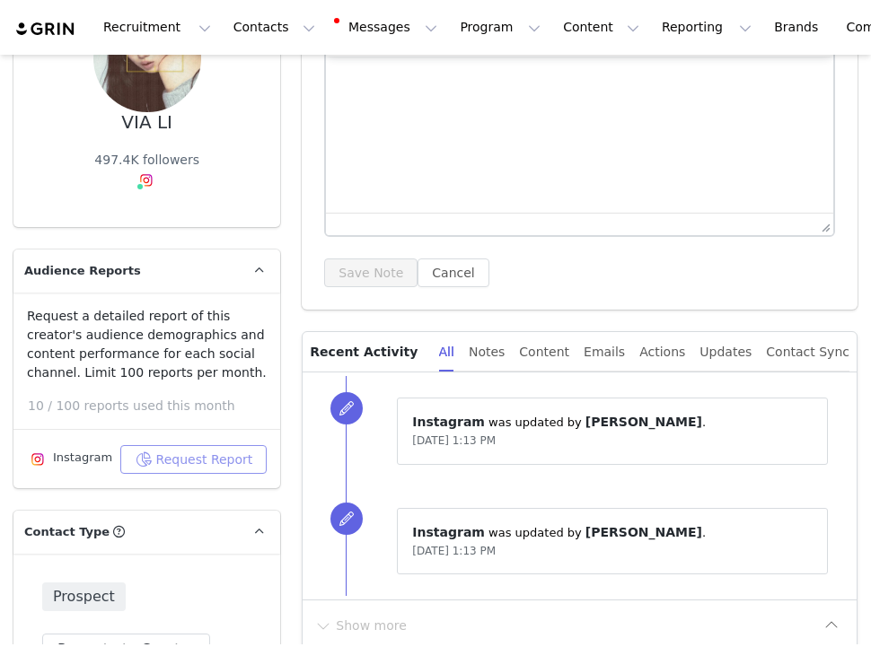
click at [222, 461] on button "Request Report" at bounding box center [193, 459] width 147 height 29
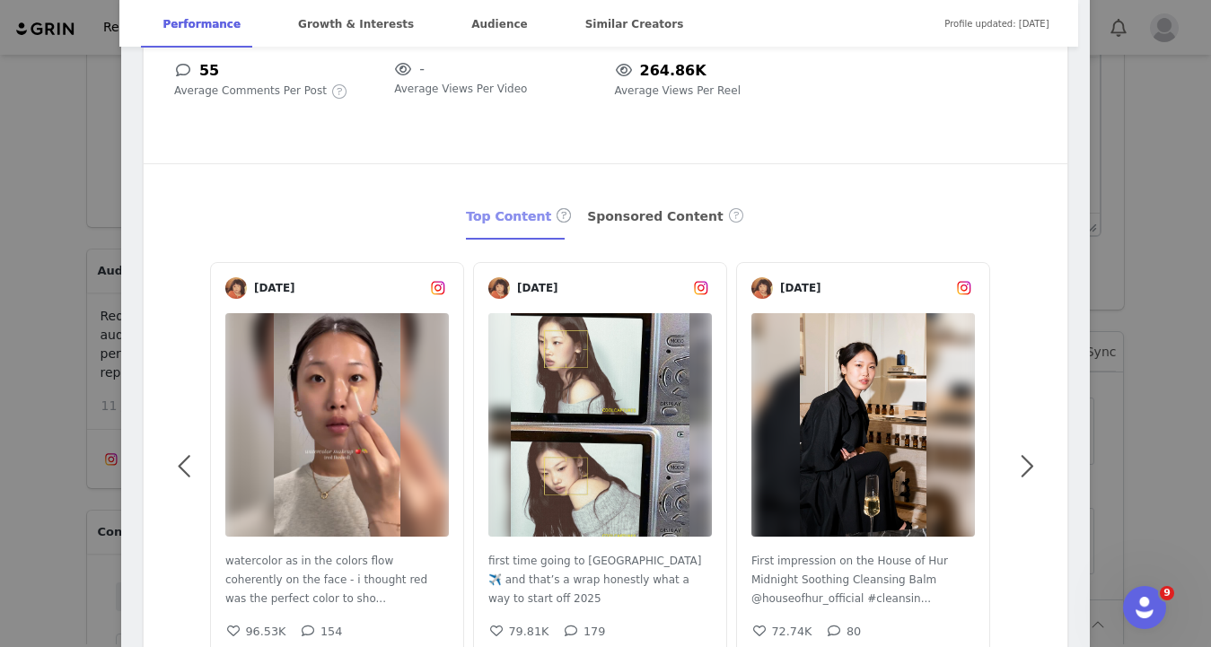
scroll to position [340, 0]
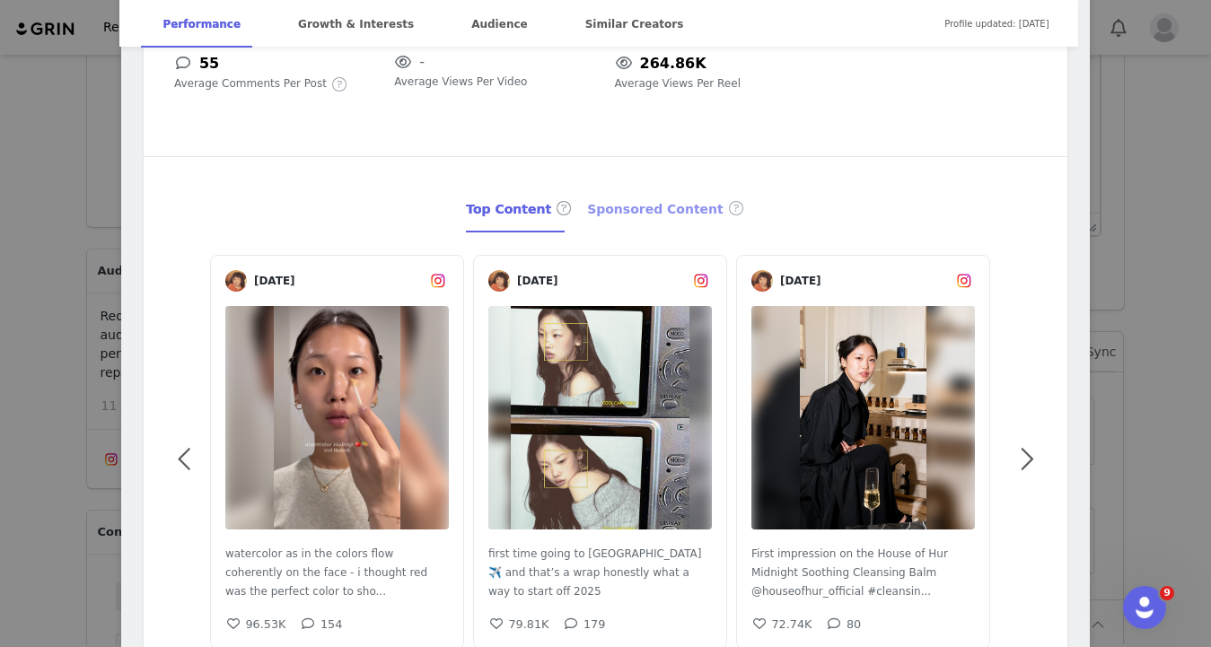
click at [653, 210] on div "Sponsored Content" at bounding box center [666, 210] width 158 height 47
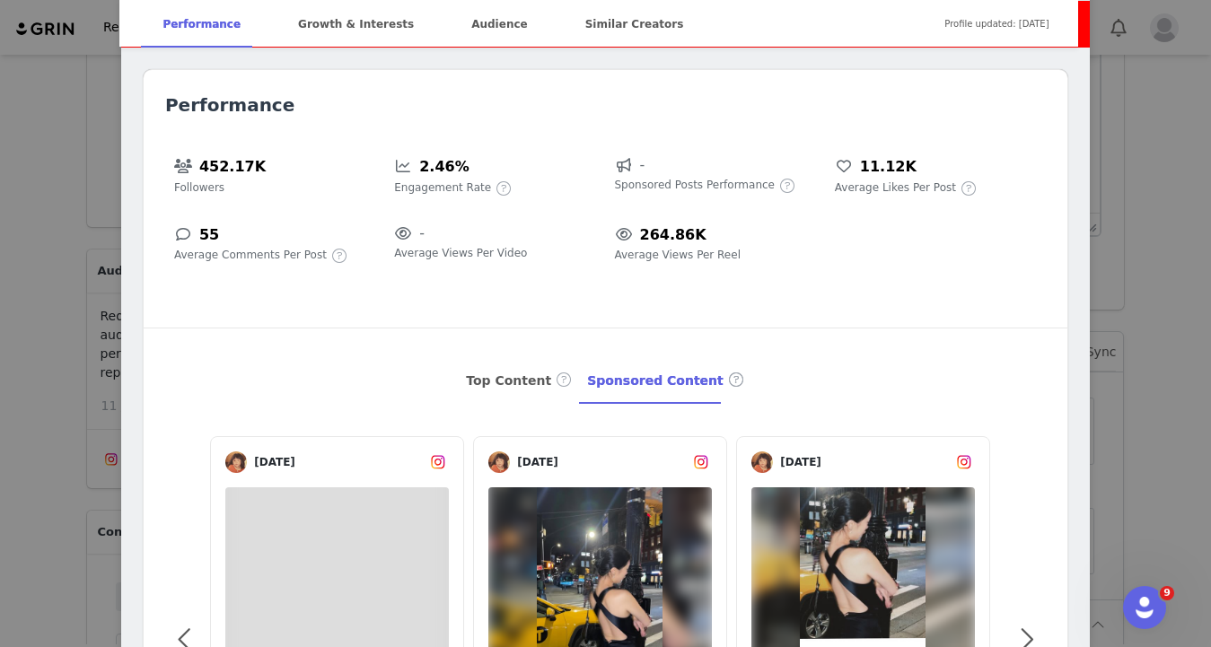
scroll to position [0, 0]
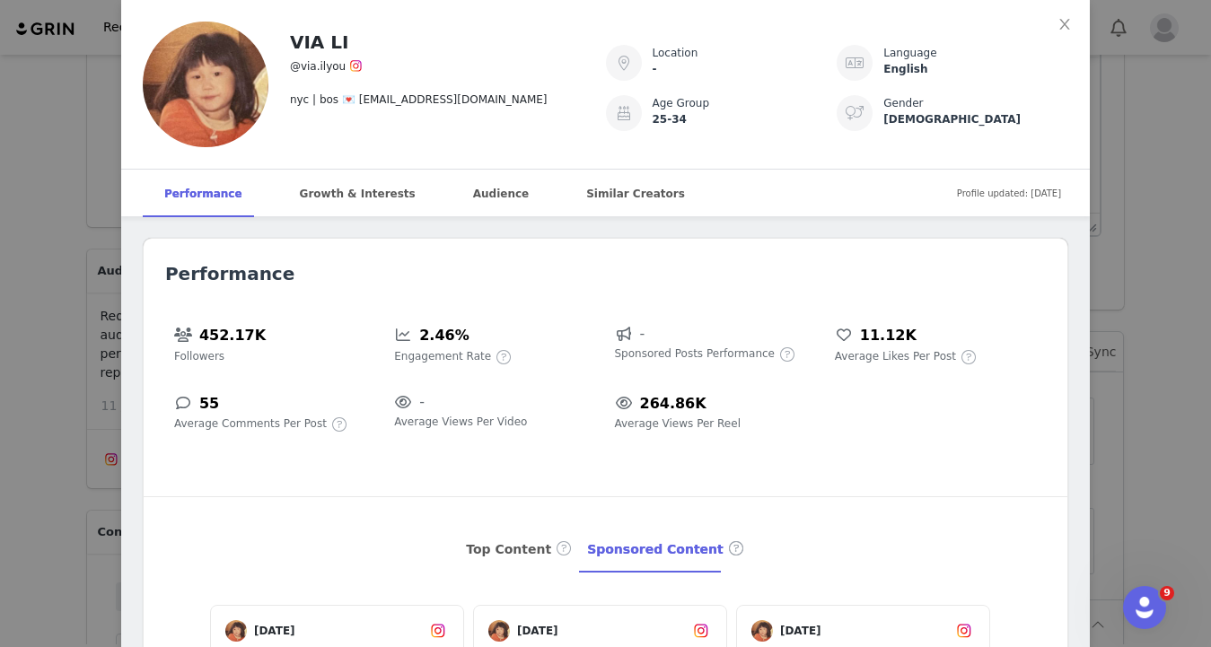
click at [95, 254] on div "VIA LI @via.ilyou nyc | bos 💌 via@gb-dm.com Location - Language English Age Gro…" at bounding box center [605, 323] width 1211 height 647
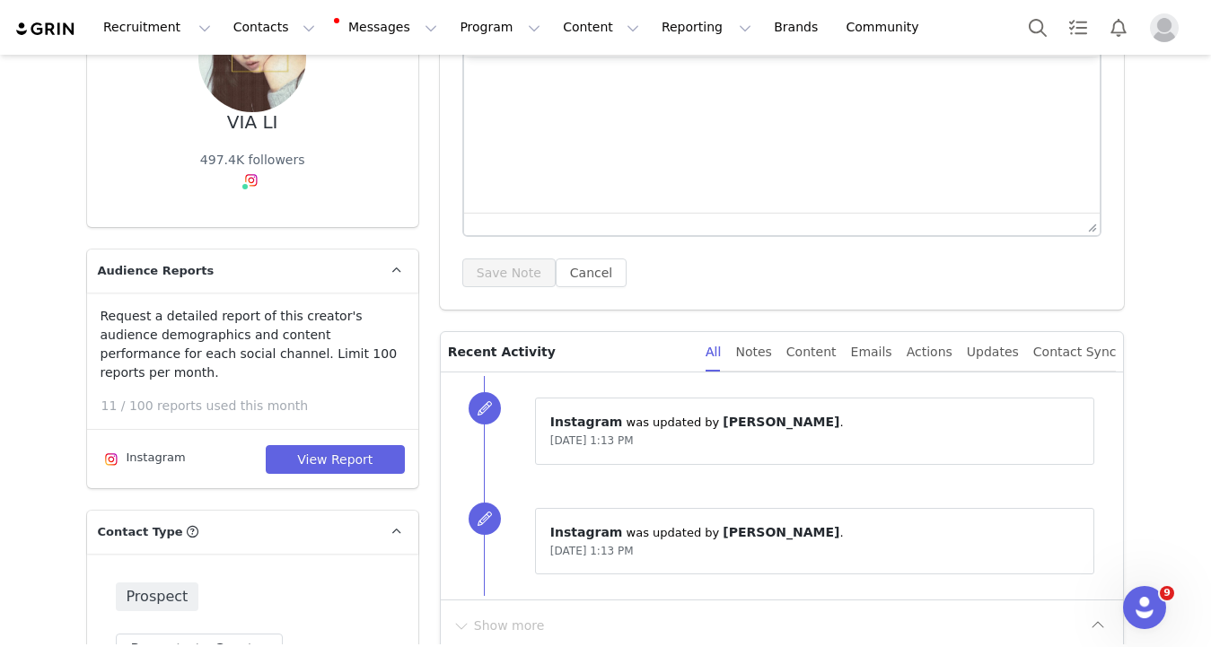
type input "https://www.tiktok.com/@via..li"
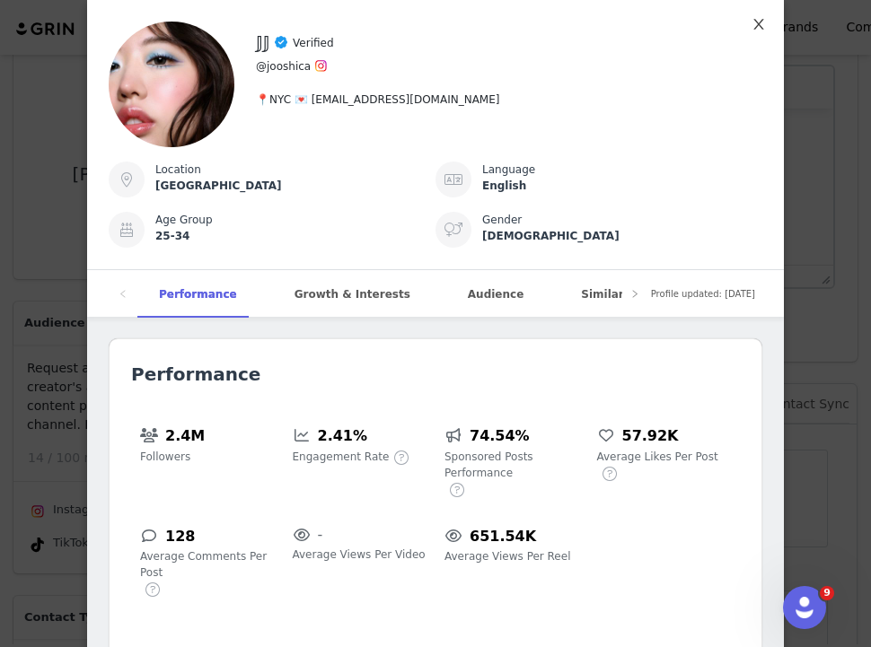
click at [751, 27] on icon "icon: close" at bounding box center [758, 24] width 14 height 14
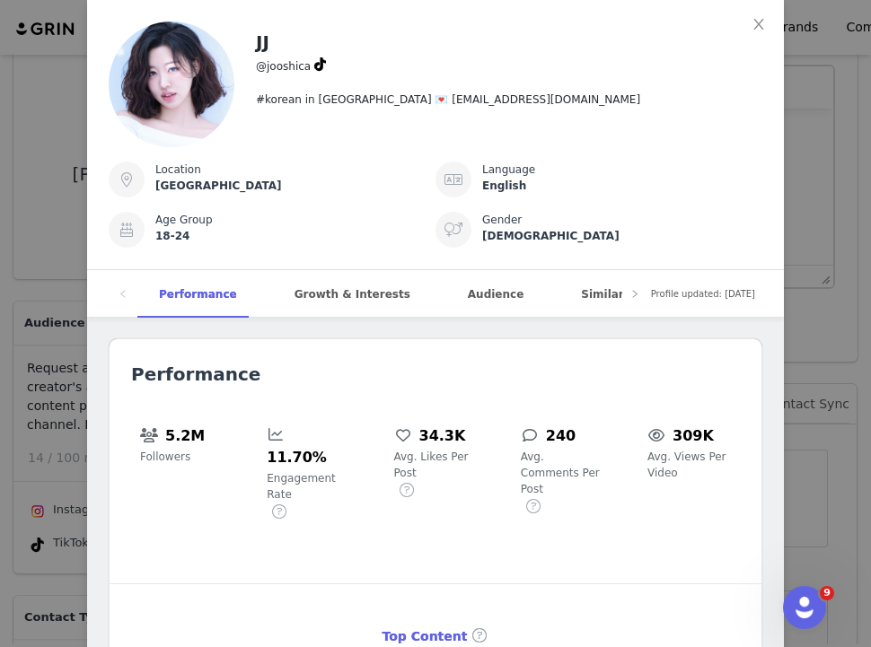
click at [816, 120] on div "JJ @jooshica #korean in [GEOGRAPHIC_DATA] 💌 [EMAIL_ADDRESS][DOMAIN_NAME] Locati…" at bounding box center [435, 323] width 871 height 647
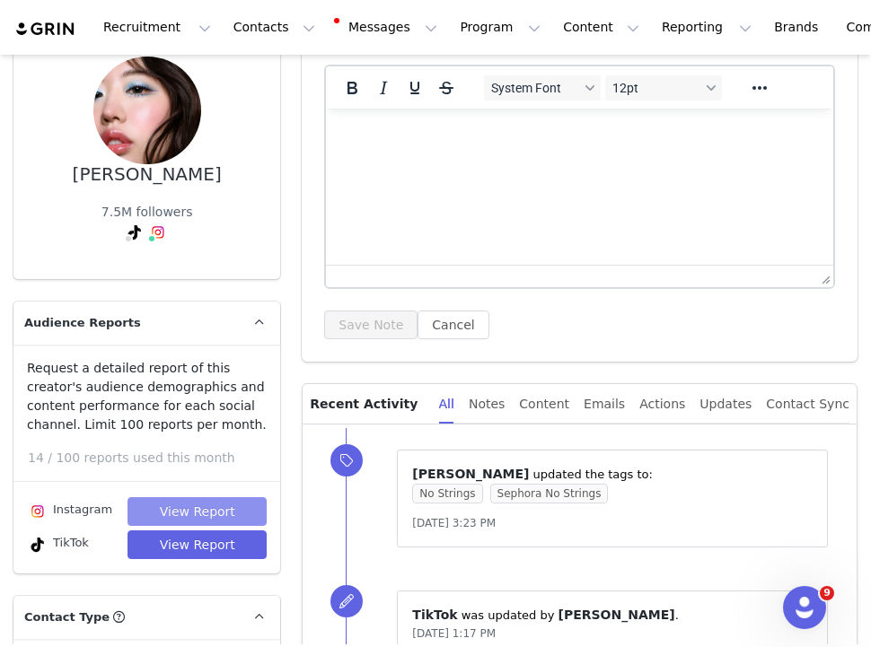
scroll to position [155, 0]
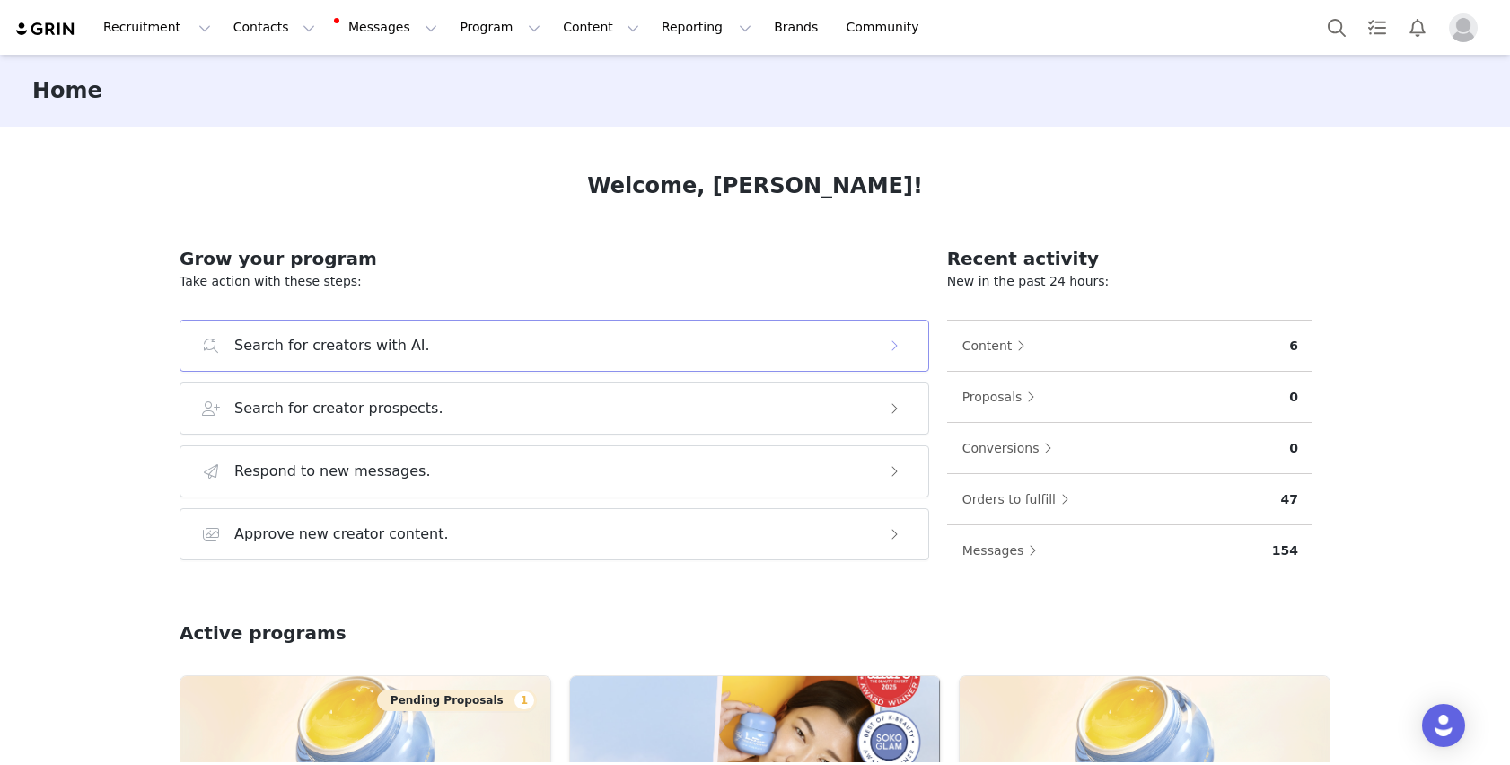
click at [391, 356] on button "Search for creators with AI." at bounding box center [555, 346] width 750 height 52
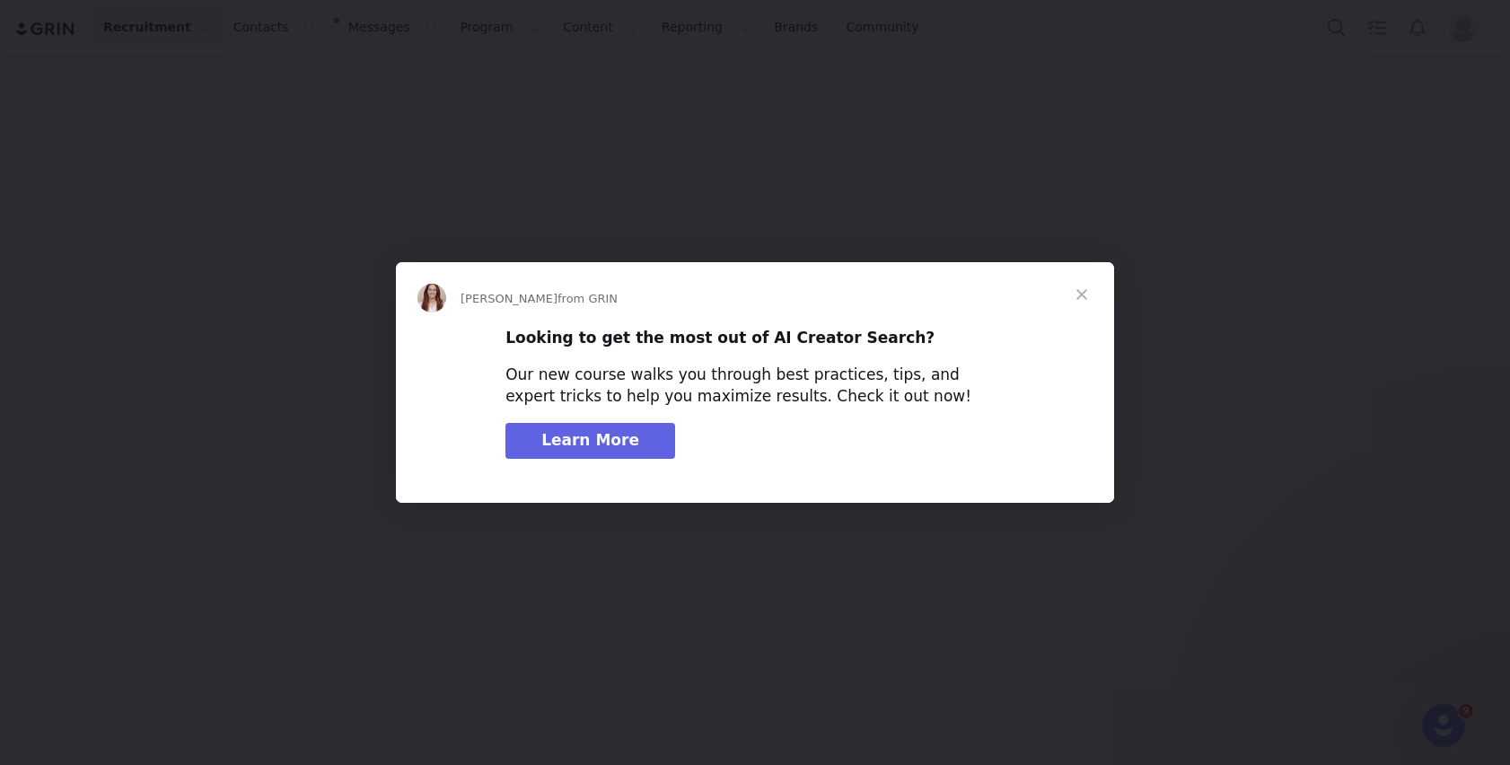
click at [1075, 294] on span "Close" at bounding box center [1081, 294] width 65 height 65
